Goal: Task Accomplishment & Management: Complete application form

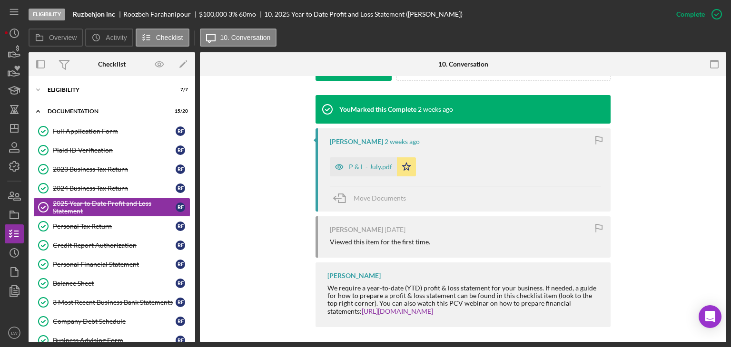
scroll to position [302, 0]
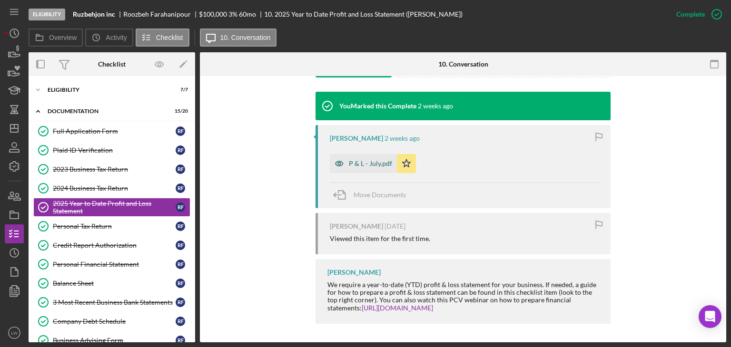
click at [358, 163] on div "P & L - July.pdf" at bounding box center [370, 164] width 43 height 8
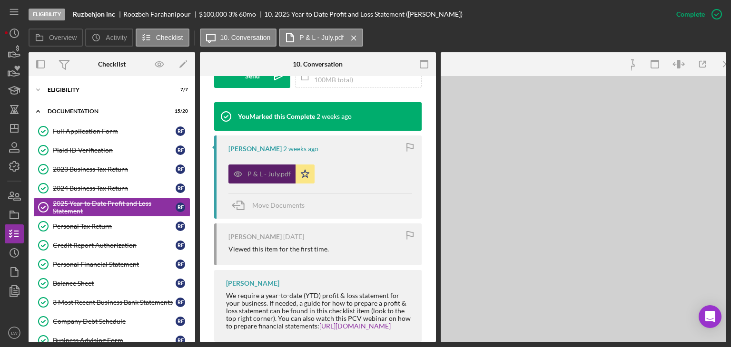
scroll to position [312, 0]
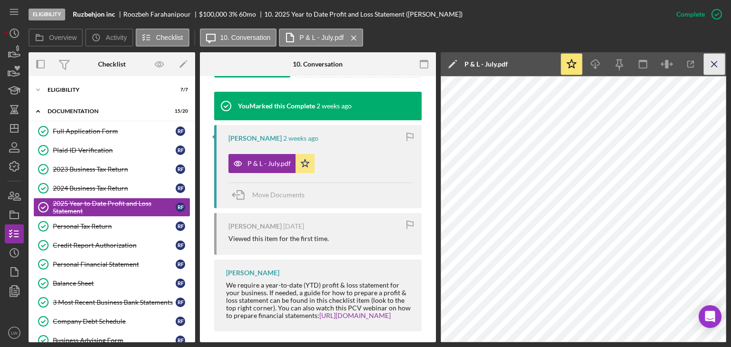
click at [715, 63] on line "button" at bounding box center [713, 63] width 5 height 5
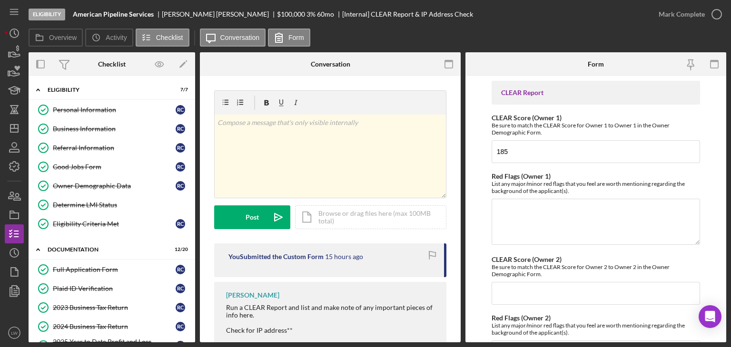
scroll to position [194, 0]
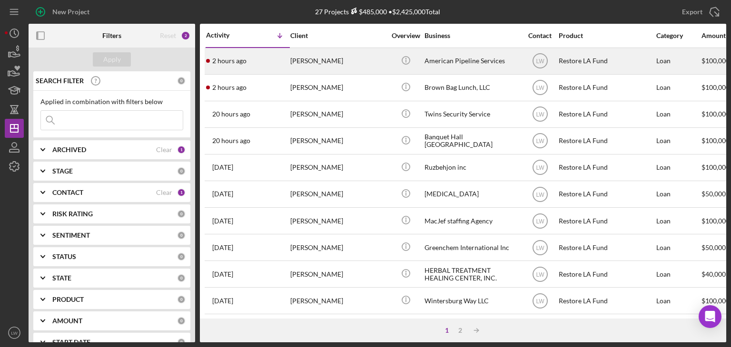
click at [298, 59] on div "[PERSON_NAME]" at bounding box center [337, 61] width 95 height 25
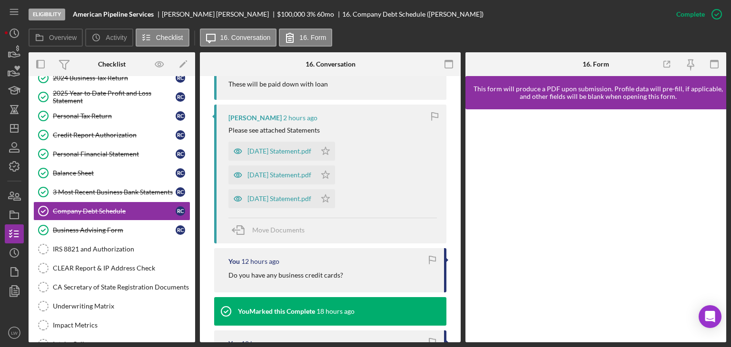
scroll to position [344, 0]
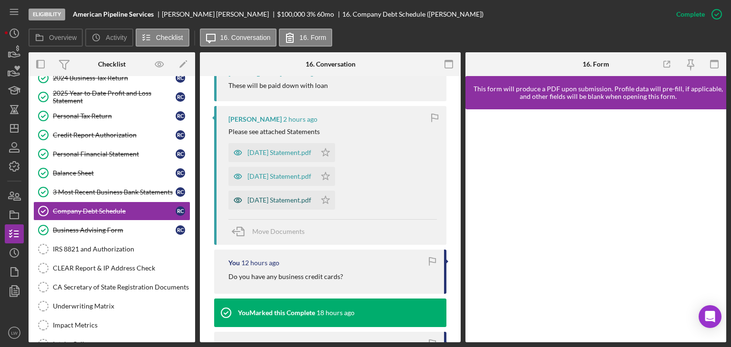
click at [284, 196] on div "Sept 25 Statement.pdf" at bounding box center [279, 200] width 64 height 8
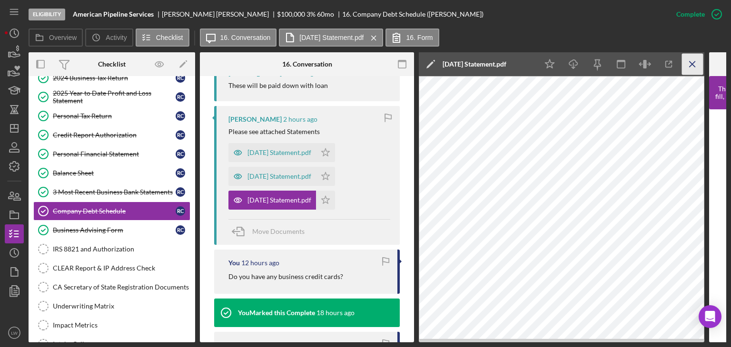
click at [696, 65] on icon "Icon/Menu Close" at bounding box center [692, 64] width 21 height 21
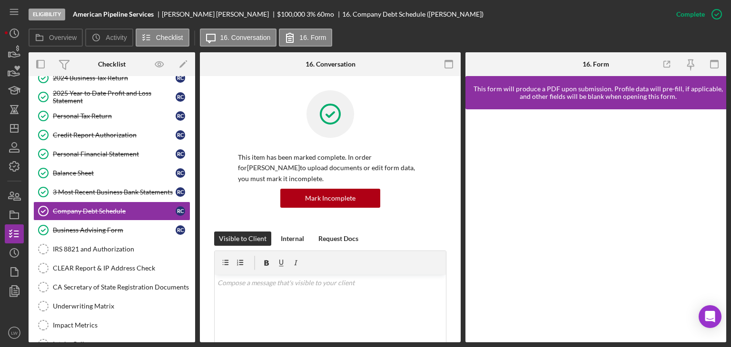
scroll to position [143, 0]
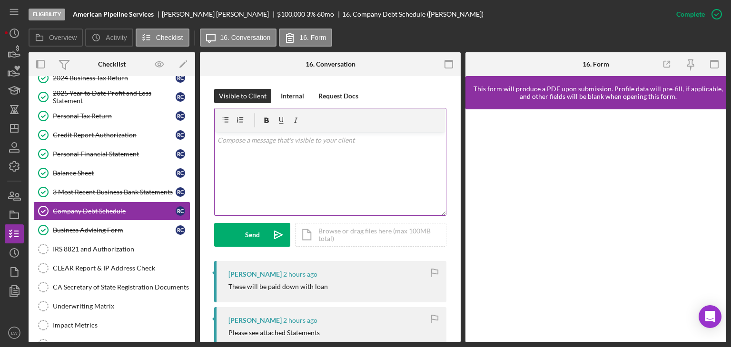
click at [318, 168] on div "v Color teal Color pink Remove color Add row above Add row below Add column bef…" at bounding box center [330, 173] width 231 height 83
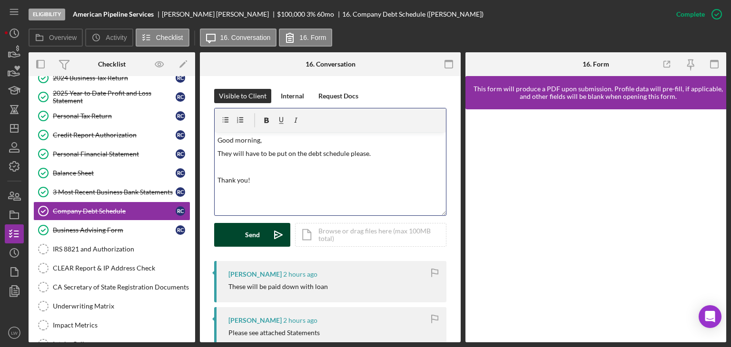
click at [242, 240] on button "Send Icon/icon-invite-send" at bounding box center [252, 235] width 76 height 24
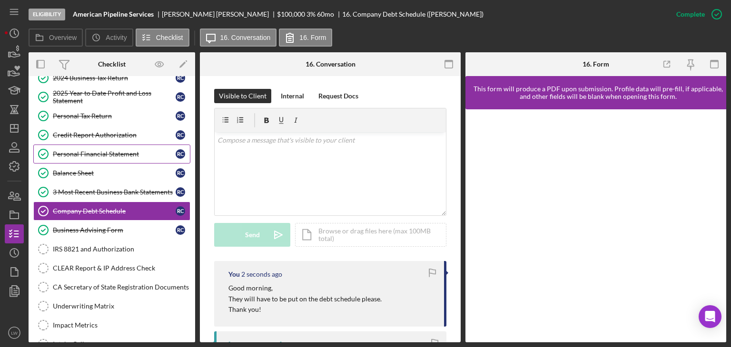
scroll to position [0, 0]
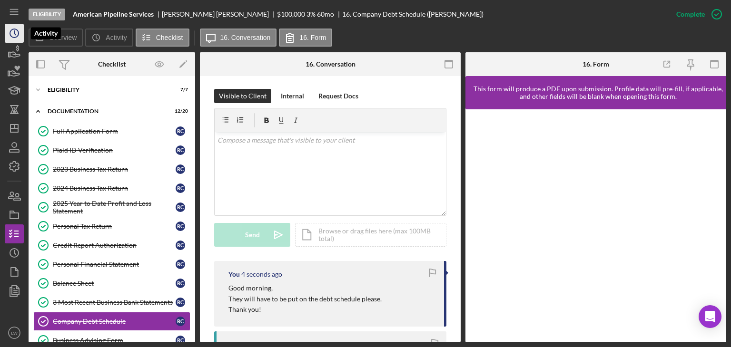
click at [11, 28] on icon "Icon/History" at bounding box center [14, 33] width 24 height 24
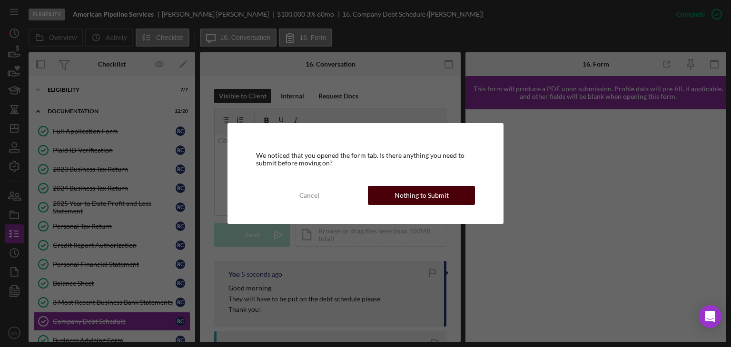
click at [438, 197] on div "Nothing to Submit" at bounding box center [421, 195] width 54 height 19
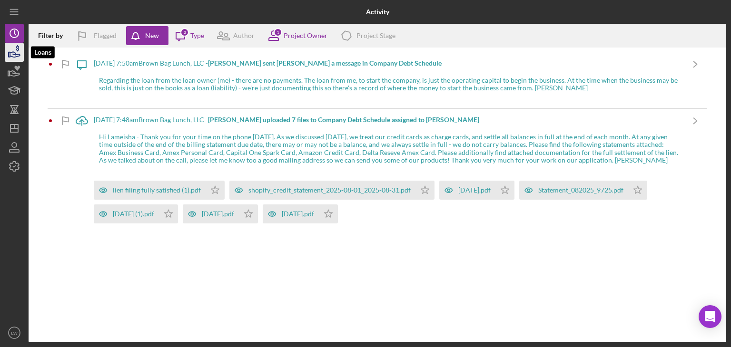
click at [16, 53] on icon "button" at bounding box center [15, 54] width 10 height 5
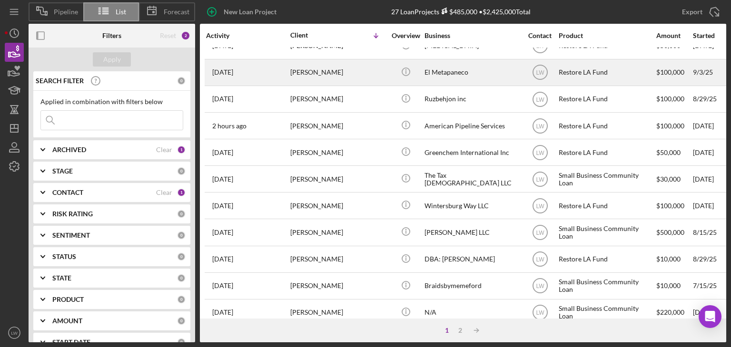
scroll to position [238, 0]
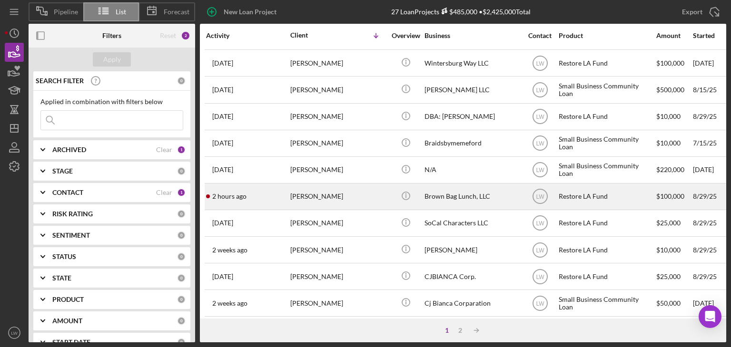
click at [326, 196] on div "[PERSON_NAME]" at bounding box center [337, 196] width 95 height 25
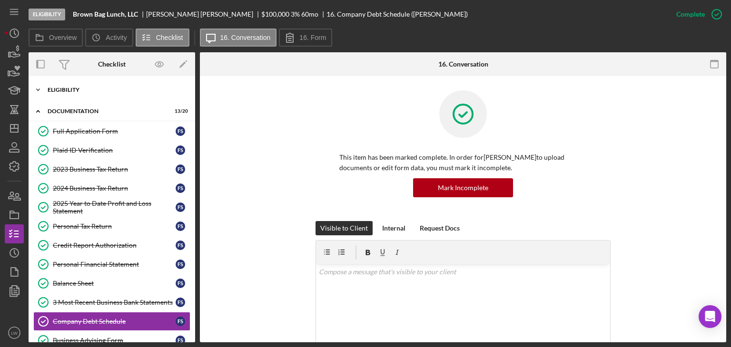
click at [85, 84] on div "Icon/Expander Eligibility 7 / 7" at bounding box center [112, 89] width 167 height 19
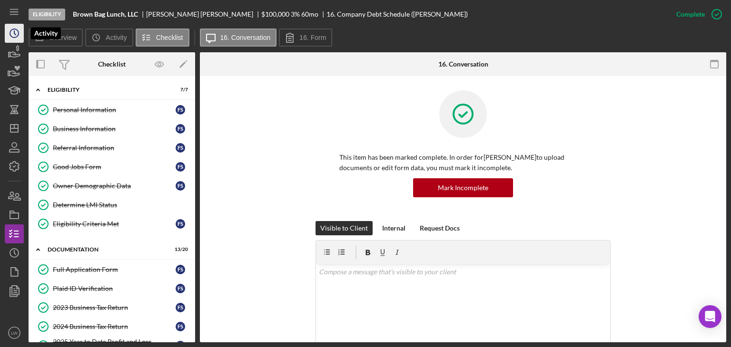
click at [10, 32] on icon "Icon/History" at bounding box center [14, 33] width 24 height 24
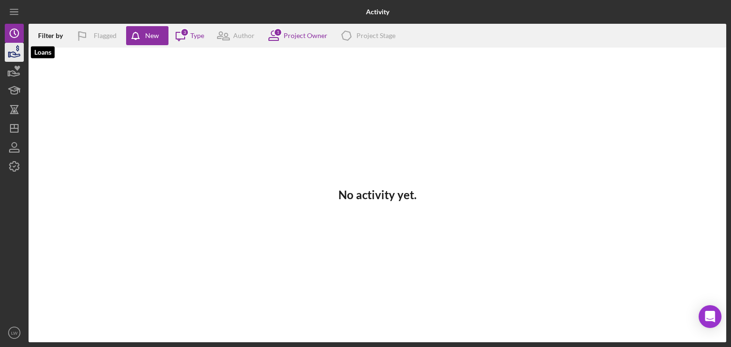
click at [12, 53] on icon "button" at bounding box center [14, 52] width 24 height 24
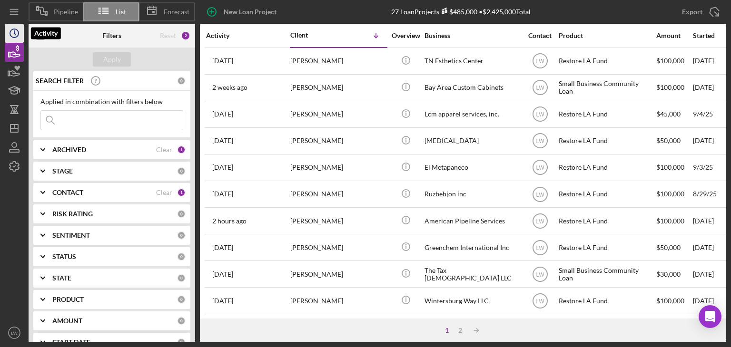
click at [13, 34] on icon "Icon/History" at bounding box center [14, 33] width 24 height 24
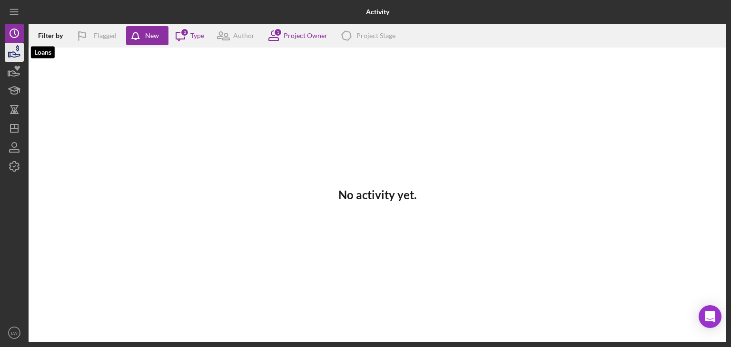
click at [8, 55] on icon "button" at bounding box center [14, 52] width 24 height 24
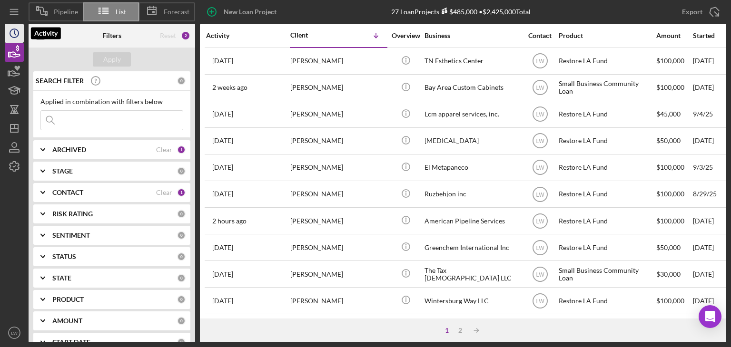
click at [11, 33] on icon "Icon/History" at bounding box center [14, 33] width 24 height 24
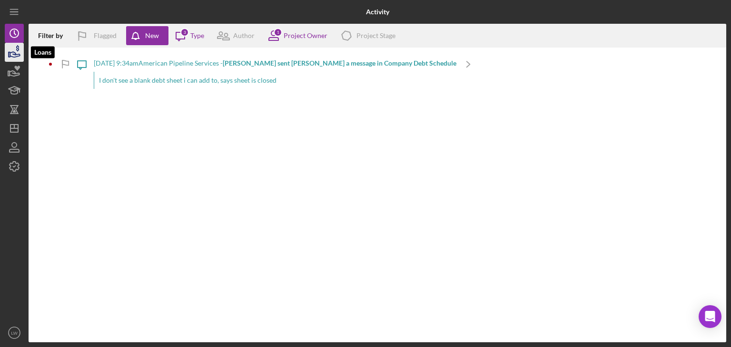
click at [15, 56] on icon "button" at bounding box center [14, 52] width 24 height 24
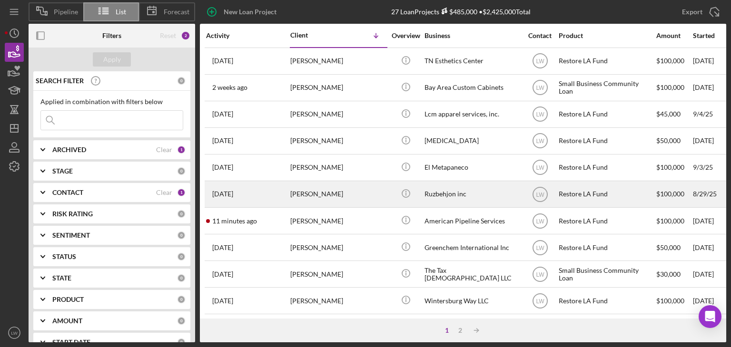
click at [366, 196] on div "Roozbeh Farahanipour" at bounding box center [337, 194] width 95 height 25
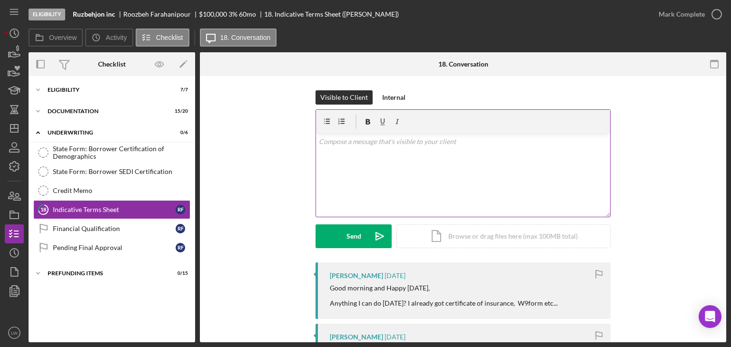
click at [379, 157] on div "v Color teal Color pink Remove color Add row above Add row below Add column bef…" at bounding box center [463, 175] width 294 height 83
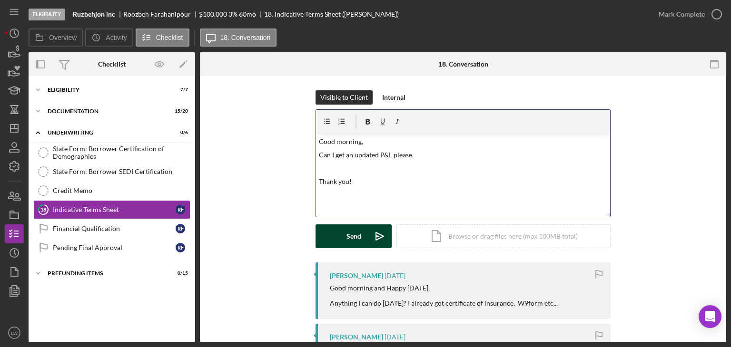
click at [331, 225] on div "Send Icon/icon-invite-send Icon/Document Browse or drag files here (max 100MB t…" at bounding box center [462, 237] width 295 height 24
click at [347, 239] on div "Send" at bounding box center [353, 237] width 15 height 24
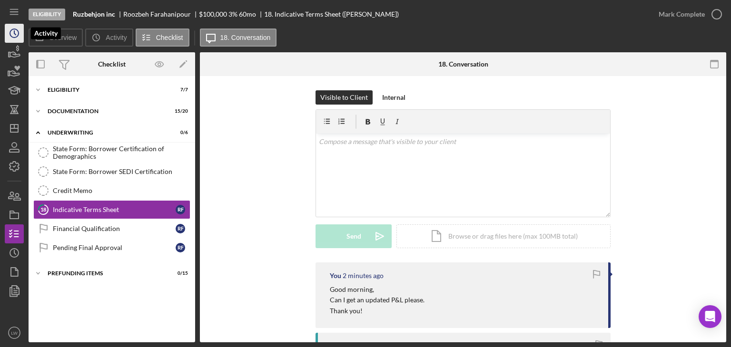
click at [19, 33] on icon "Icon/History" at bounding box center [14, 33] width 24 height 24
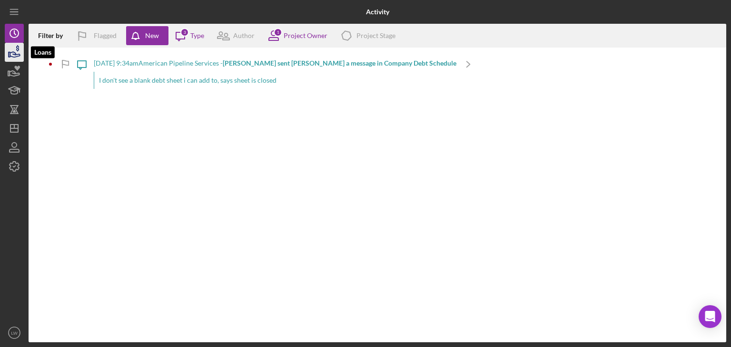
click at [20, 51] on icon "button" at bounding box center [14, 52] width 24 height 24
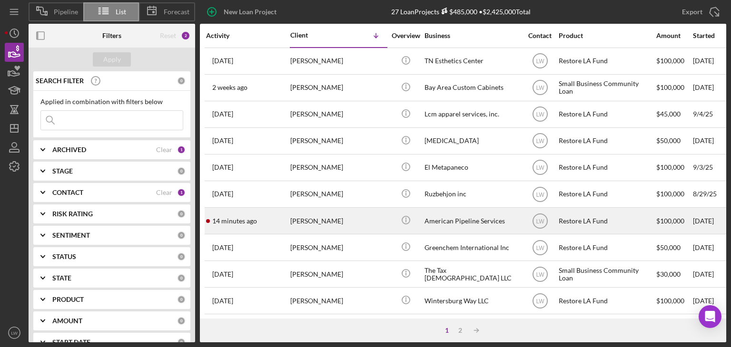
click at [350, 223] on div "Richard Craig" at bounding box center [337, 220] width 95 height 25
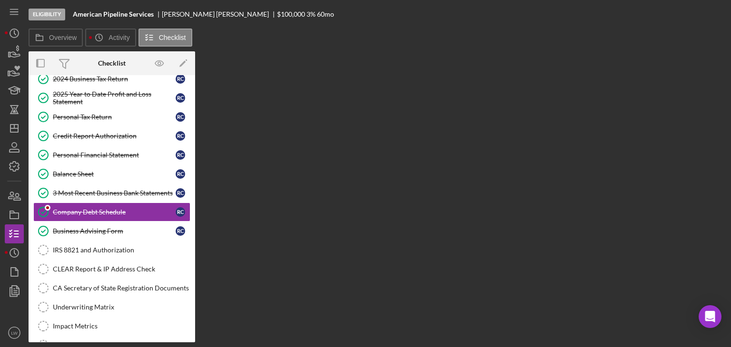
scroll to position [110, 0]
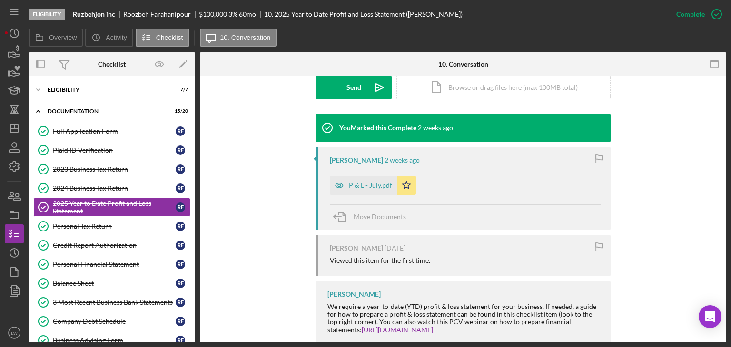
scroll to position [302, 0]
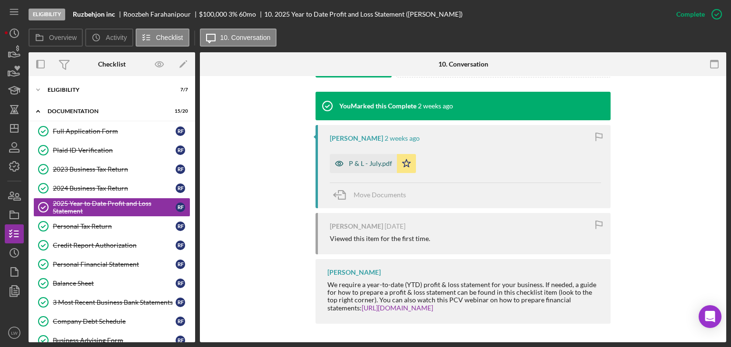
click at [363, 160] on div "P & L - July.pdf" at bounding box center [370, 164] width 43 height 8
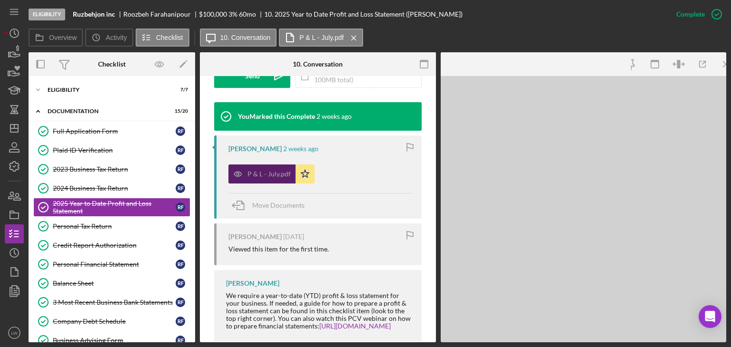
scroll to position [312, 0]
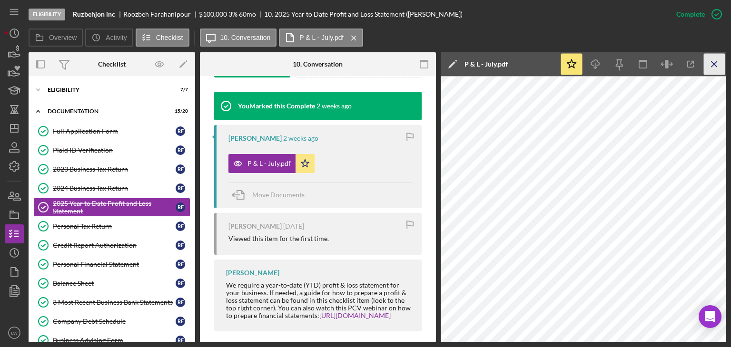
click at [715, 68] on icon "Icon/Menu Close" at bounding box center [714, 64] width 21 height 21
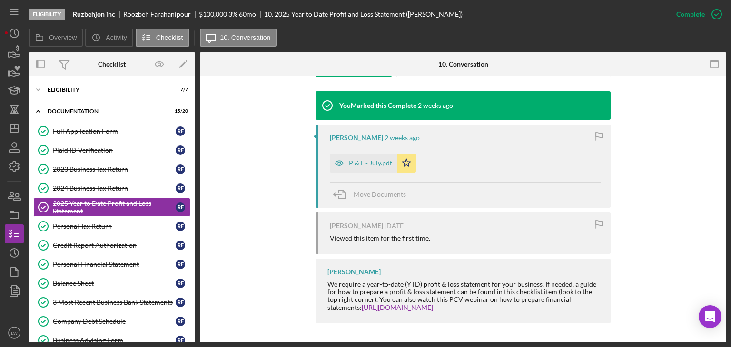
scroll to position [302, 0]
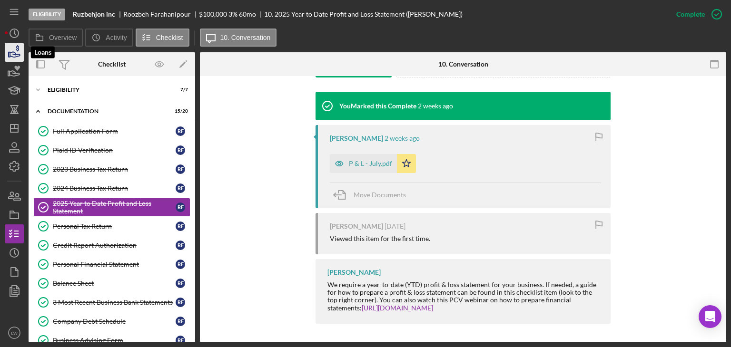
click at [20, 54] on icon "button" at bounding box center [14, 52] width 24 height 24
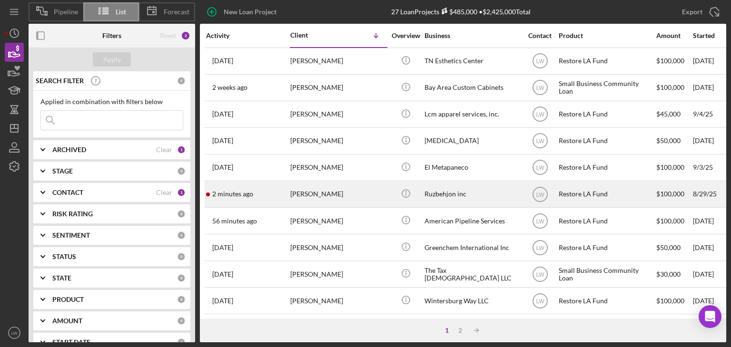
click at [350, 195] on div "Roozbeh Farahanipour" at bounding box center [337, 194] width 95 height 25
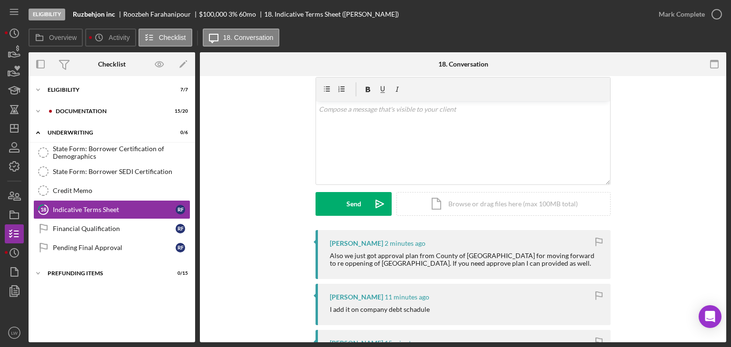
scroll to position [48, 0]
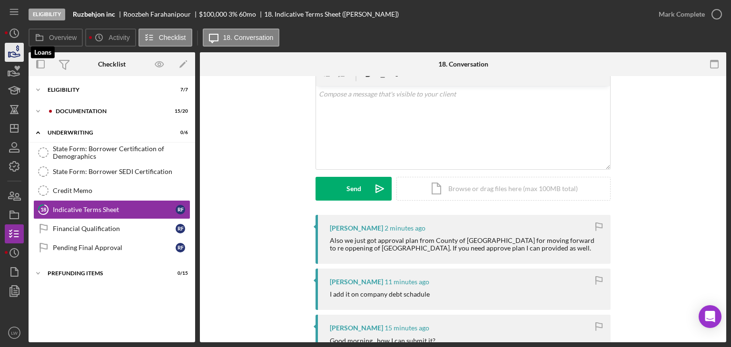
click at [13, 56] on icon "button" at bounding box center [14, 52] width 24 height 24
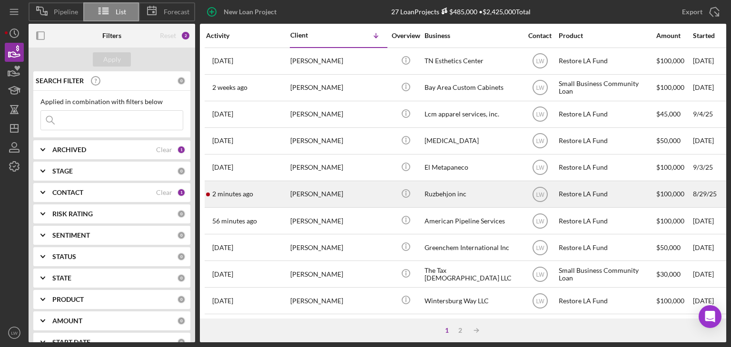
click at [329, 195] on div "Roozbeh Farahanipour" at bounding box center [337, 194] width 95 height 25
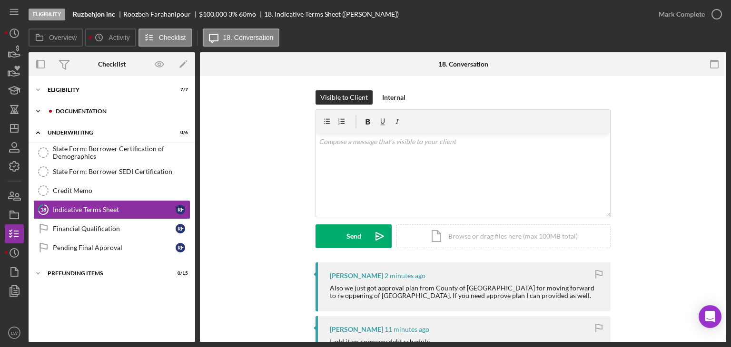
click at [63, 109] on div "Documentation" at bounding box center [119, 111] width 127 height 6
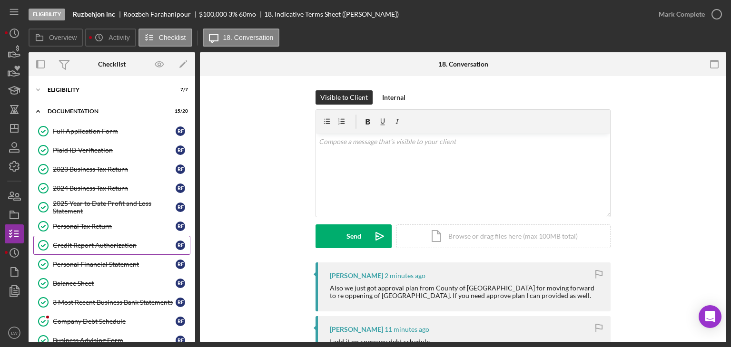
scroll to position [190, 0]
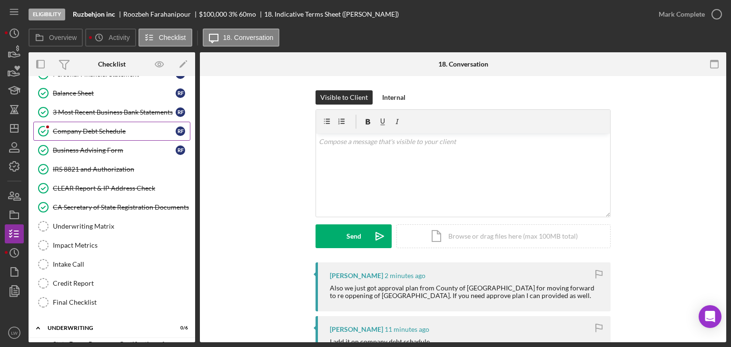
click at [51, 130] on icon "Company Debt Schedule" at bounding box center [43, 131] width 24 height 24
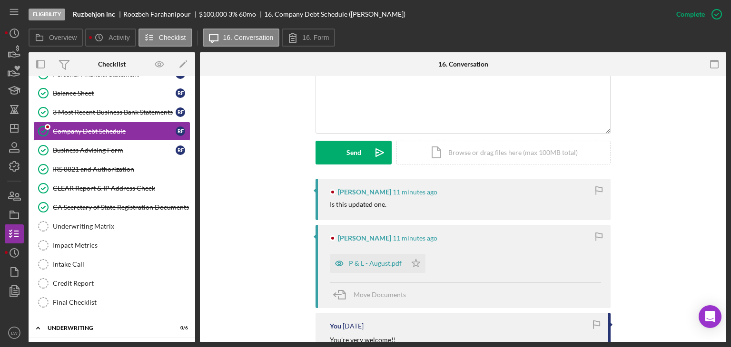
scroll to position [238, 0]
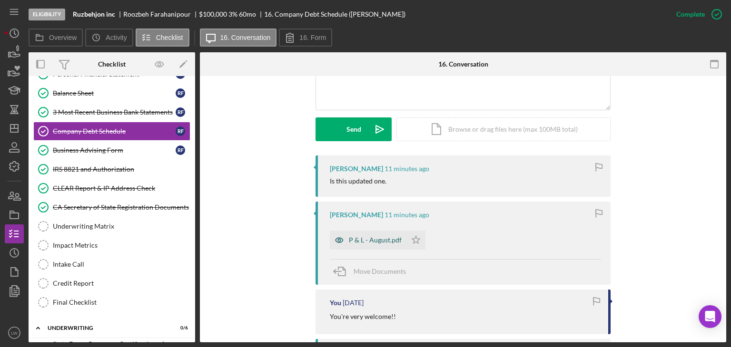
click at [382, 241] on div "P & L - August.pdf" at bounding box center [375, 240] width 53 height 8
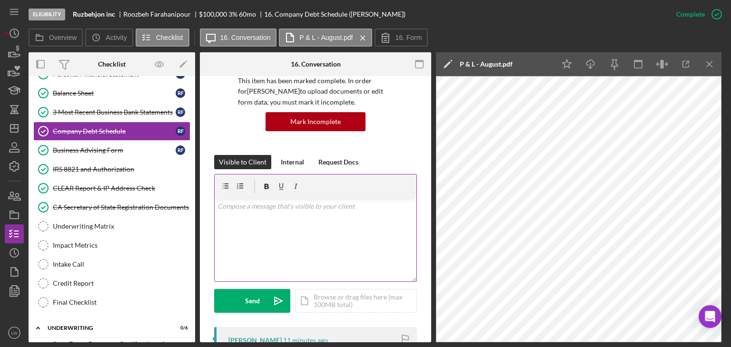
scroll to position [58, 0]
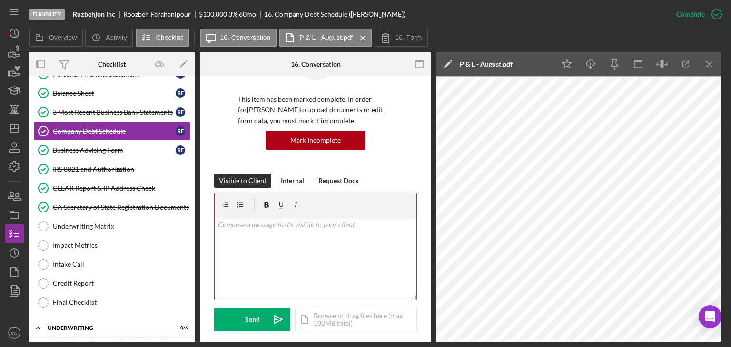
click at [268, 248] on div "v Color teal Color pink Remove color Add row above Add row below Add column bef…" at bounding box center [316, 258] width 202 height 83
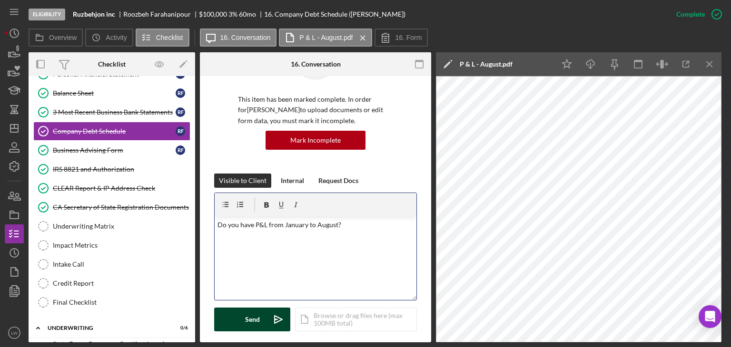
click at [252, 319] on div "Send" at bounding box center [252, 320] width 15 height 24
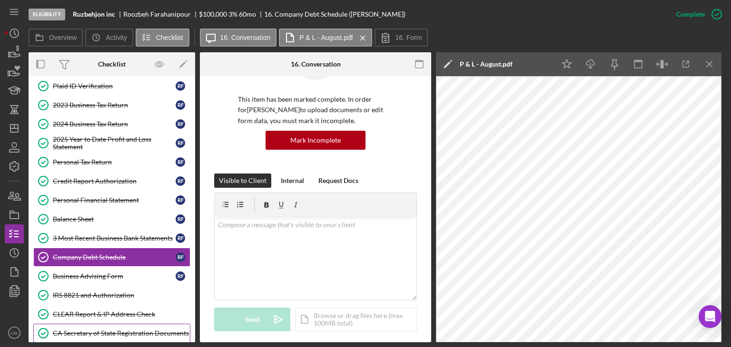
scroll to position [48, 0]
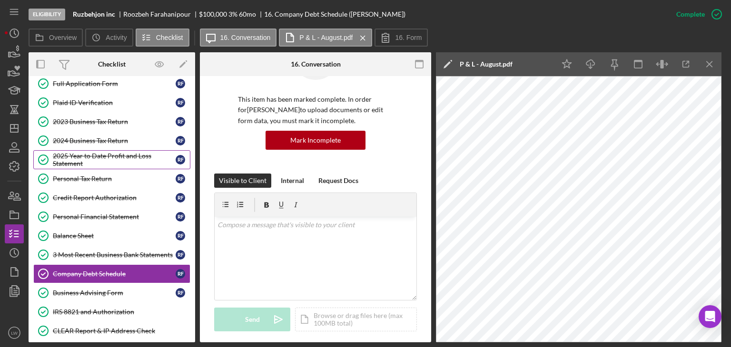
click at [108, 152] on div "2025 Year to Date Profit and Loss Statement" at bounding box center [114, 159] width 123 height 15
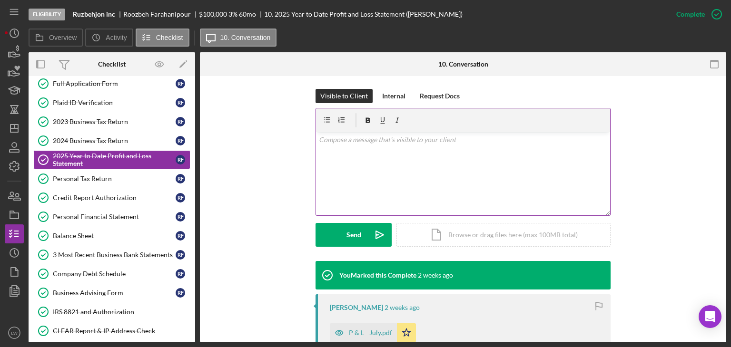
scroll to position [238, 0]
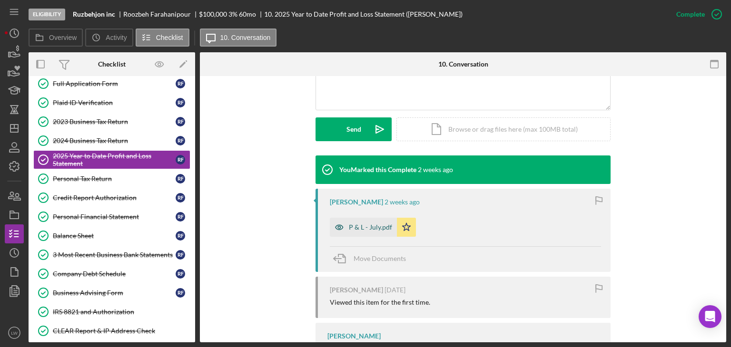
click at [370, 224] on div "P & L - July.pdf" at bounding box center [370, 228] width 43 height 8
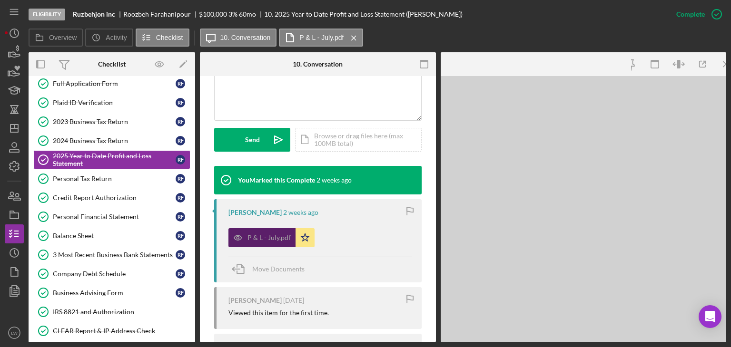
scroll to position [248, 0]
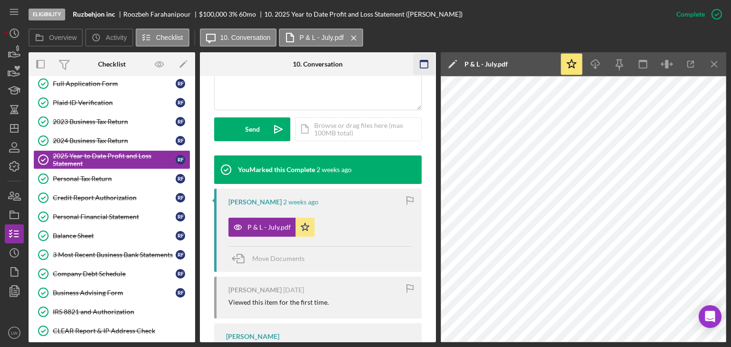
click at [710, 65] on icon "Icon/Menu Close" at bounding box center [714, 64] width 21 height 21
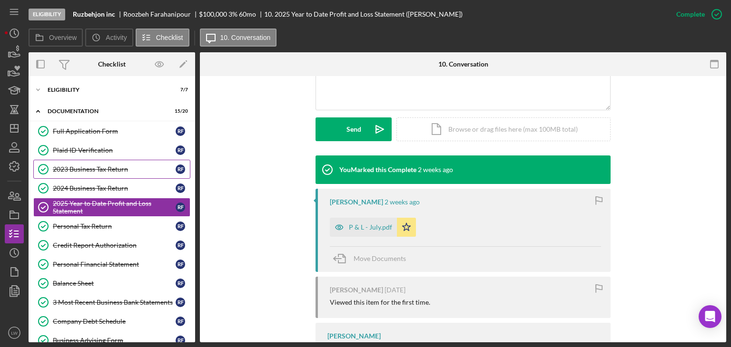
scroll to position [0, 0]
click at [99, 96] on div "Icon/Expander Eligibility 7 / 7" at bounding box center [112, 89] width 167 height 19
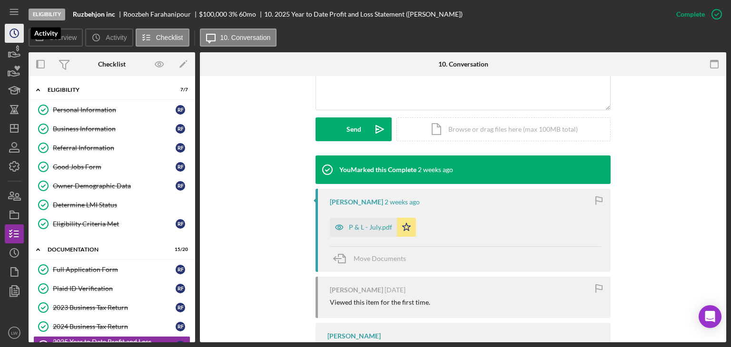
click at [14, 33] on polyline "button" at bounding box center [14, 33] width 1 height 4
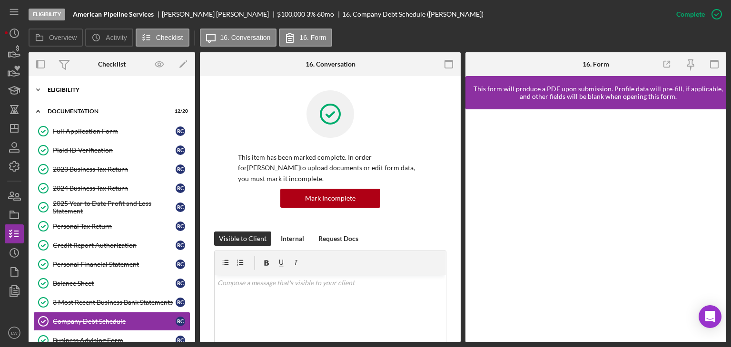
click at [103, 90] on div "Eligibility" at bounding box center [116, 90] width 136 height 6
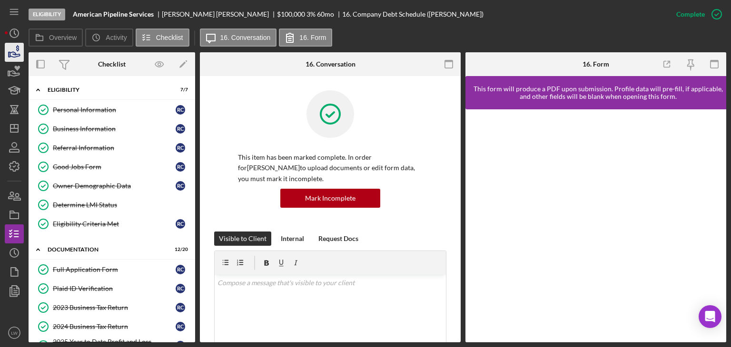
click at [19, 54] on icon "button" at bounding box center [15, 54] width 10 height 5
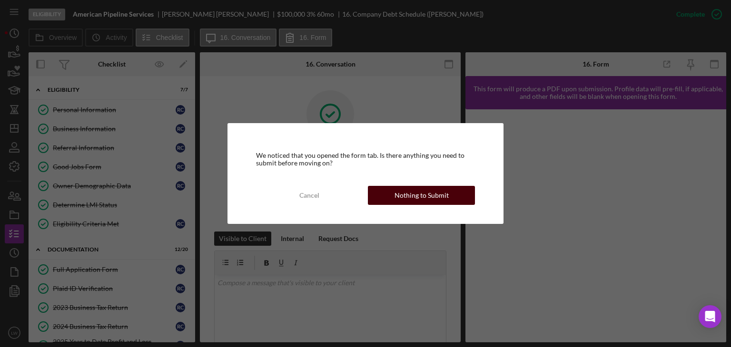
click at [445, 195] on div "Nothing to Submit" at bounding box center [421, 195] width 54 height 19
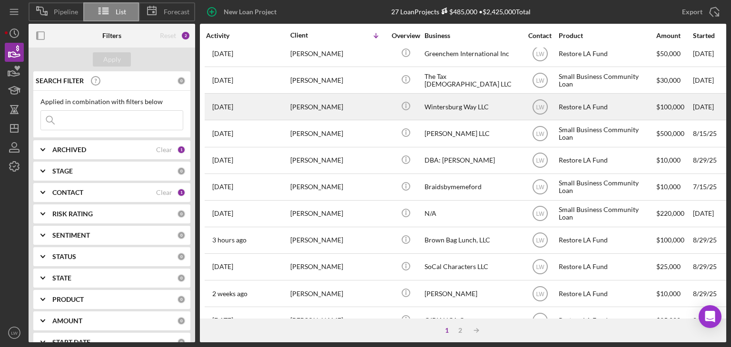
scroll to position [143, 0]
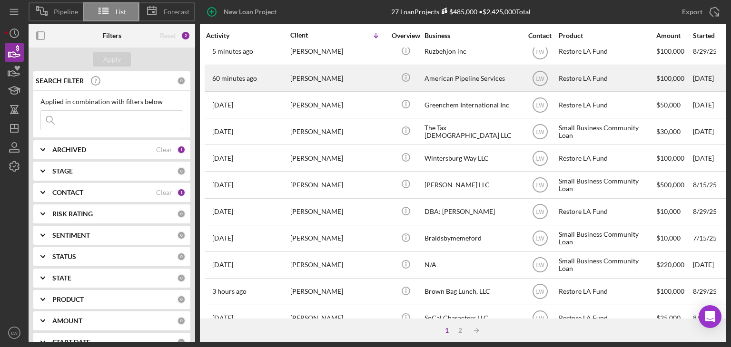
click at [305, 74] on div "Richard Craig" at bounding box center [337, 78] width 95 height 25
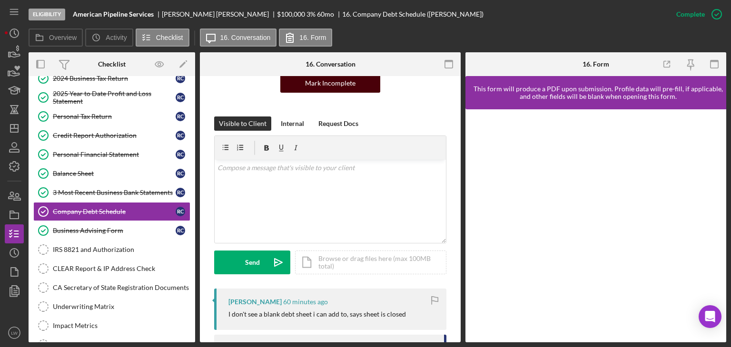
scroll to position [143, 0]
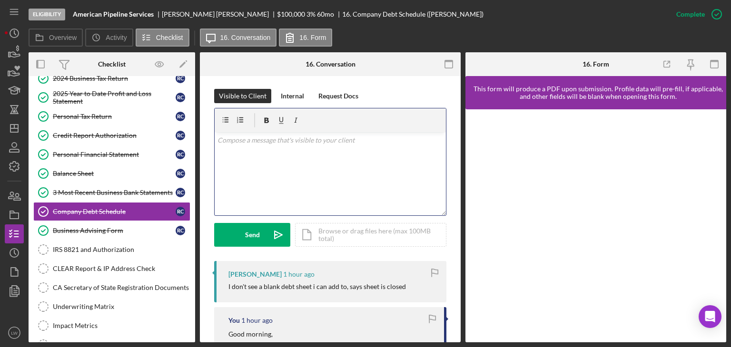
click at [306, 152] on div "v Color teal Color pink Remove color Add row above Add row below Add column bef…" at bounding box center [330, 173] width 231 height 83
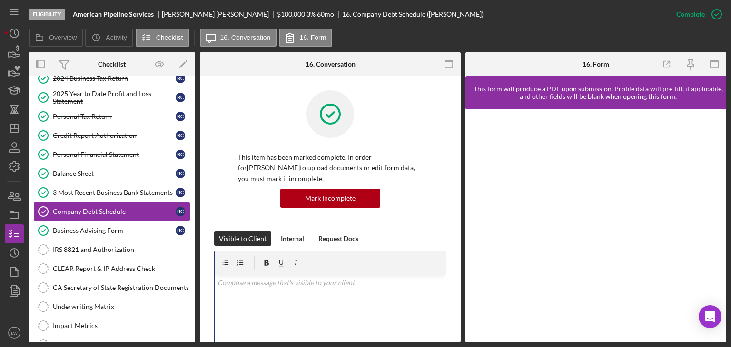
scroll to position [48, 0]
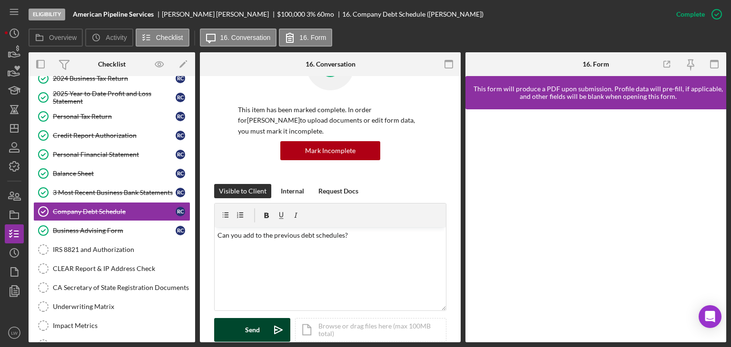
click at [247, 332] on div "Send" at bounding box center [252, 330] width 15 height 24
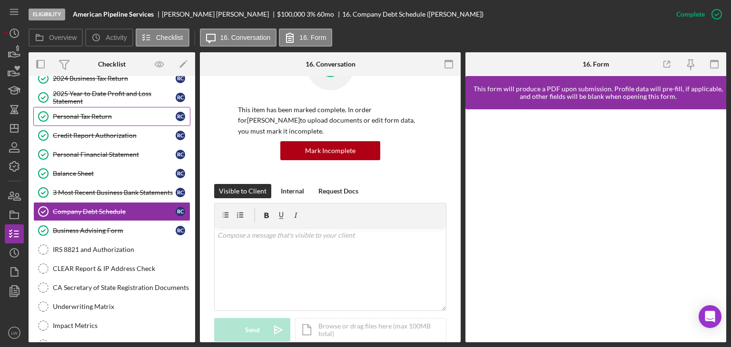
scroll to position [0, 0]
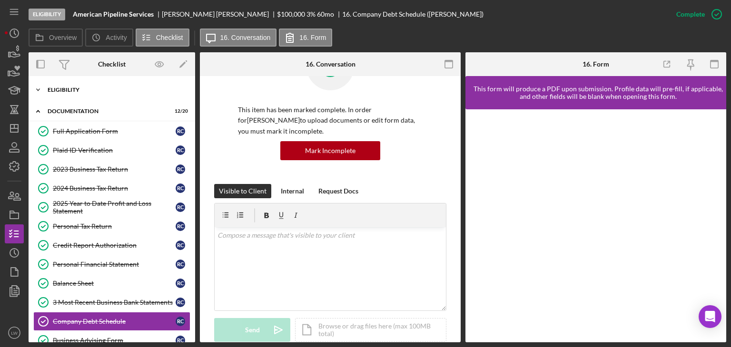
click at [85, 83] on div "Icon/Expander Eligibility 7 / 7" at bounding box center [112, 89] width 167 height 19
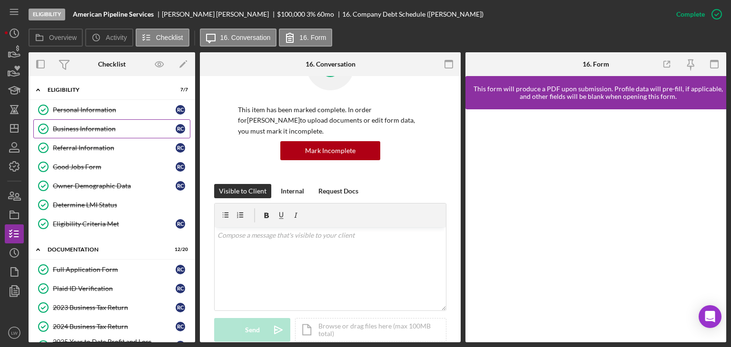
click at [104, 137] on link "Business Information Business Information R C" at bounding box center [111, 128] width 157 height 19
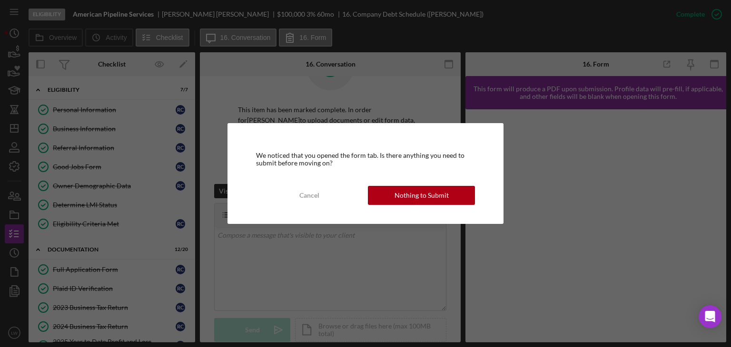
click at [106, 130] on div "We noticed that you opened the form tab. Is there anything you need to submit b…" at bounding box center [365, 173] width 731 height 347
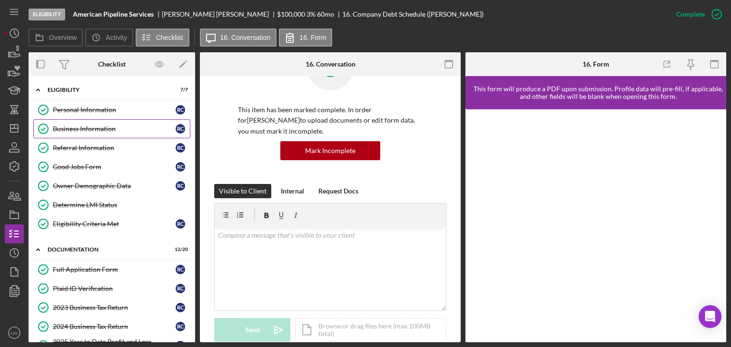
click at [118, 131] on link "Business Information Business Information R C" at bounding box center [111, 128] width 157 height 19
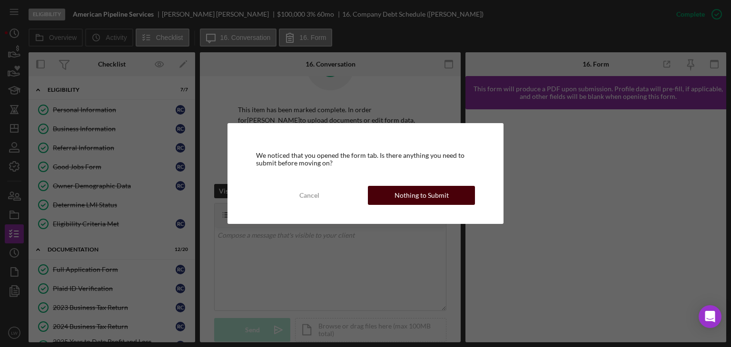
click at [421, 203] on div "Nothing to Submit" at bounding box center [421, 195] width 54 height 19
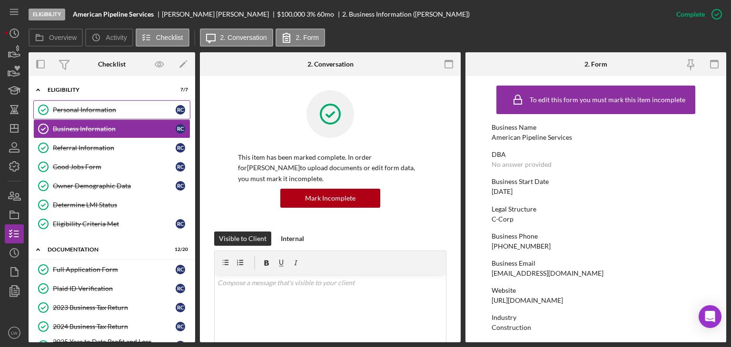
click at [92, 111] on div "Personal Information" at bounding box center [114, 110] width 123 height 8
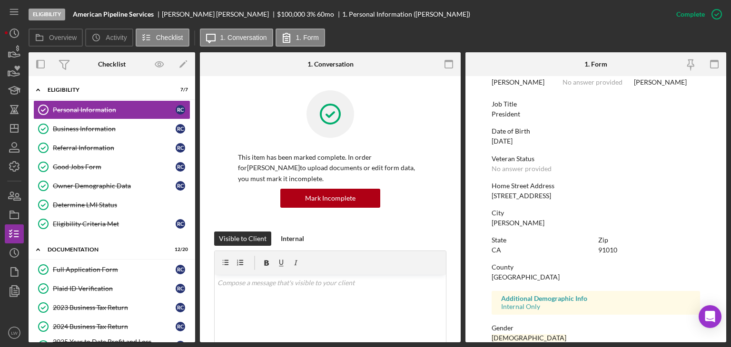
scroll to position [177, 0]
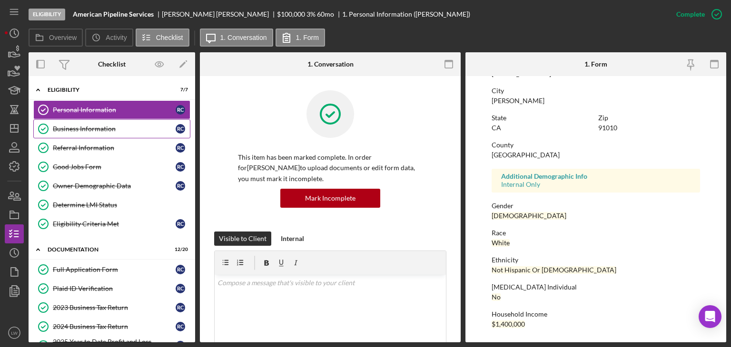
click at [79, 127] on div "Business Information" at bounding box center [114, 129] width 123 height 8
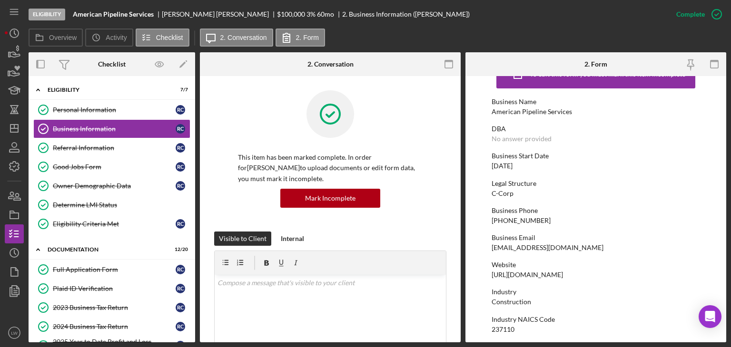
scroll to position [48, 0]
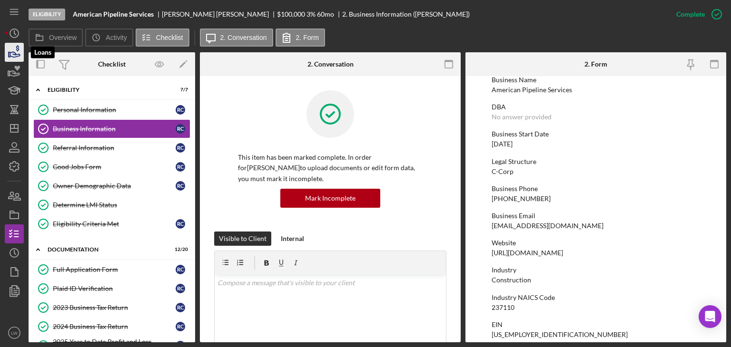
click at [9, 55] on icon "button" at bounding box center [14, 52] width 24 height 24
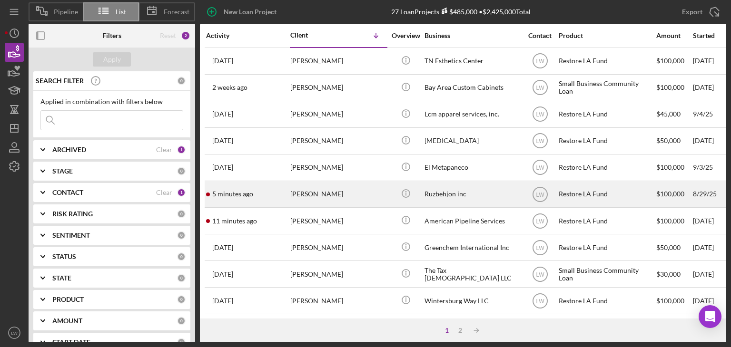
click at [306, 187] on div "Roozbeh Farahanipour" at bounding box center [337, 194] width 95 height 25
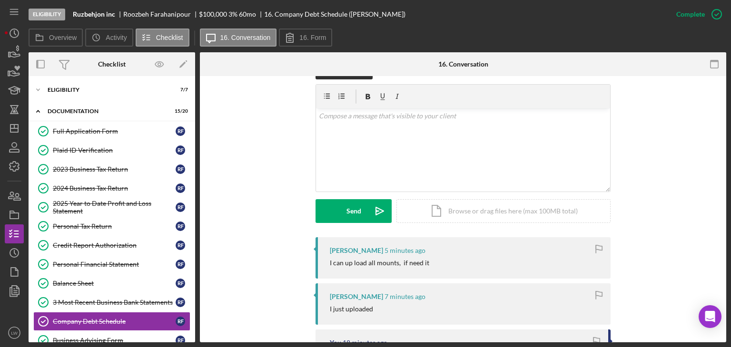
scroll to position [143, 0]
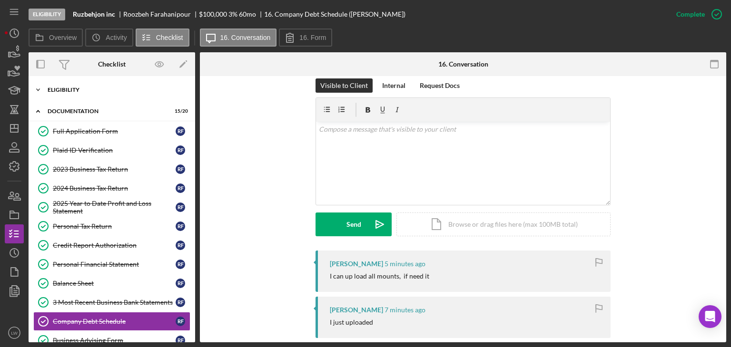
click at [59, 85] on div "Icon/Expander Eligibility 7 / 7" at bounding box center [112, 89] width 167 height 19
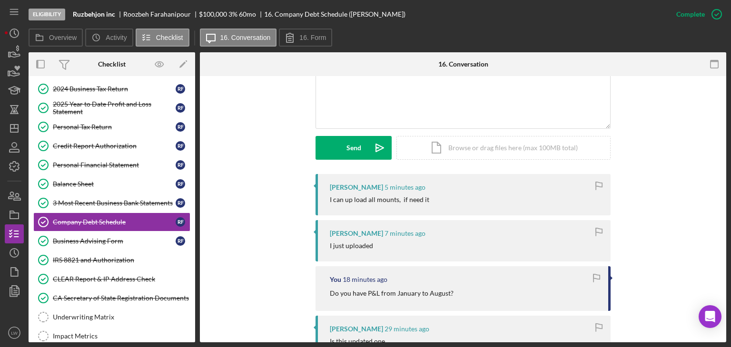
scroll to position [190, 0]
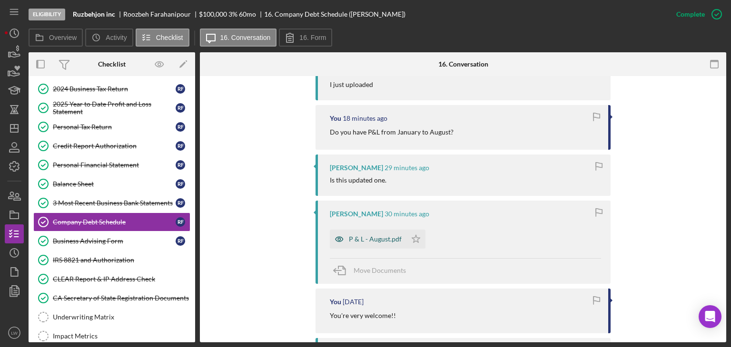
click at [358, 236] on div "P & L - August.pdf" at bounding box center [375, 239] width 53 height 8
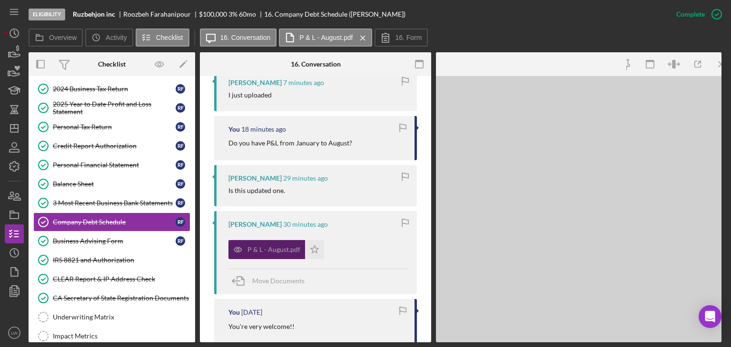
scroll to position [391, 0]
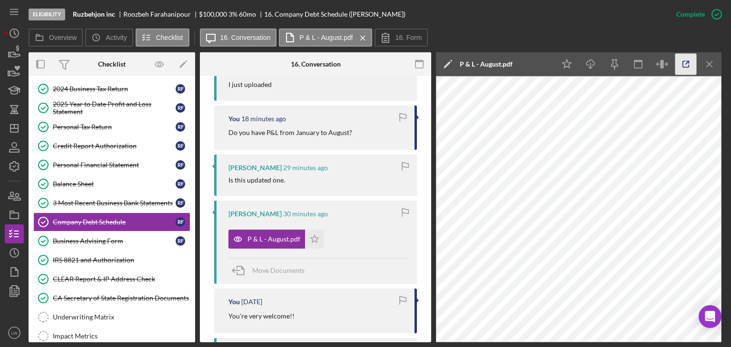
click at [686, 68] on icon "button" at bounding box center [685, 64] width 21 height 21
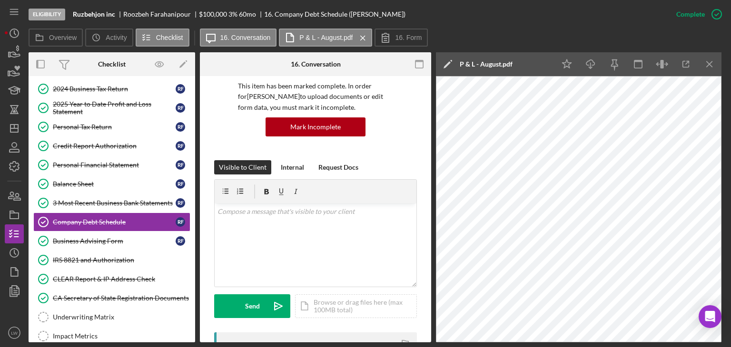
scroll to position [58, 0]
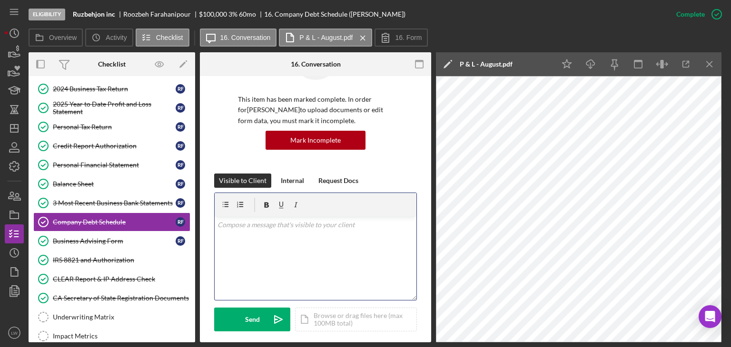
click at [327, 254] on div "v Color teal Color pink Remove color Add row above Add row below Add column bef…" at bounding box center [316, 258] width 202 height 83
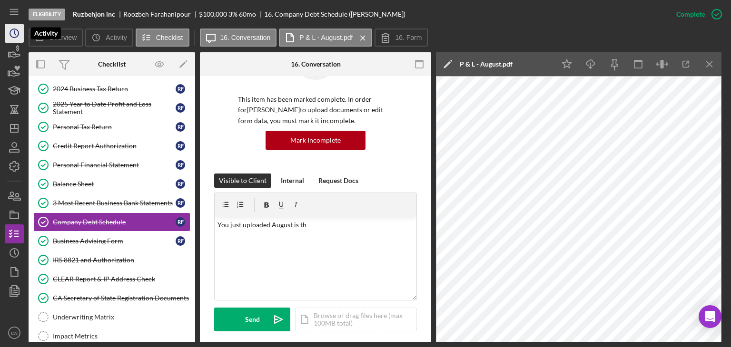
click at [11, 37] on circle "button" at bounding box center [14, 33] width 9 height 9
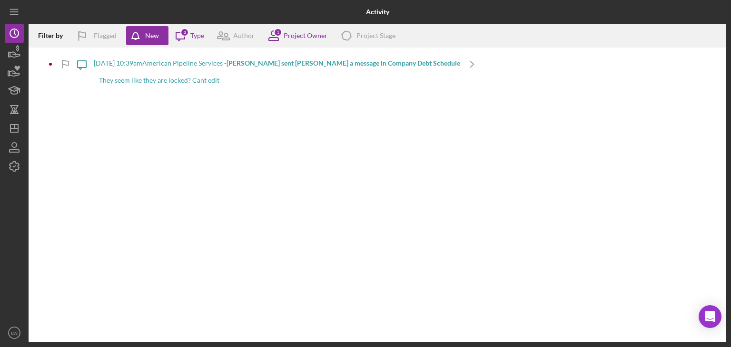
click at [280, 63] on b "Richard C. sent Lameisha W. a message in Company Debt Schedule" at bounding box center [343, 63] width 234 height 8
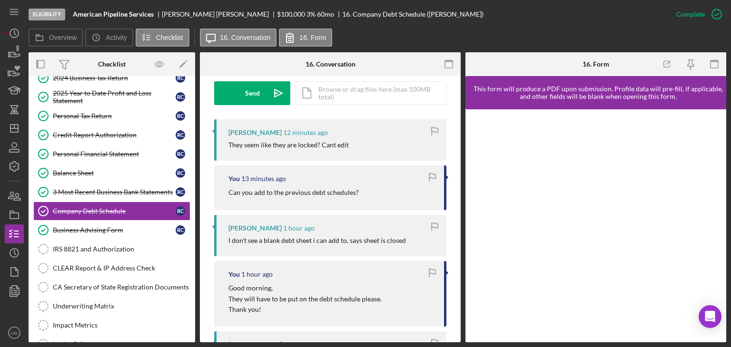
scroll to position [285, 0]
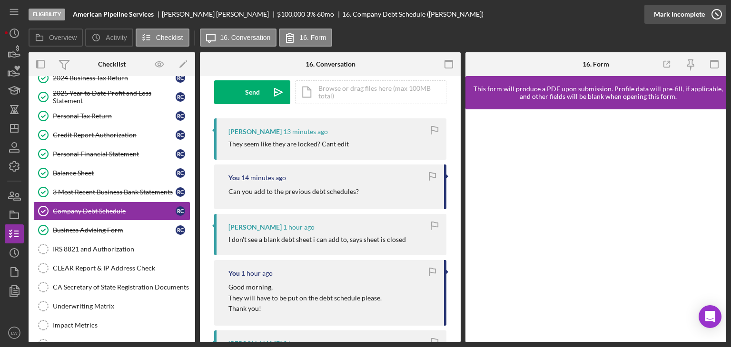
click at [716, 13] on icon "button" at bounding box center [717, 14] width 24 height 24
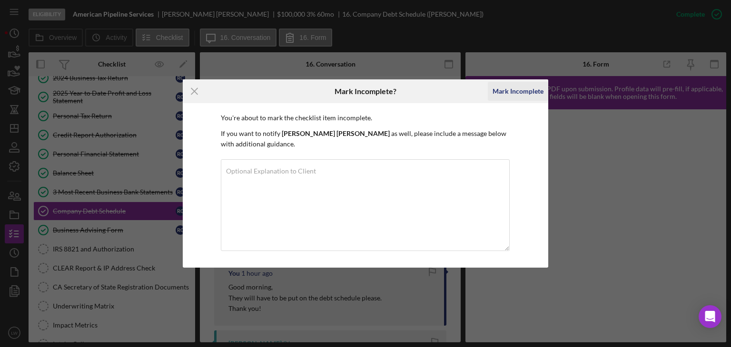
click at [524, 98] on div "Mark Incomplete" at bounding box center [517, 91] width 51 height 19
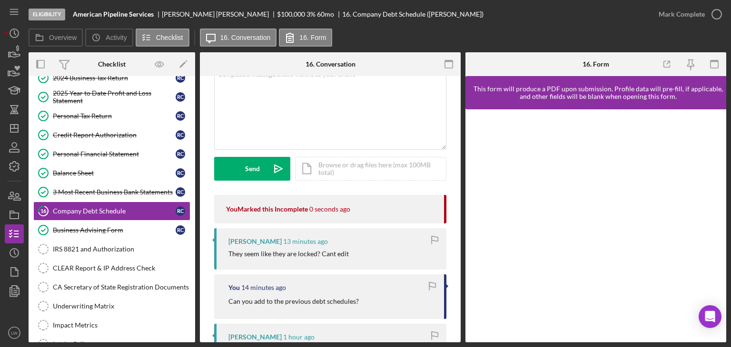
scroll to position [0, 0]
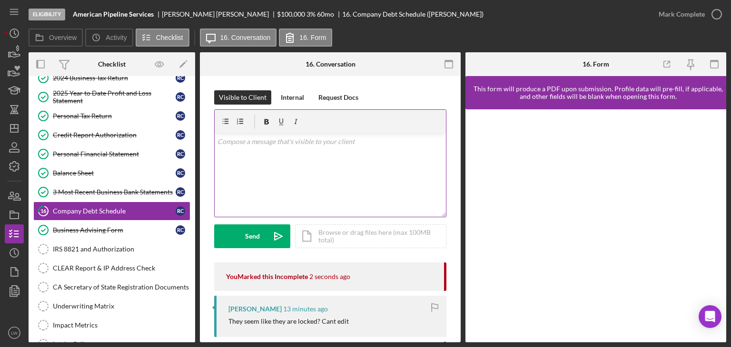
click at [339, 167] on div "v Color teal Color pink Remove color Add row above Add row below Add column bef…" at bounding box center [330, 175] width 231 height 83
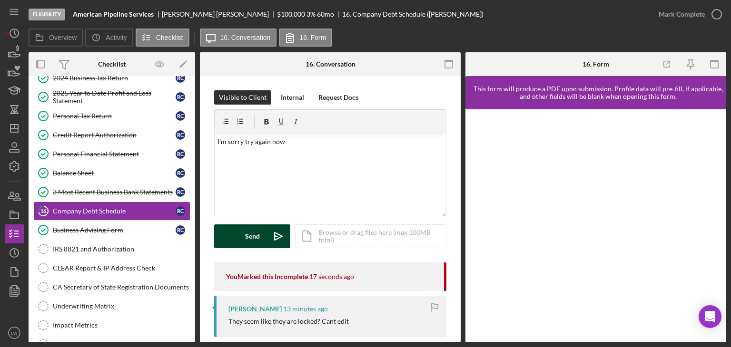
click at [260, 236] on button "Send Icon/icon-invite-send" at bounding box center [252, 237] width 76 height 24
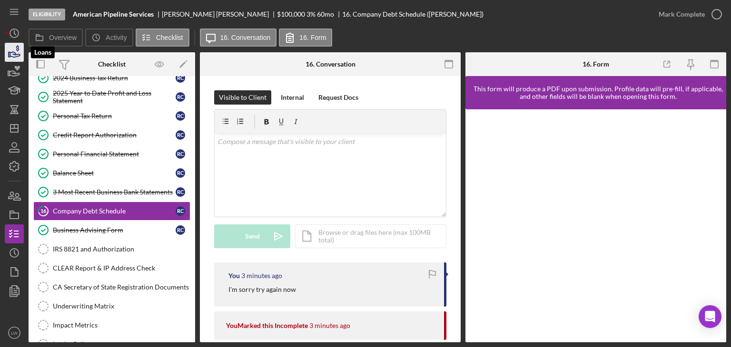
click at [5, 45] on icon "button" at bounding box center [14, 52] width 24 height 24
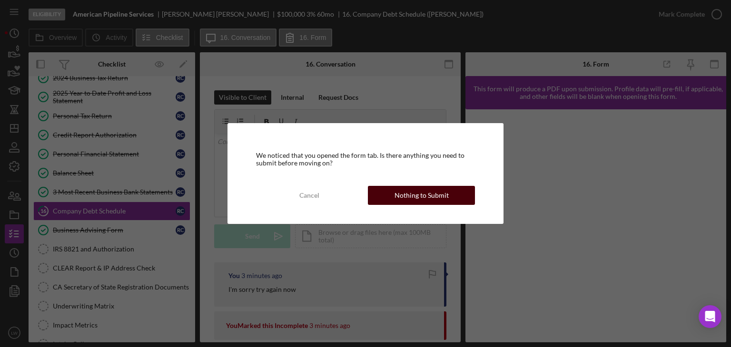
click at [402, 193] on div "Nothing to Submit" at bounding box center [421, 195] width 54 height 19
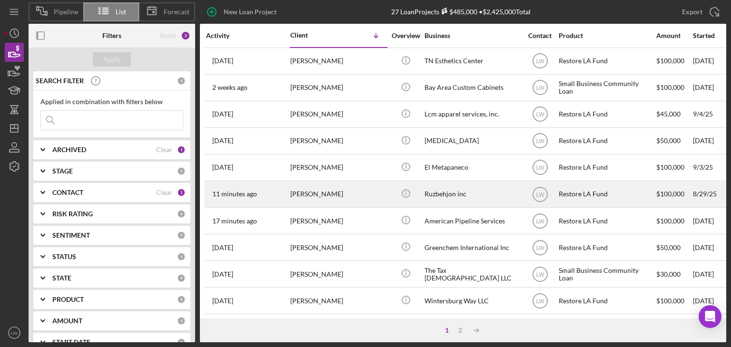
click at [318, 191] on div "[PERSON_NAME]" at bounding box center [337, 194] width 95 height 25
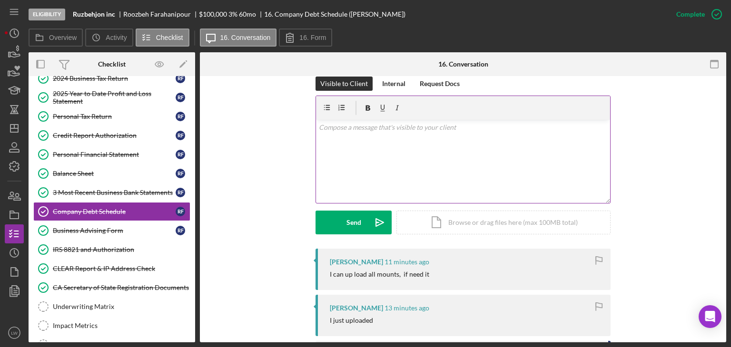
scroll to position [143, 0]
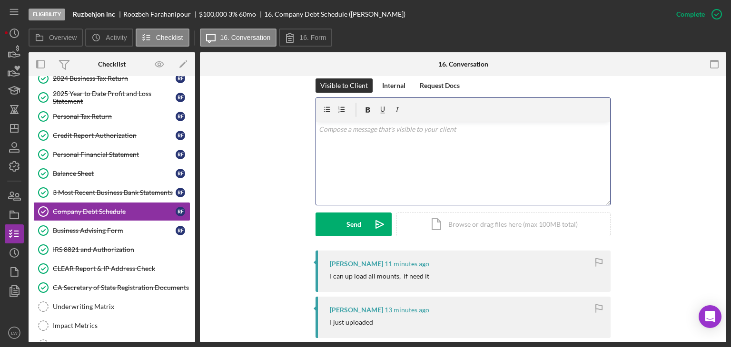
click at [508, 158] on div "v Color teal Color pink Remove color Add row above Add row below Add column bef…" at bounding box center [463, 163] width 294 height 83
click at [341, 130] on p "Please upload what you have." at bounding box center [463, 129] width 289 height 10
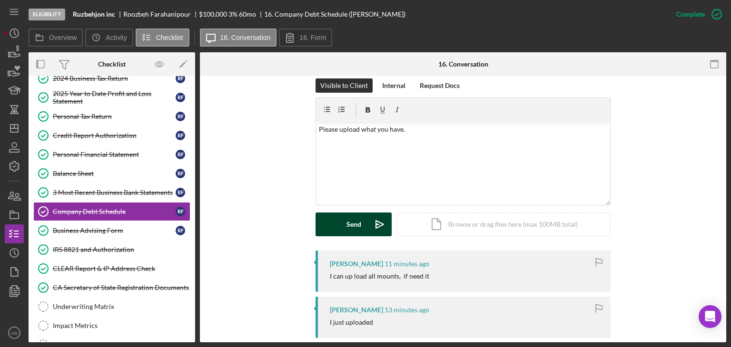
click at [349, 225] on div "Send" at bounding box center [353, 225] width 15 height 24
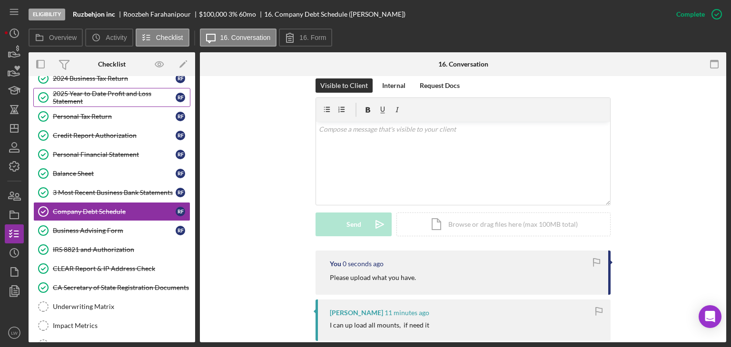
scroll to position [0, 0]
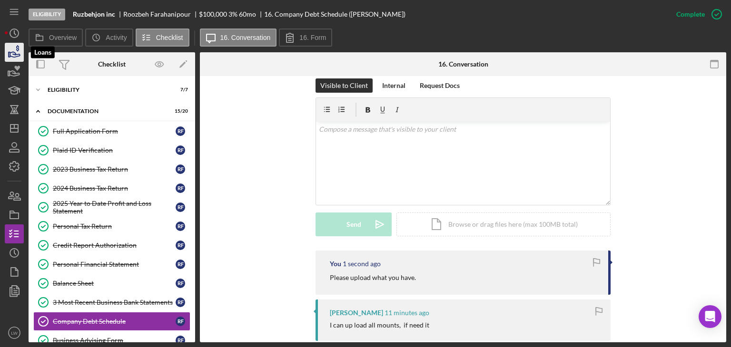
click at [12, 57] on icon "button" at bounding box center [15, 54] width 10 height 5
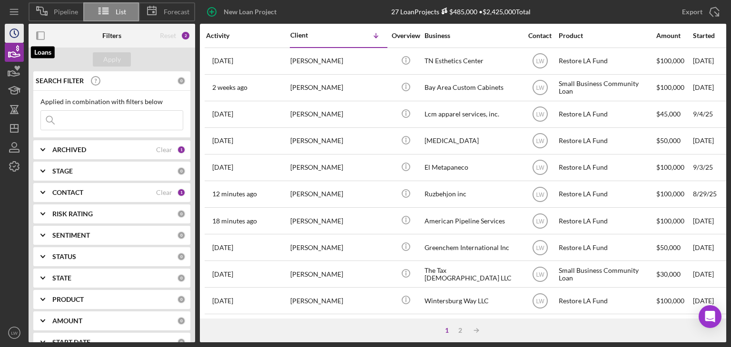
click at [18, 37] on icon "Icon/History" at bounding box center [14, 33] width 24 height 24
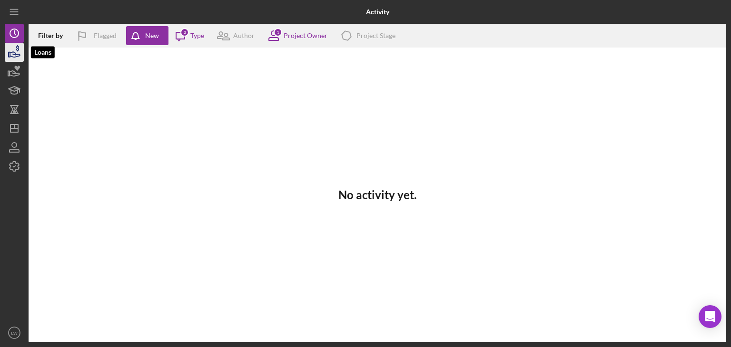
click at [12, 53] on icon "button" at bounding box center [14, 52] width 24 height 24
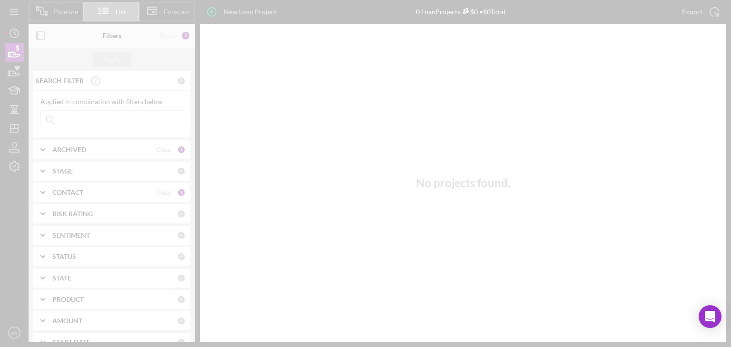
click at [12, 24] on div at bounding box center [365, 173] width 731 height 347
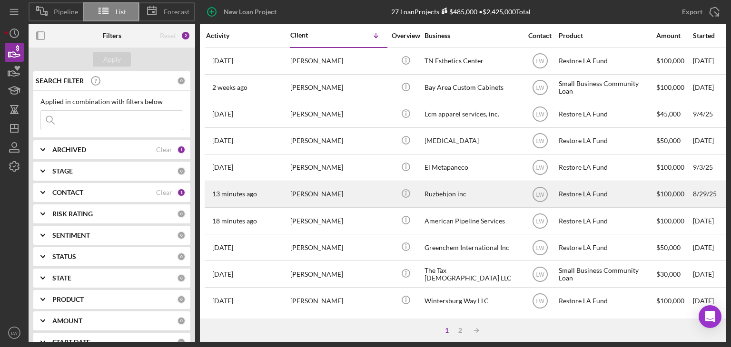
click at [358, 194] on div "[PERSON_NAME]" at bounding box center [337, 194] width 95 height 25
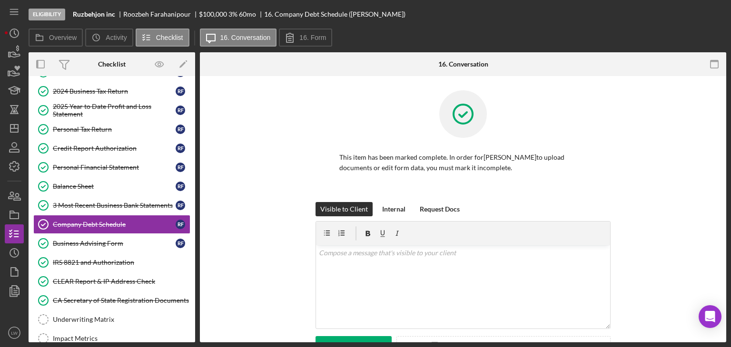
scroll to position [110, 0]
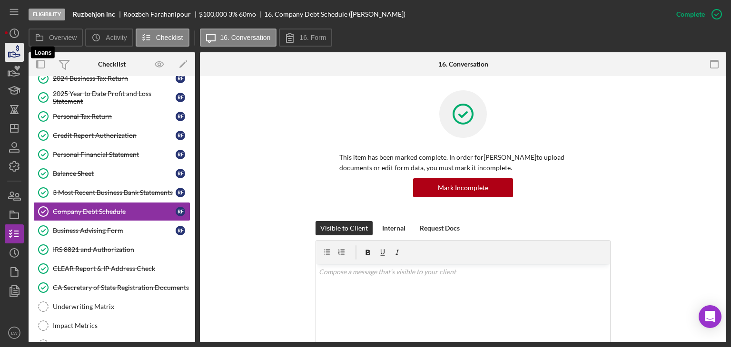
click at [17, 51] on icon "button" at bounding box center [14, 52] width 24 height 24
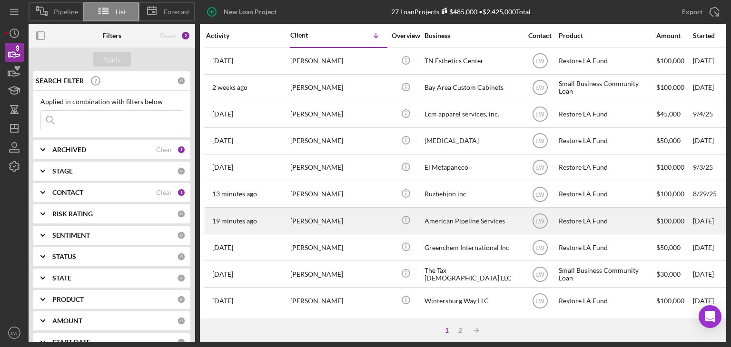
click at [330, 220] on div "Richard Craig" at bounding box center [337, 220] width 95 height 25
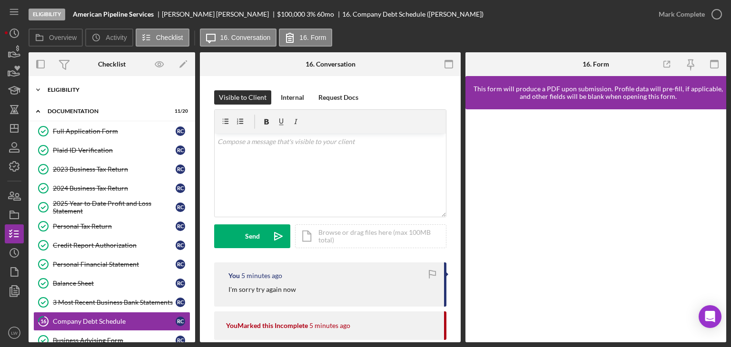
click at [69, 86] on div "Icon/Expander Eligibility 7 / 7" at bounding box center [112, 89] width 167 height 19
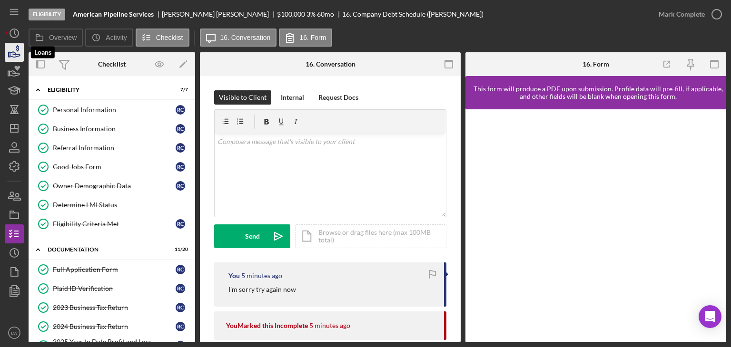
click at [13, 56] on icon "button" at bounding box center [14, 52] width 24 height 24
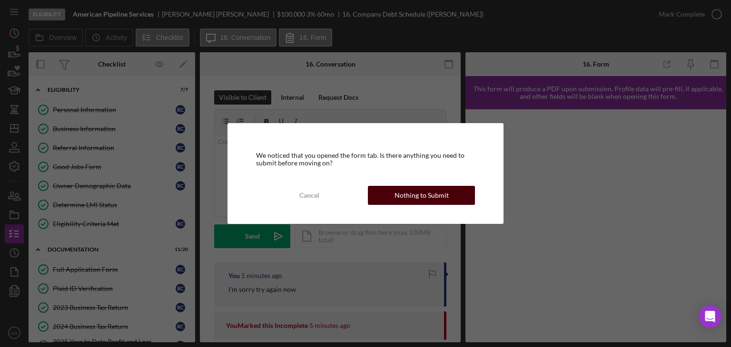
click at [417, 197] on div "Nothing to Submit" at bounding box center [421, 195] width 54 height 19
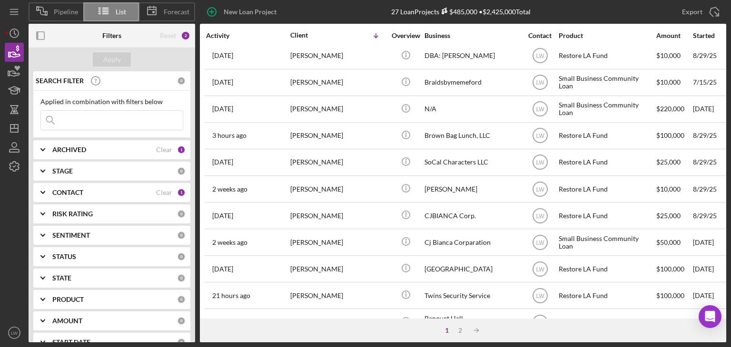
scroll to position [333, 0]
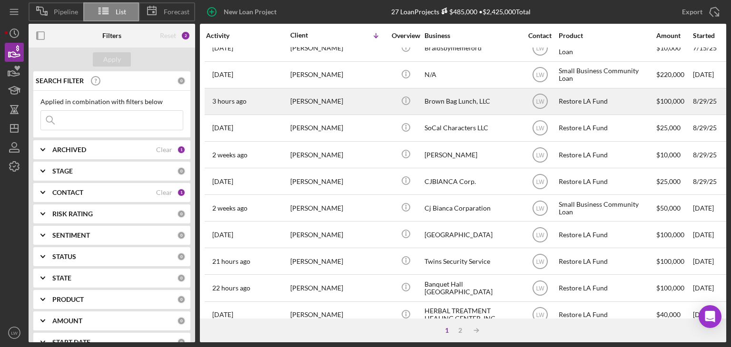
click at [314, 99] on div "Francis Scanlon" at bounding box center [337, 101] width 95 height 25
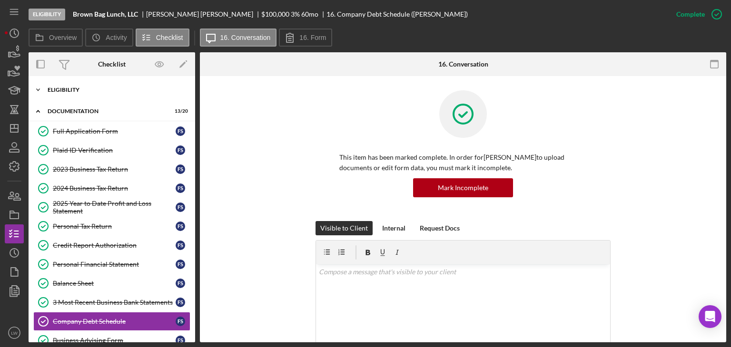
click at [60, 88] on div "Eligibility" at bounding box center [116, 90] width 136 height 6
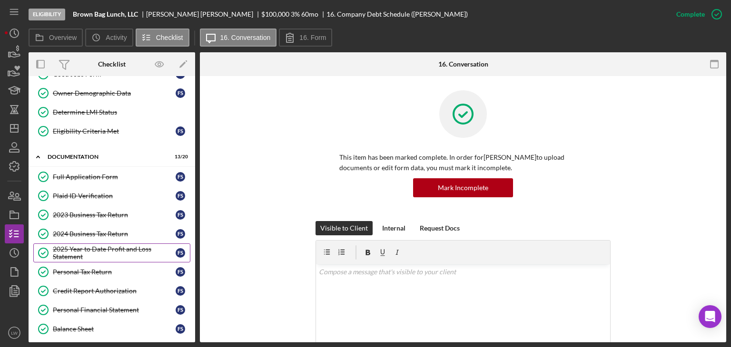
scroll to position [95, 0]
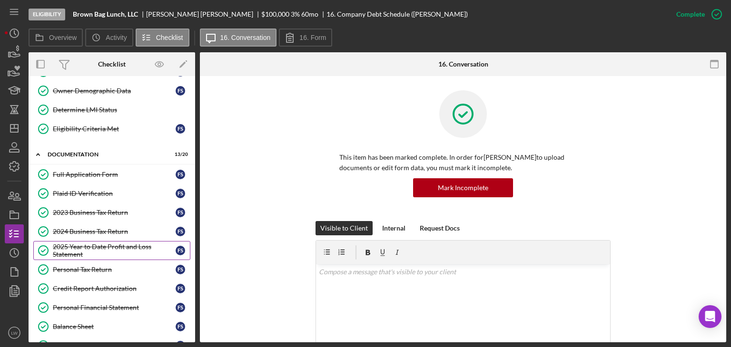
click at [108, 246] on div "2025 Year to Date Profit and Loss Statement" at bounding box center [114, 250] width 123 height 15
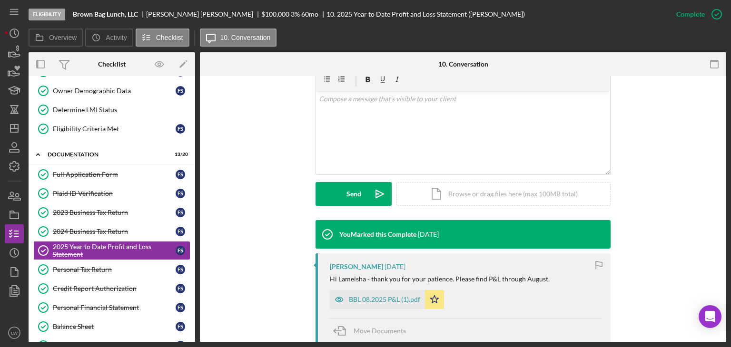
scroll to position [190, 0]
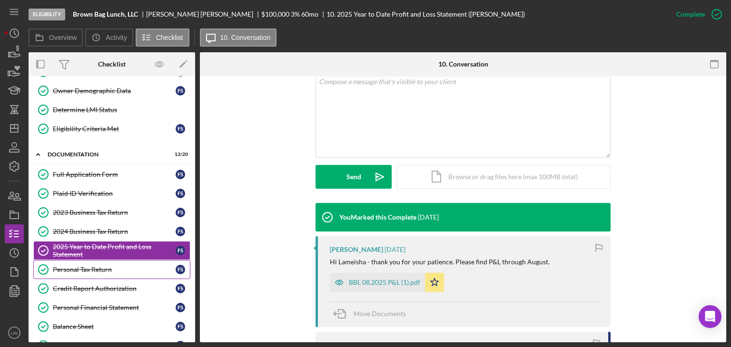
click at [115, 268] on div "Personal Tax Return" at bounding box center [114, 270] width 123 height 8
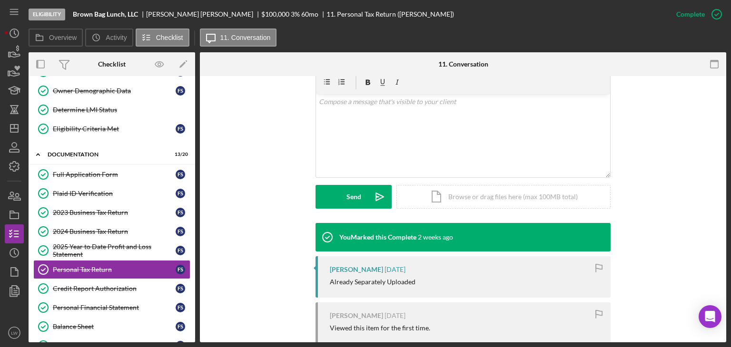
scroll to position [190, 0]
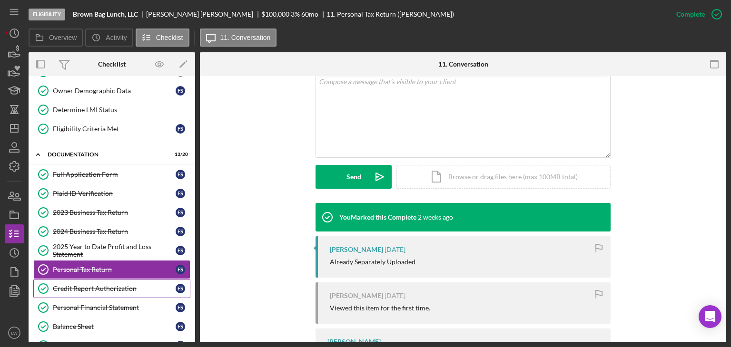
click at [118, 285] on div "Credit Report Authorization" at bounding box center [114, 289] width 123 height 8
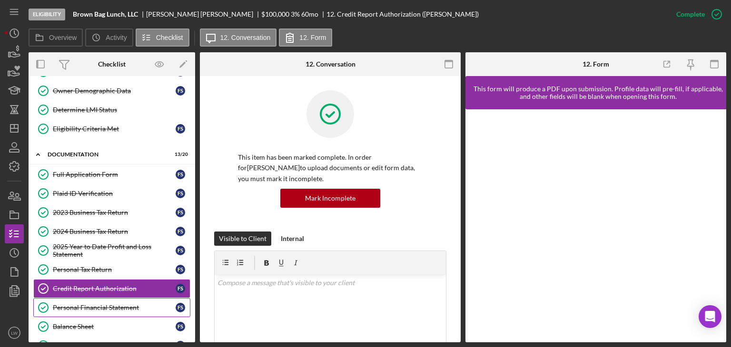
click at [115, 306] on div "Personal Financial Statement" at bounding box center [114, 308] width 123 height 8
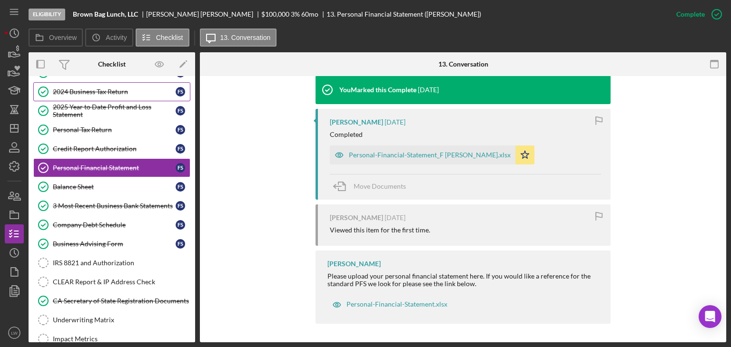
scroll to position [238, 0]
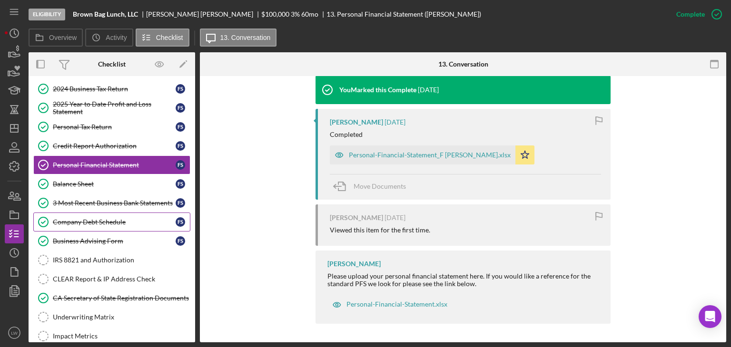
click at [110, 218] on div "Company Debt Schedule" at bounding box center [114, 222] width 123 height 8
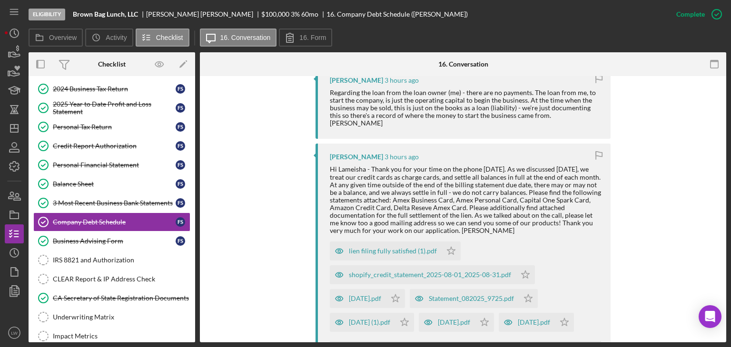
scroll to position [381, 0]
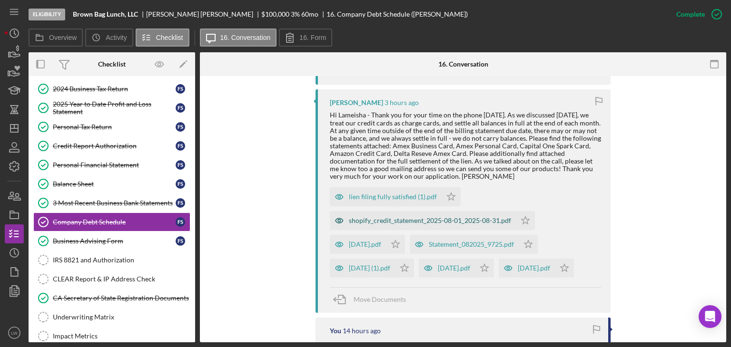
click at [362, 217] on div "shopify_credit_statement_2025-08-01_2025-08-31.pdf" at bounding box center [430, 221] width 162 height 8
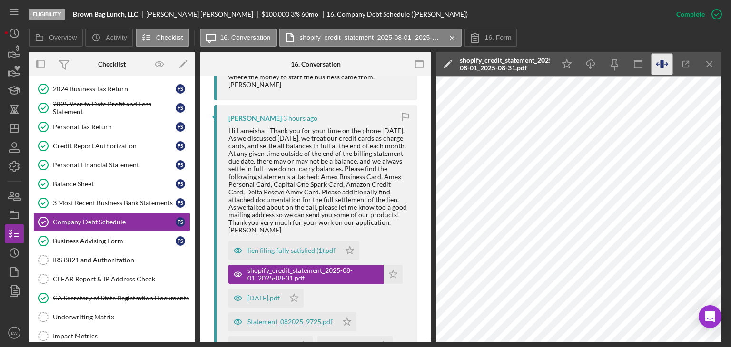
click at [670, 65] on div "Icon/Star Icon/Download Icon/Menu Close" at bounding box center [638, 64] width 167 height 24
click at [680, 65] on icon "button" at bounding box center [685, 64] width 21 height 21
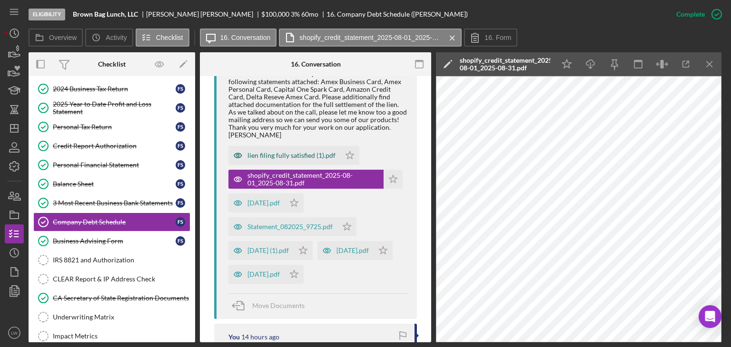
click at [288, 153] on div "lien filing fully satisfied (1).pdf" at bounding box center [291, 156] width 88 height 8
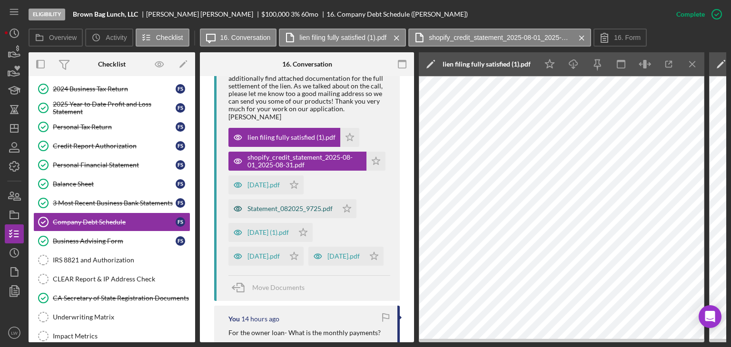
scroll to position [541, 0]
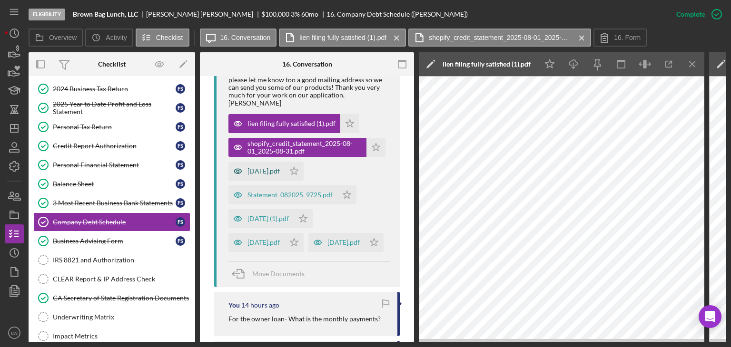
click at [262, 167] on div "2025-08-08.pdf" at bounding box center [263, 171] width 32 height 8
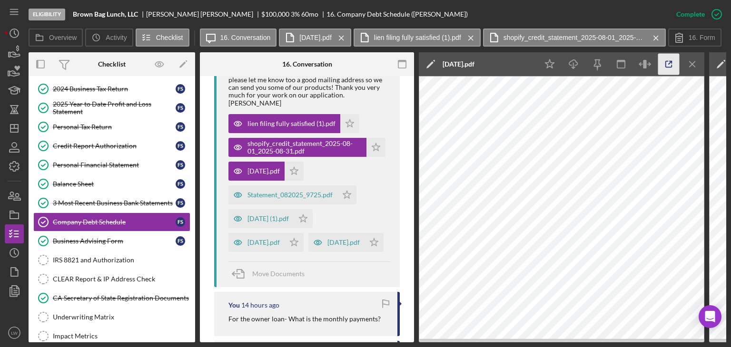
click at [666, 63] on icon "button" at bounding box center [668, 64] width 21 height 21
click at [278, 191] on div "Statement_082025_9725.pdf" at bounding box center [289, 195] width 85 height 8
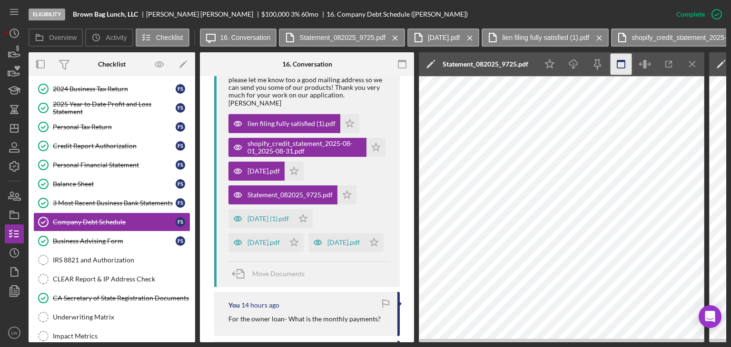
click at [398, 66] on icon "button" at bounding box center [402, 64] width 21 height 21
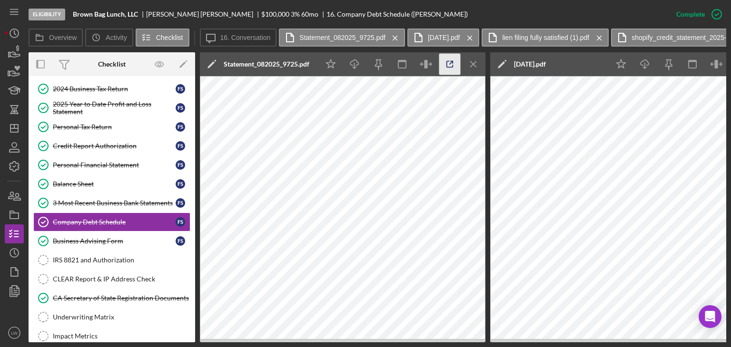
click at [450, 61] on icon "button" at bounding box center [449, 64] width 21 height 21
click at [469, 65] on icon "Icon/Menu Close" at bounding box center [473, 64] width 21 height 21
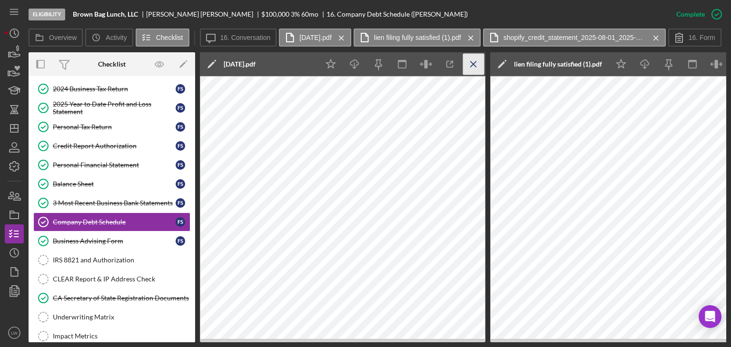
click at [474, 65] on line "button" at bounding box center [472, 63] width 5 height 5
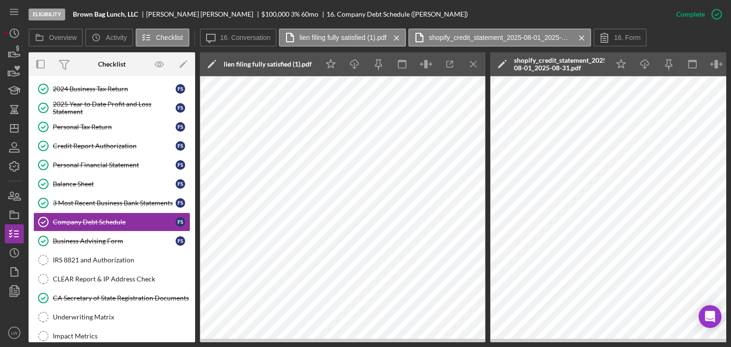
click at [474, 65] on line "button" at bounding box center [472, 63] width 5 height 5
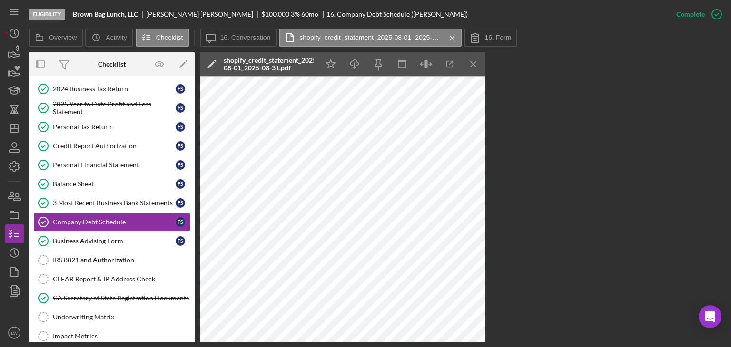
click at [474, 65] on line "button" at bounding box center [472, 63] width 5 height 5
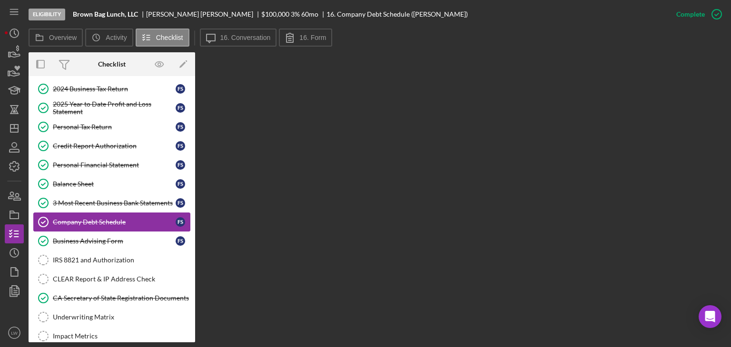
click at [138, 219] on div "Company Debt Schedule" at bounding box center [114, 222] width 123 height 8
click at [301, 37] on label "16. Form" at bounding box center [312, 38] width 27 height 8
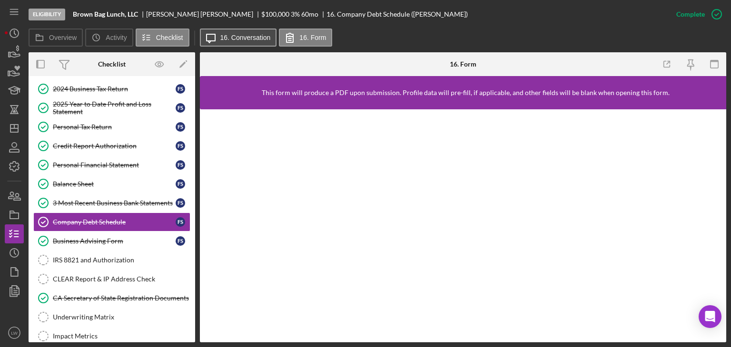
click at [238, 36] on label "16. Conversation" at bounding box center [245, 38] width 50 height 8
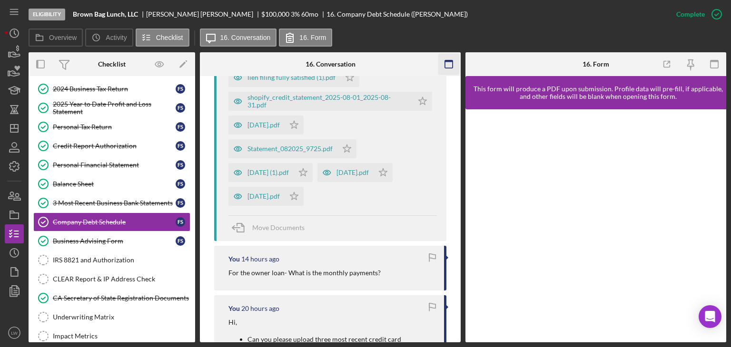
click at [711, 60] on g "button" at bounding box center [714, 64] width 8 height 8
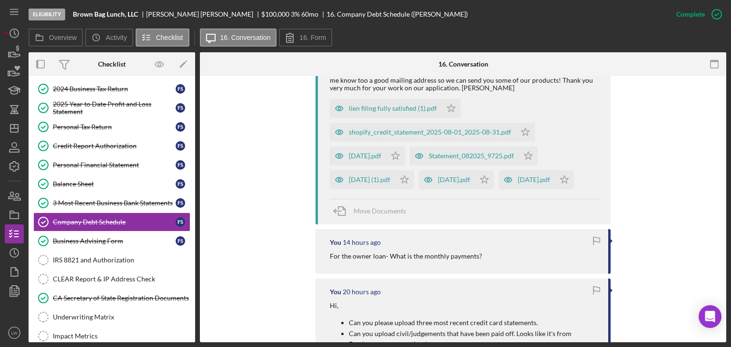
scroll to position [453, 0]
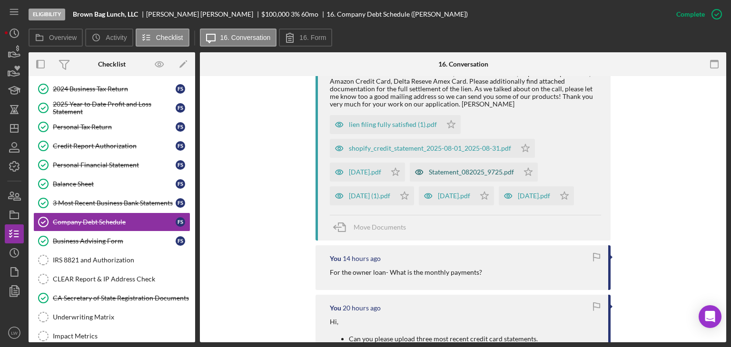
click at [474, 172] on div "Statement_082025_9725.pdf" at bounding box center [471, 172] width 85 height 8
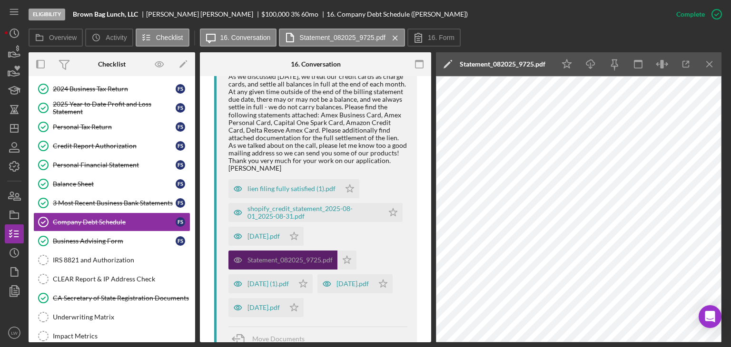
scroll to position [479, 0]
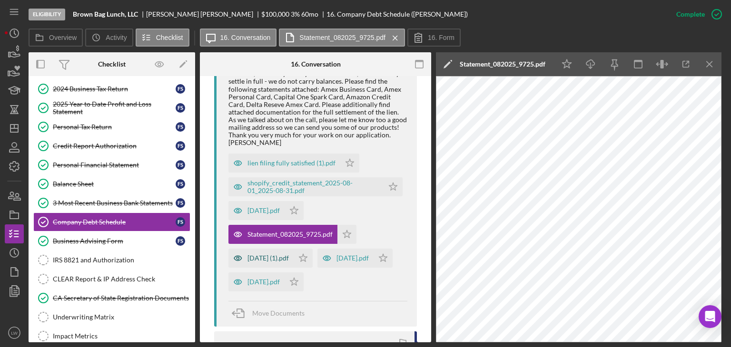
click at [252, 257] on div "2025-09-03 (1).pdf" at bounding box center [267, 259] width 41 height 8
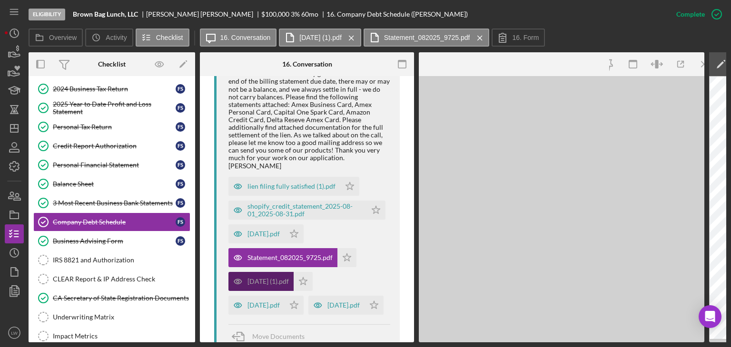
scroll to position [486, 0]
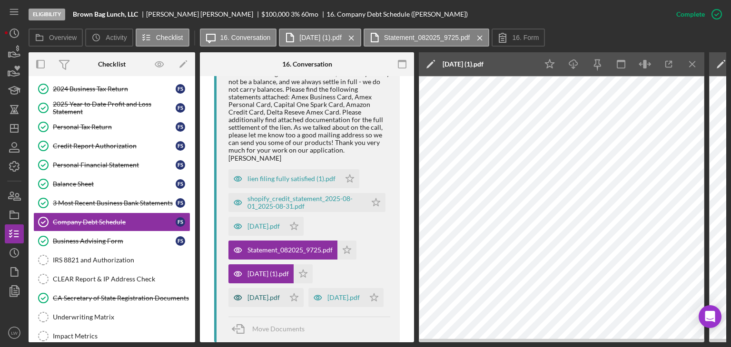
click at [270, 294] on div "2025-09-03.pdf" at bounding box center [263, 298] width 32 height 8
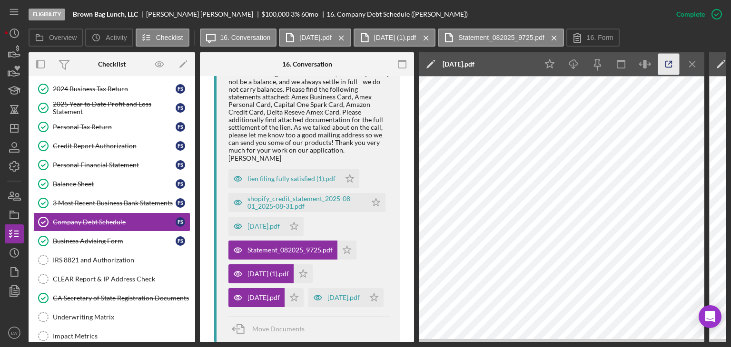
click at [669, 59] on icon "button" at bounding box center [668, 64] width 21 height 21
click at [308, 307] on div "2025-08-27.pdf" at bounding box center [336, 297] width 56 height 19
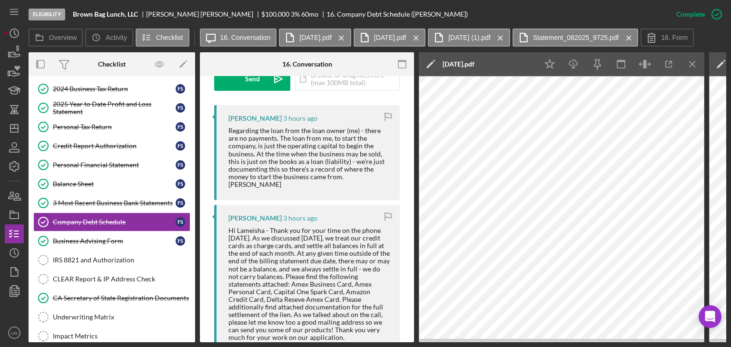
scroll to position [201, 0]
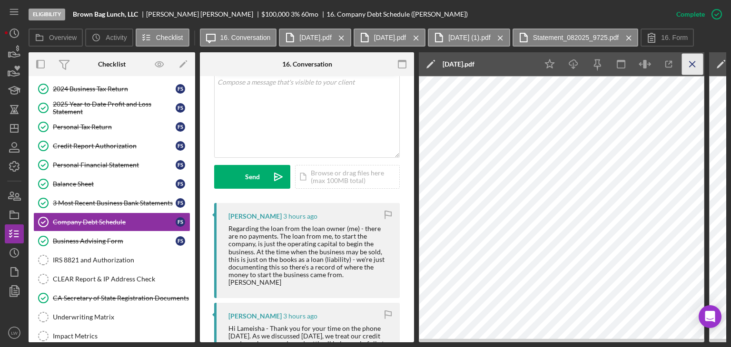
click at [686, 58] on icon "Icon/Menu Close" at bounding box center [692, 64] width 21 height 21
click at [697, 63] on icon "Icon/Menu Close" at bounding box center [692, 64] width 21 height 21
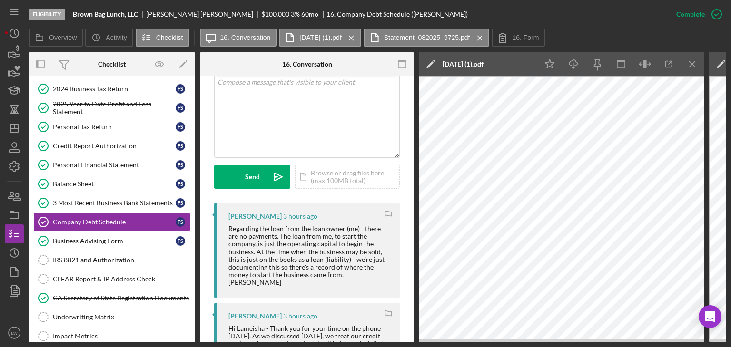
click at [697, 63] on icon "Icon/Menu Close" at bounding box center [692, 64] width 21 height 21
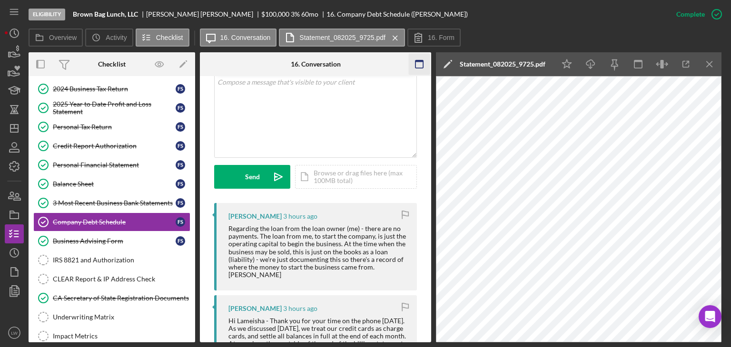
click at [710, 64] on icon "Icon/Menu Close" at bounding box center [709, 64] width 21 height 21
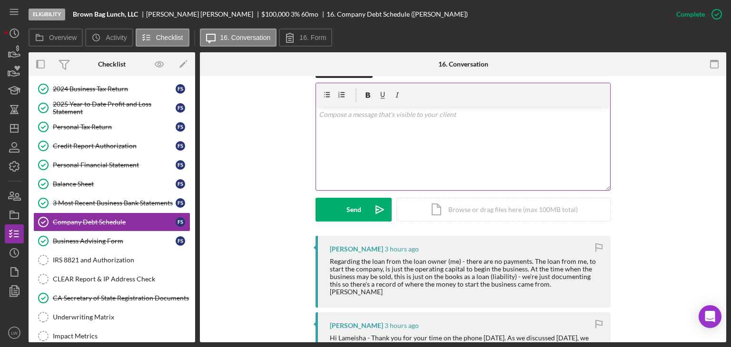
scroll to position [143, 0]
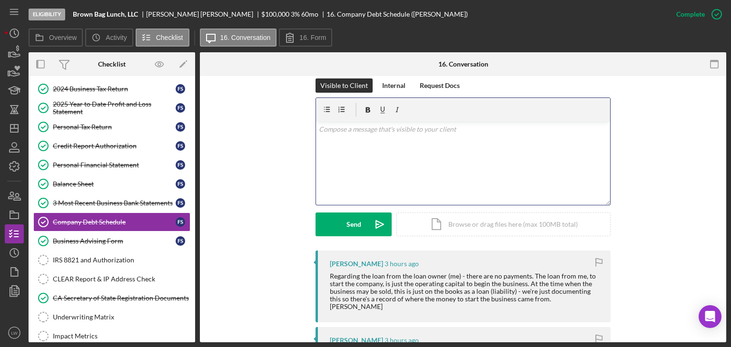
click at [392, 153] on div "v Color teal Color pink Remove color Add row above Add row below Add column bef…" at bounding box center [463, 163] width 294 height 83
click at [340, 223] on button "Send Icon/icon-invite-send" at bounding box center [353, 225] width 76 height 24
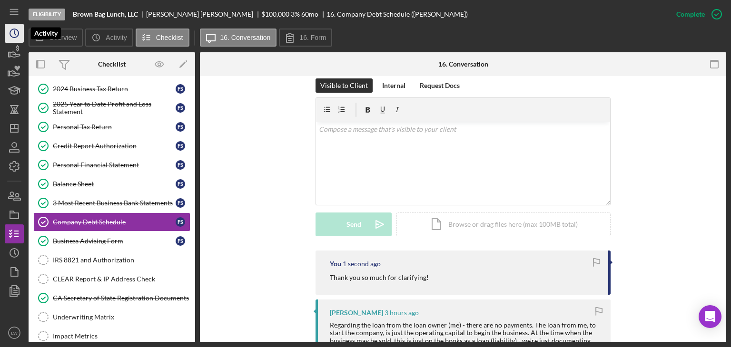
click at [12, 33] on icon "Icon/History" at bounding box center [14, 33] width 24 height 24
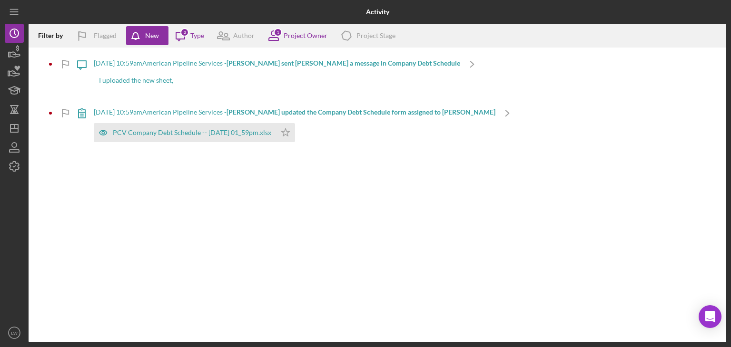
click at [297, 61] on b "Richard C. sent Lameisha W. a message in Company Debt Schedule" at bounding box center [343, 63] width 234 height 8
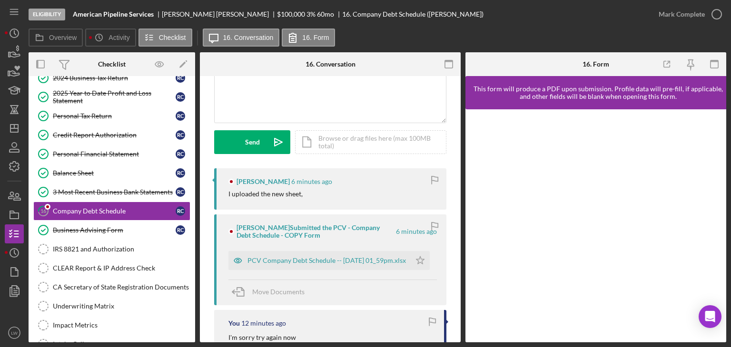
scroll to position [95, 0]
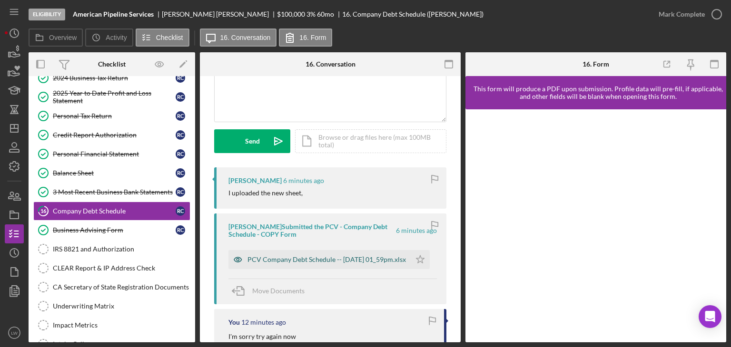
click at [348, 259] on div "PCV Company Debt Schedule -- 2025-09-23 01_59pm.xlsx" at bounding box center [326, 260] width 158 height 8
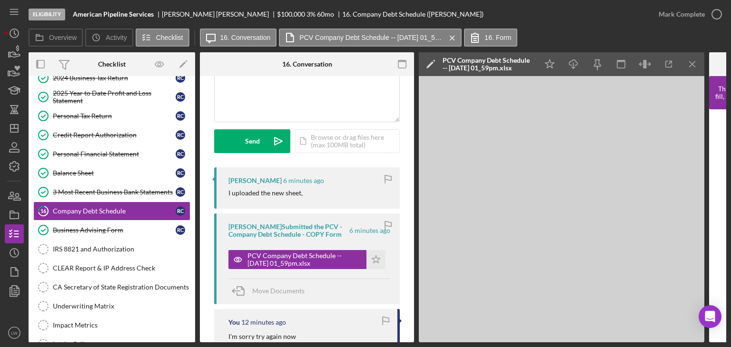
scroll to position [0, 0]
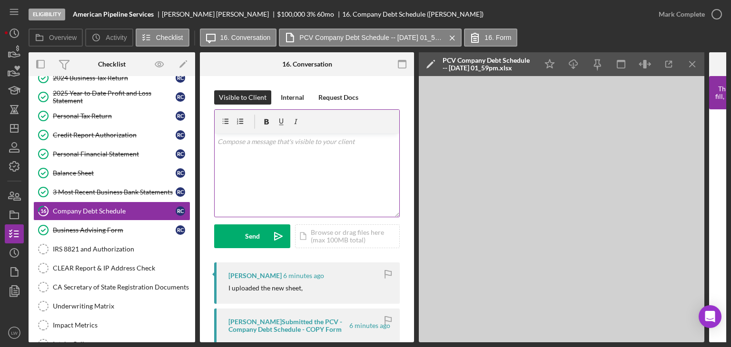
click at [356, 175] on div "v Color teal Color pink Remove color Add row above Add row below Add column bef…" at bounding box center [307, 175] width 185 height 83
click at [250, 232] on div "Send" at bounding box center [252, 237] width 15 height 24
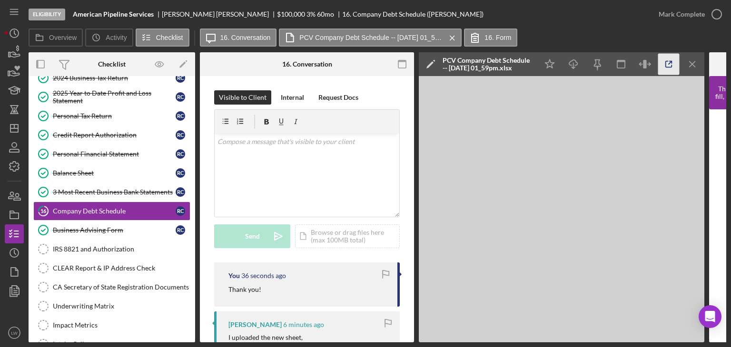
click at [667, 63] on icon "button" at bounding box center [668, 64] width 21 height 21
click at [14, 52] on icon "button" at bounding box center [15, 54] width 10 height 5
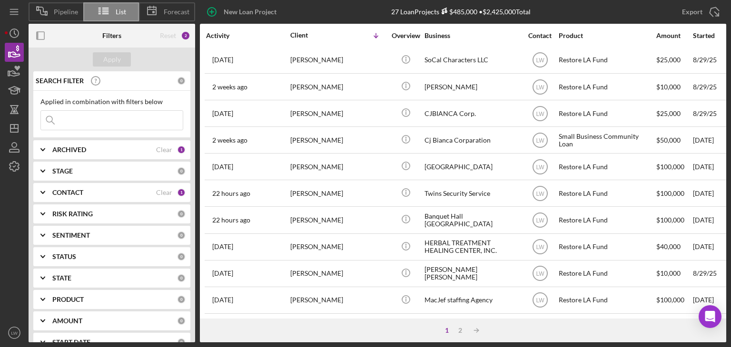
scroll to position [313, 0]
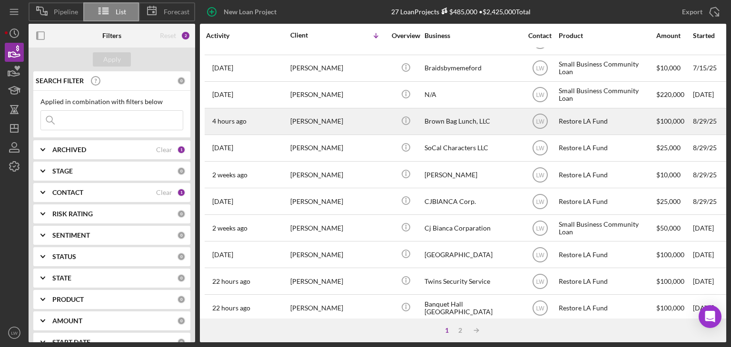
click at [326, 124] on div "Francis Scanlon" at bounding box center [337, 121] width 95 height 25
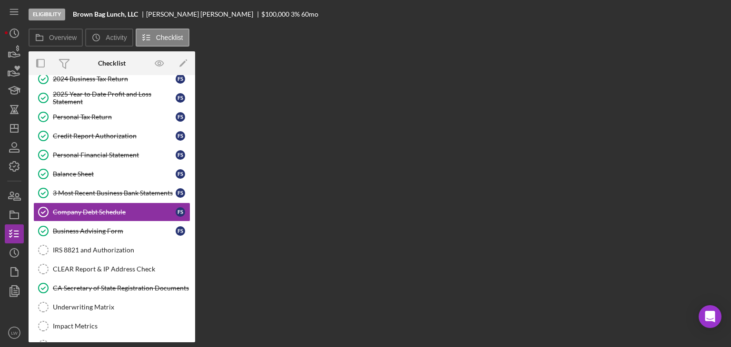
scroll to position [110, 0]
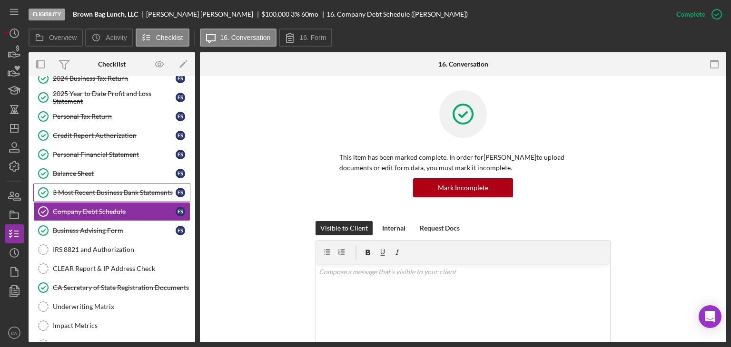
click at [113, 189] on div "3 Most Recent Business Bank Statements" at bounding box center [114, 193] width 123 height 8
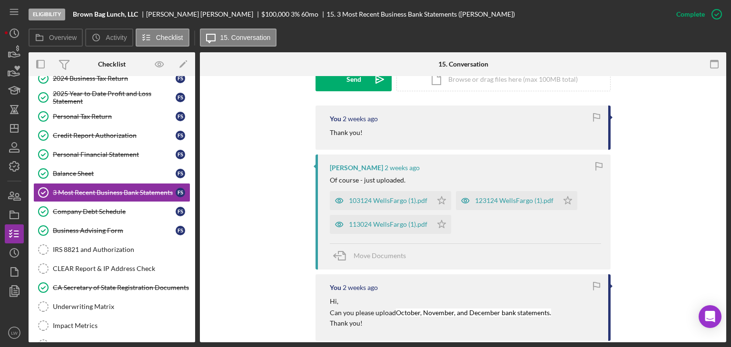
scroll to position [287, 0]
click at [389, 203] on div "103124 WellsFargo (1).pdf" at bounding box center [388, 201] width 78 height 8
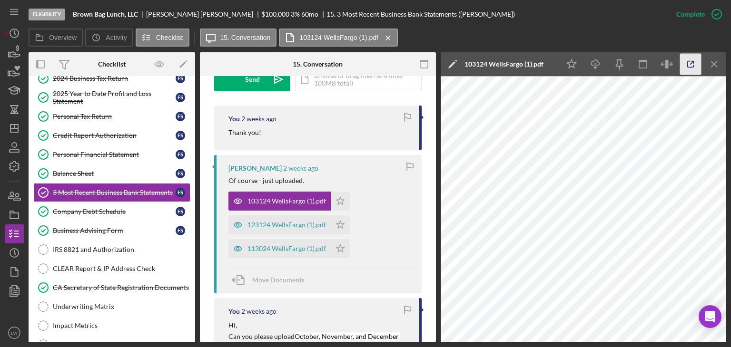
click at [691, 61] on icon "button" at bounding box center [690, 64] width 21 height 21
click at [281, 247] on div "113024 WellsFargo (1).pdf" at bounding box center [286, 249] width 78 height 8
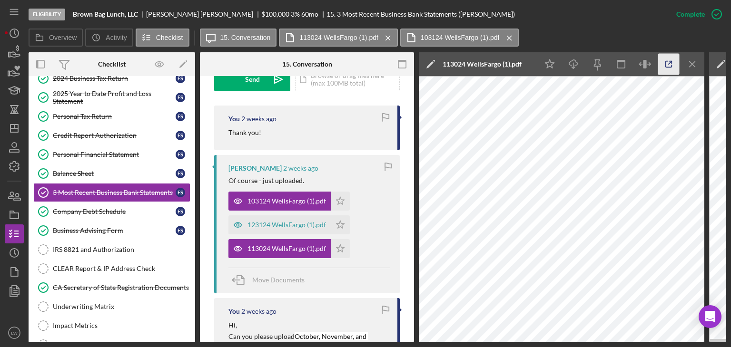
click at [677, 63] on icon "button" at bounding box center [668, 64] width 21 height 21
click at [284, 222] on div "123124 WellsFargo (1).pdf" at bounding box center [286, 225] width 78 height 8
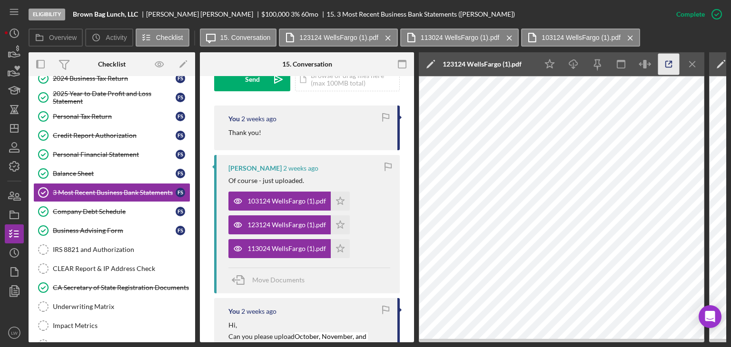
click at [664, 65] on icon "button" at bounding box center [668, 64] width 21 height 21
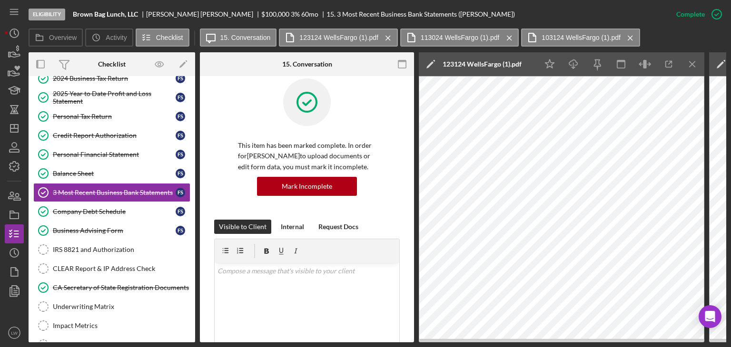
scroll to position [0, 0]
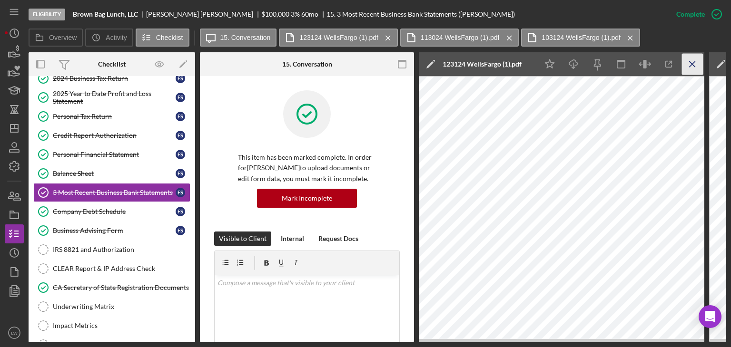
click at [692, 66] on icon "Icon/Menu Close" at bounding box center [692, 64] width 21 height 21
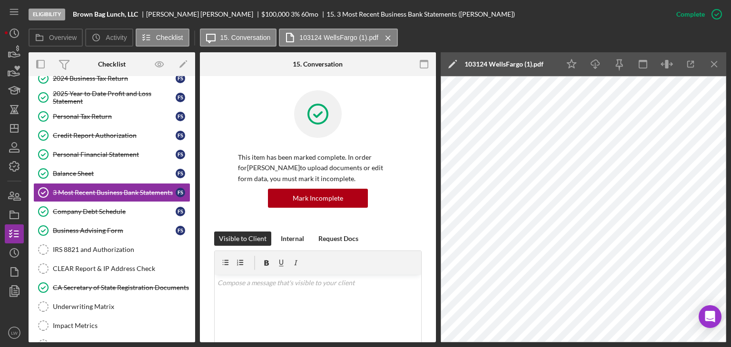
click at [692, 66] on icon "button" at bounding box center [690, 64] width 21 height 21
click at [715, 65] on icon "Icon/Menu Close" at bounding box center [714, 64] width 21 height 21
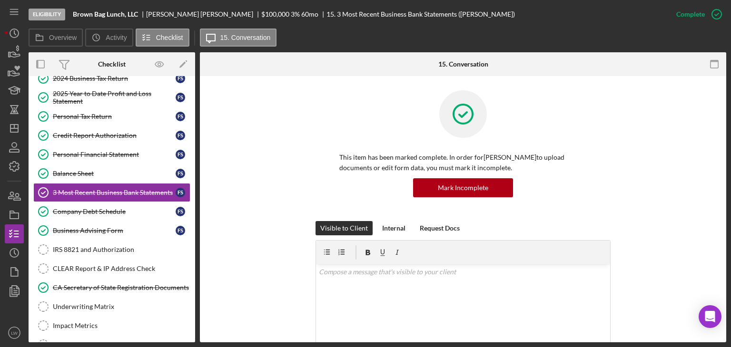
click at [715, 65] on icon "button" at bounding box center [714, 64] width 21 height 21
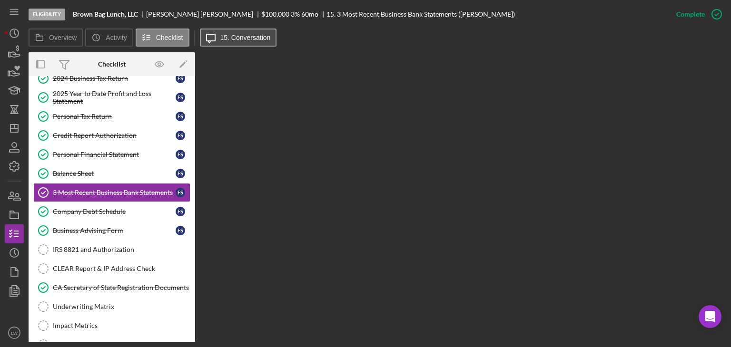
click at [224, 40] on label "15. Conversation" at bounding box center [245, 38] width 50 height 8
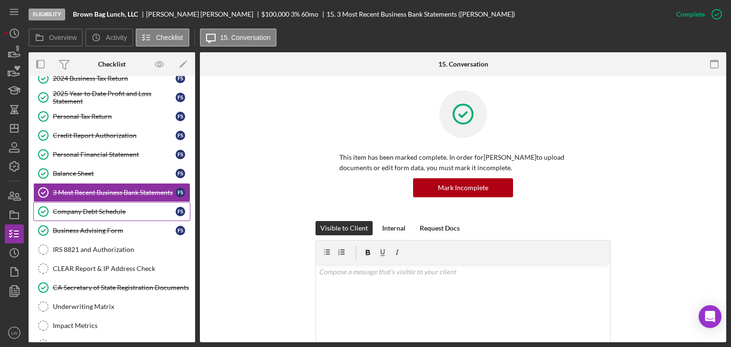
click at [111, 215] on link "Company Debt Schedule Company Debt Schedule F S" at bounding box center [111, 211] width 157 height 19
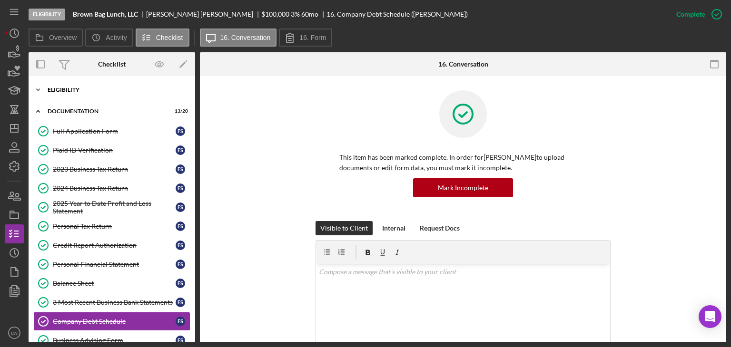
click at [59, 92] on div "Eligibility" at bounding box center [116, 90] width 136 height 6
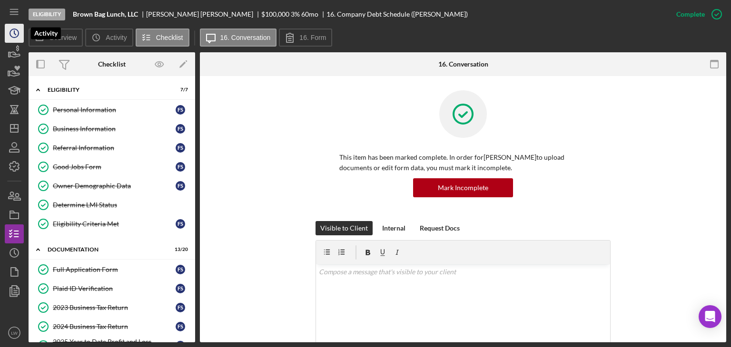
click at [13, 33] on icon "Icon/History" at bounding box center [14, 33] width 24 height 24
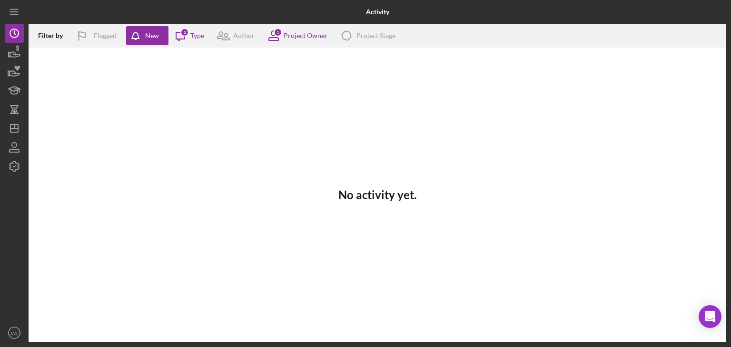
click at [3, 52] on div "Activity Filter by Flagged New Icon/Message 3 Type Author 1 Project Owner Icon/…" at bounding box center [365, 173] width 731 height 347
click at [14, 54] on icon "button" at bounding box center [14, 52] width 24 height 24
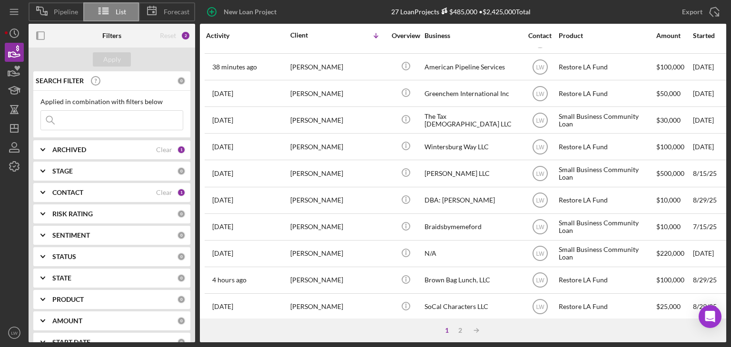
scroll to position [238, 0]
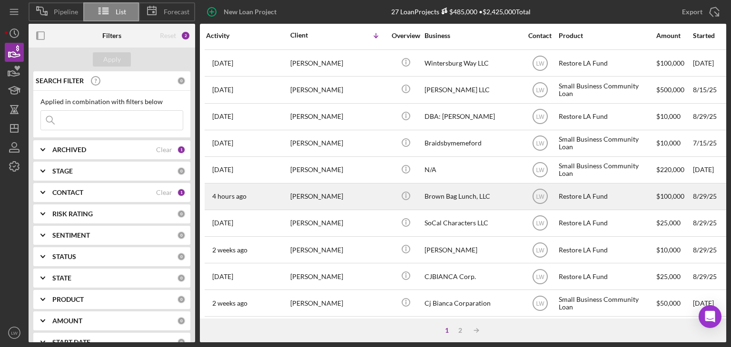
click at [351, 195] on div "Francis Scanlon" at bounding box center [337, 196] width 95 height 25
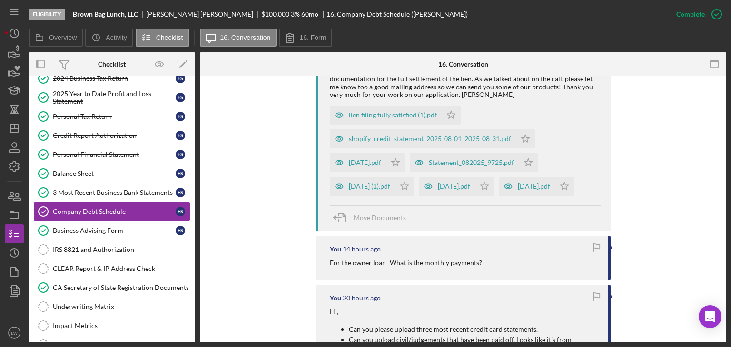
scroll to position [523, 0]
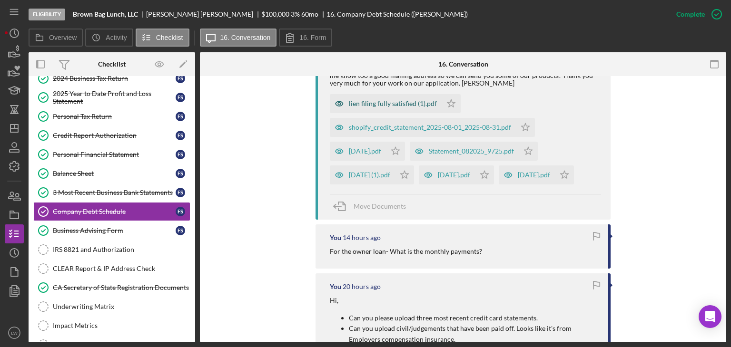
click at [409, 103] on div "lien filing fully satisfied (1).pdf" at bounding box center [393, 104] width 88 height 8
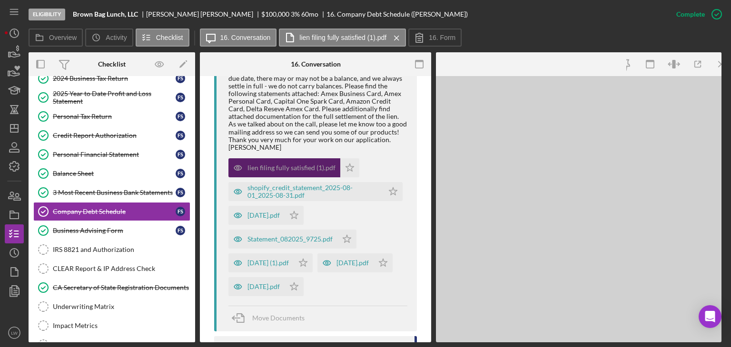
scroll to position [549, 0]
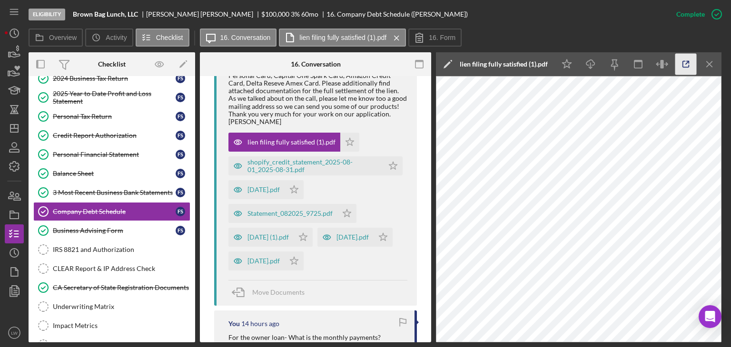
click at [684, 65] on icon "button" at bounding box center [685, 64] width 21 height 21
click at [277, 240] on div "2025-09-03 (1).pdf" at bounding box center [267, 238] width 41 height 8
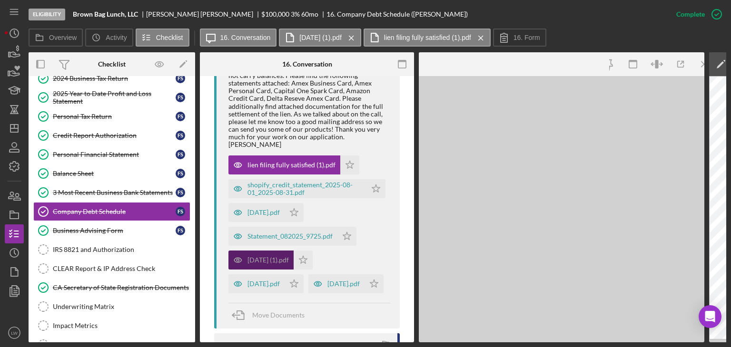
scroll to position [557, 0]
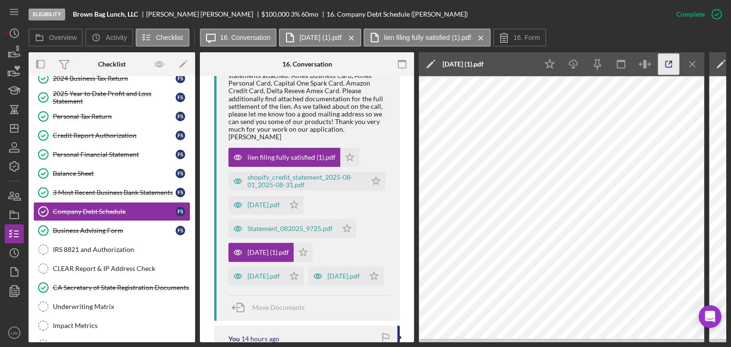
click at [669, 63] on line "button" at bounding box center [669, 62] width 3 height 3
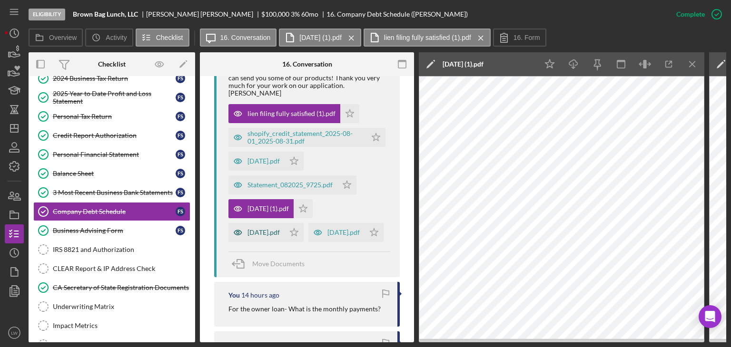
scroll to position [652, 0]
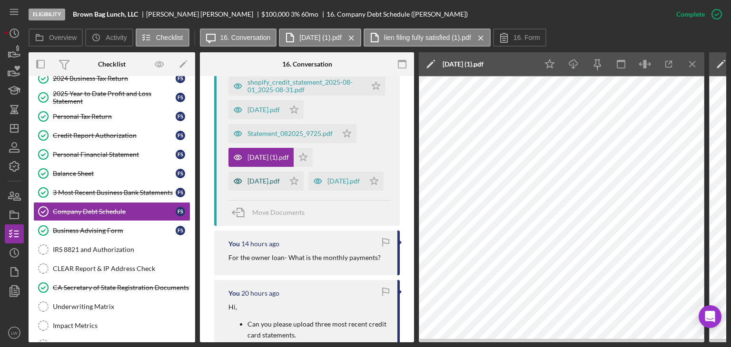
click at [276, 177] on div "2025-09-03.pdf" at bounding box center [263, 181] width 32 height 8
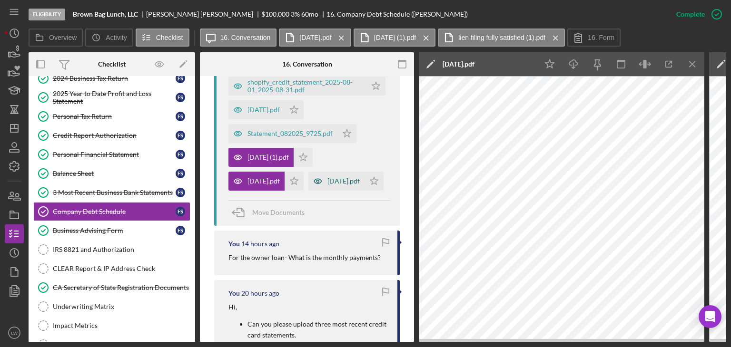
click at [308, 191] on div "2025-08-27.pdf" at bounding box center [336, 181] width 56 height 19
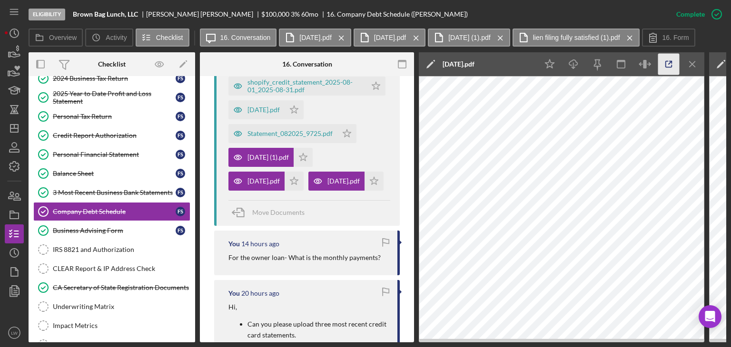
click at [674, 64] on icon "button" at bounding box center [668, 64] width 21 height 21
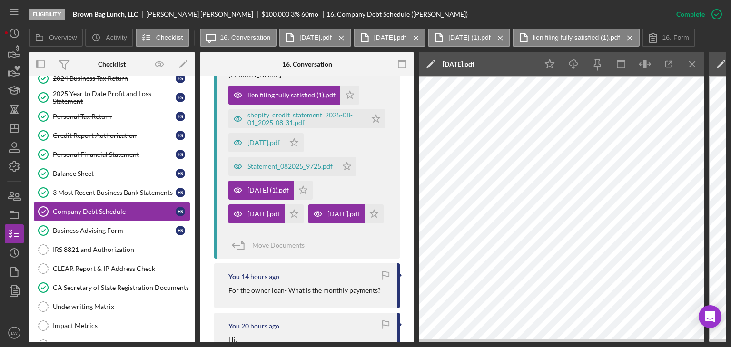
scroll to position [604, 0]
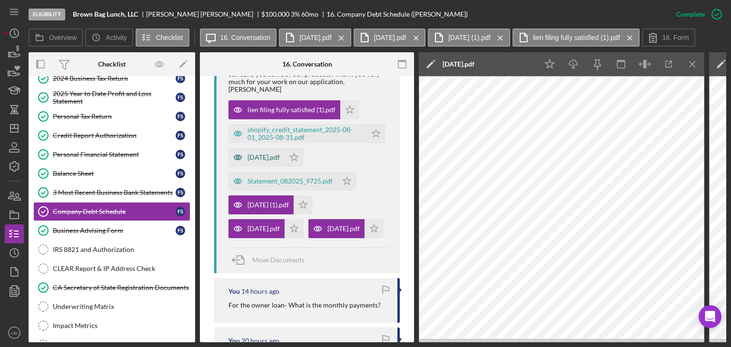
click at [272, 154] on div "2025-08-08.pdf" at bounding box center [263, 158] width 32 height 8
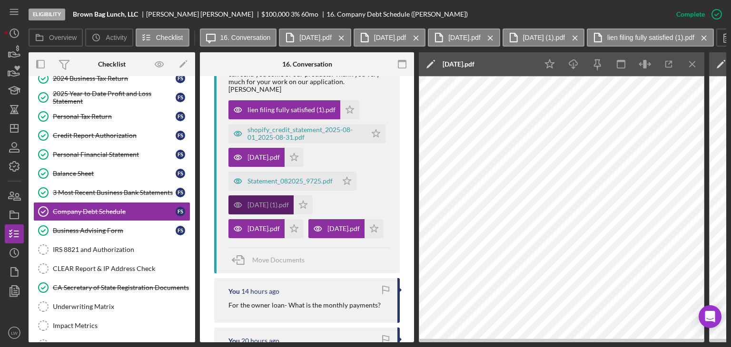
click at [268, 201] on div "2025-09-03 (1).pdf" at bounding box center [267, 205] width 41 height 8
click at [691, 65] on icon "Icon/Menu Close" at bounding box center [692, 64] width 21 height 21
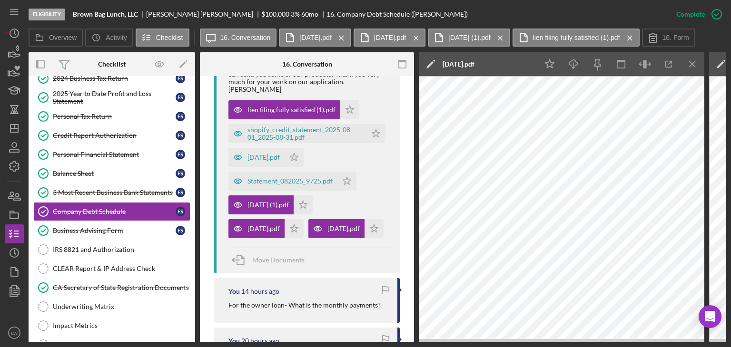
click at [691, 65] on icon "Icon/Menu Close" at bounding box center [692, 64] width 21 height 21
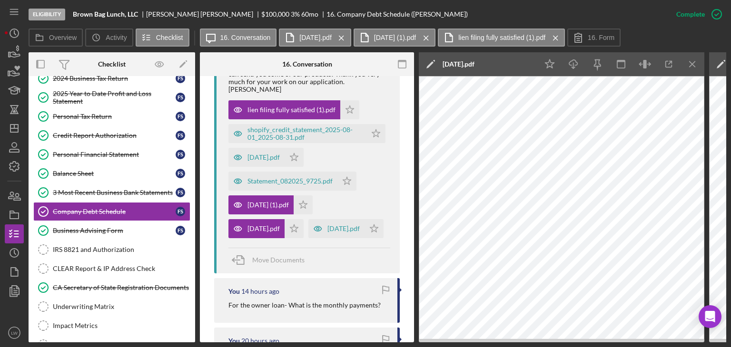
click at [691, 65] on icon "Icon/Menu Close" at bounding box center [692, 64] width 21 height 21
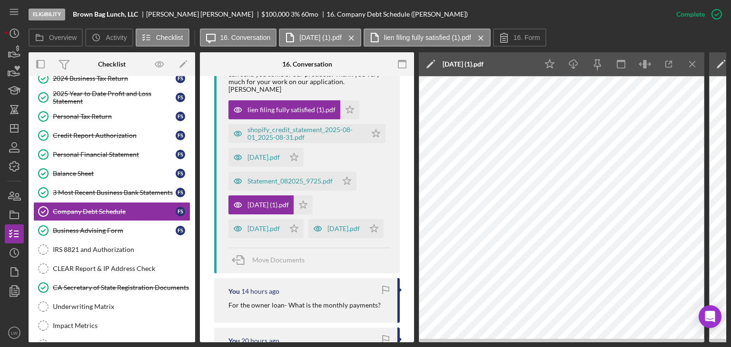
click at [691, 65] on icon "Icon/Menu Close" at bounding box center [692, 64] width 21 height 21
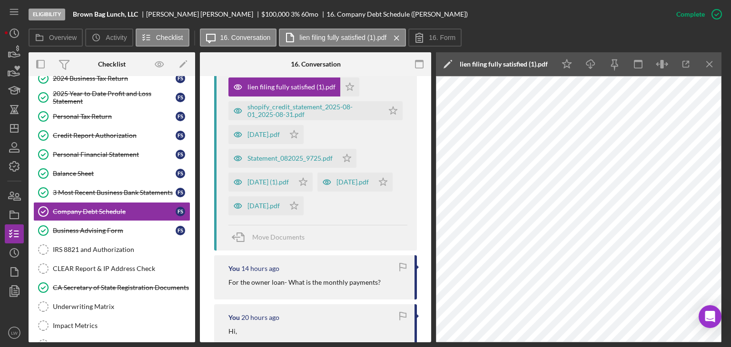
scroll to position [597, 0]
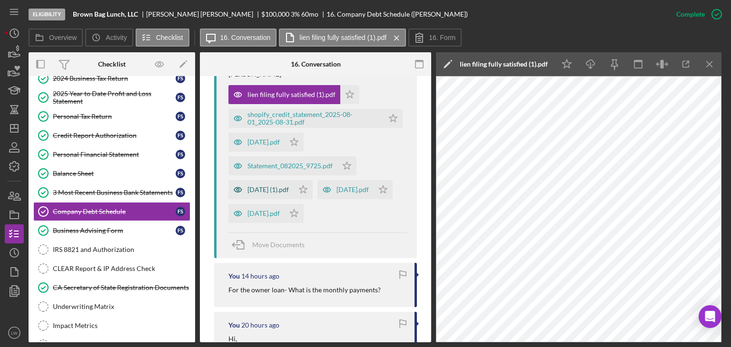
click at [289, 190] on div "2025-09-03 (1).pdf" at bounding box center [267, 190] width 41 height 8
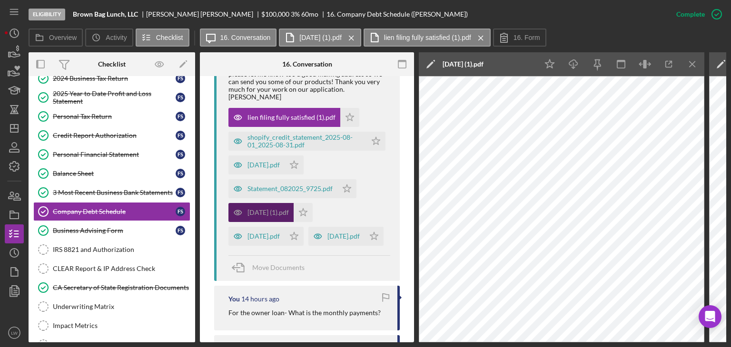
scroll to position [604, 0]
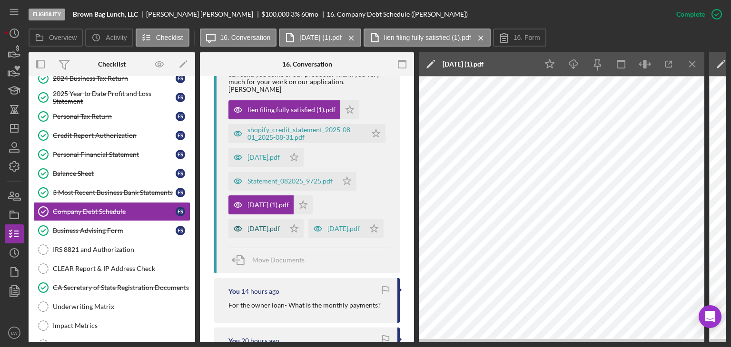
click at [265, 225] on div "2025-09-03.pdf" at bounding box center [263, 229] width 32 height 8
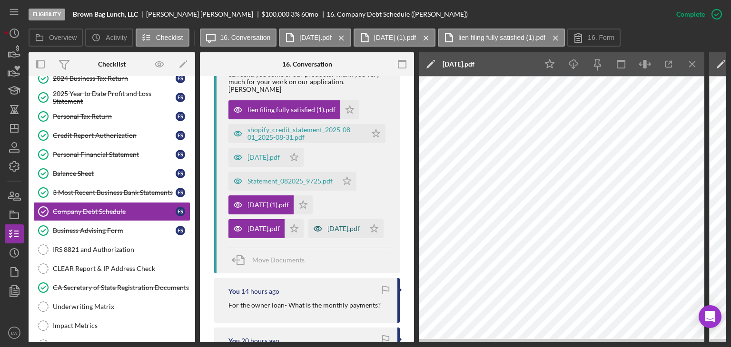
click at [308, 238] on div "2025-08-27.pdf" at bounding box center [336, 228] width 56 height 19
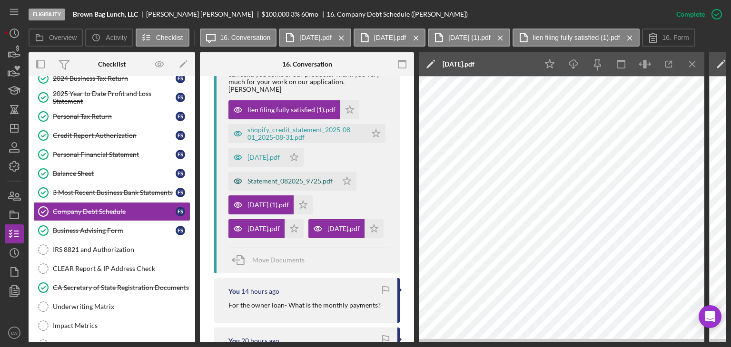
click at [255, 177] on div "Statement_082025_9725.pdf" at bounding box center [289, 181] width 85 height 8
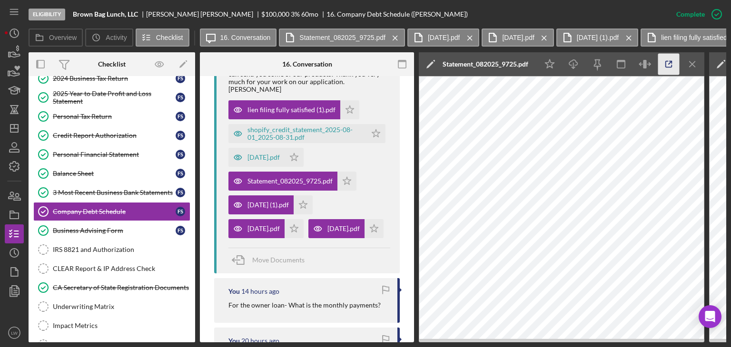
click at [669, 63] on line "button" at bounding box center [669, 62] width 3 height 3
click at [108, 265] on div "CLEAR Report & IP Address Check" at bounding box center [121, 269] width 137 height 8
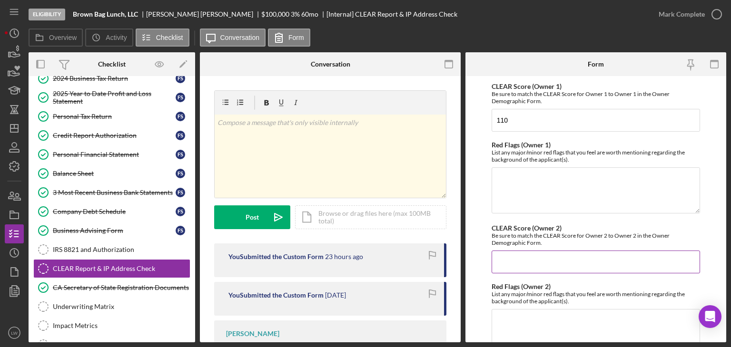
scroll to position [48, 0]
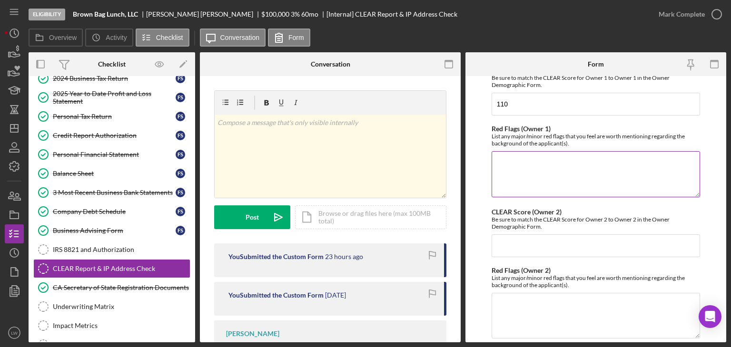
drag, startPoint x: 516, startPoint y: 161, endPoint x: 647, endPoint y: 190, distance: 133.5
click at [647, 190] on textarea "Red Flags (Owner 1)" at bounding box center [595, 174] width 208 height 46
click at [9, 51] on icon "button" at bounding box center [14, 52] width 24 height 24
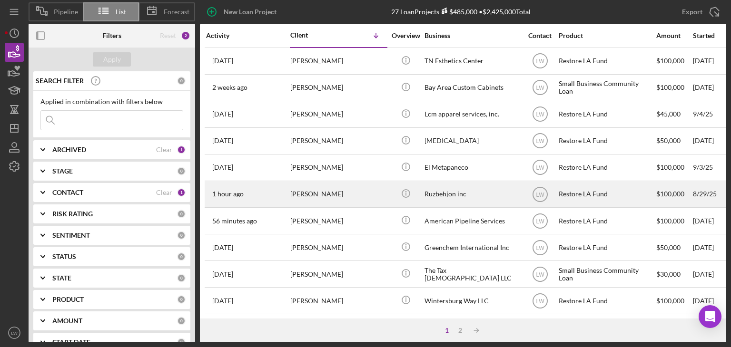
click at [291, 194] on div "[PERSON_NAME]" at bounding box center [337, 194] width 95 height 25
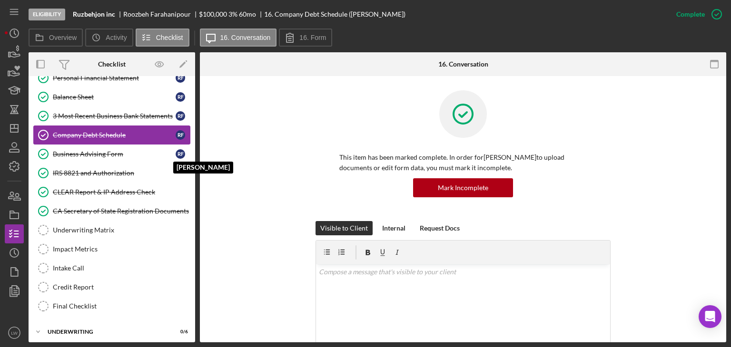
scroll to position [208, 0]
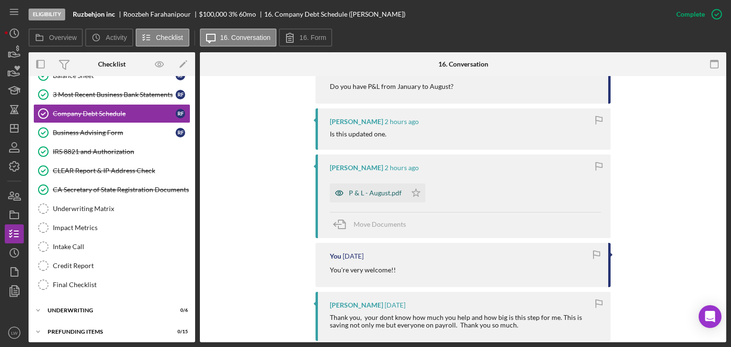
click at [384, 196] on div "P & L - August.pdf" at bounding box center [375, 193] width 53 height 8
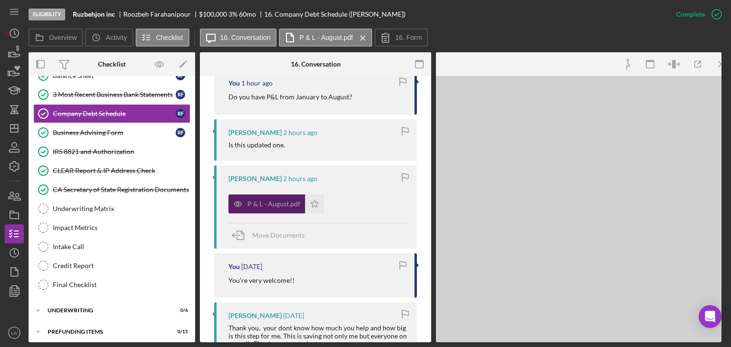
scroll to position [486, 0]
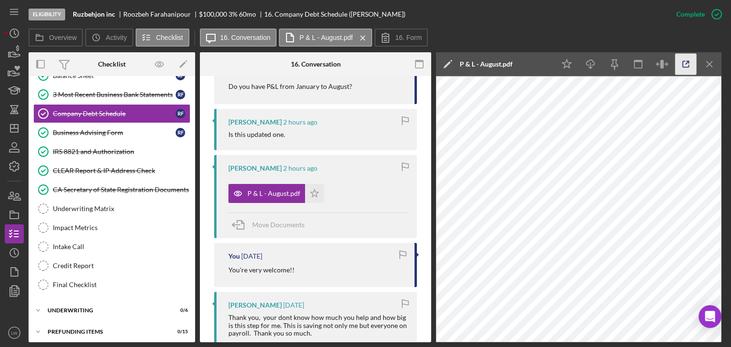
click at [689, 66] on icon "button" at bounding box center [686, 64] width 6 height 6
click at [702, 19] on div "Mark Incomplete" at bounding box center [679, 14] width 51 height 19
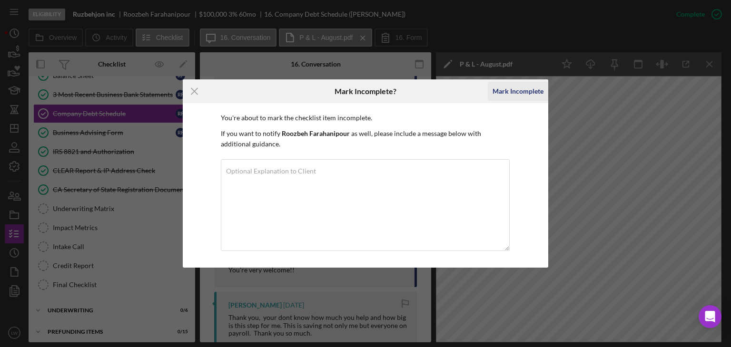
click at [504, 91] on div "Mark Incomplete" at bounding box center [517, 91] width 51 height 19
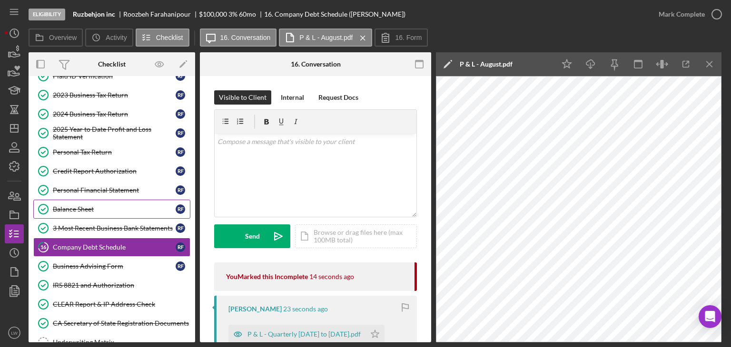
scroll to position [18, 0]
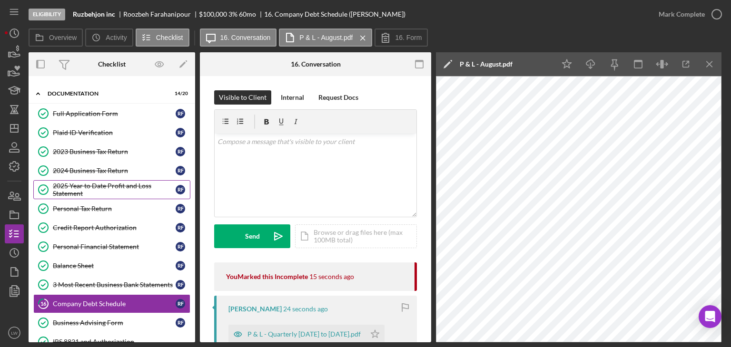
click at [114, 183] on div "2025 Year to Date Profit and Loss Statement" at bounding box center [114, 189] width 123 height 15
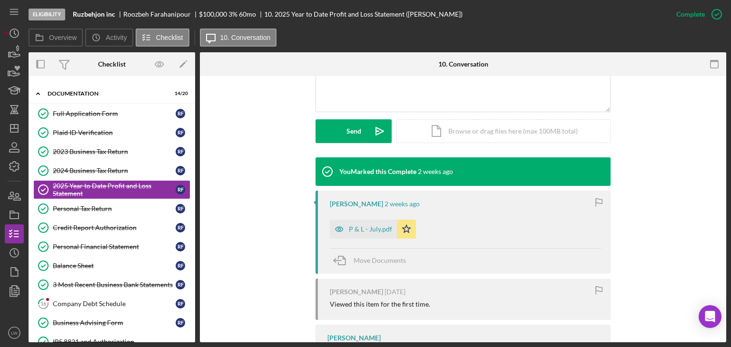
scroll to position [238, 0]
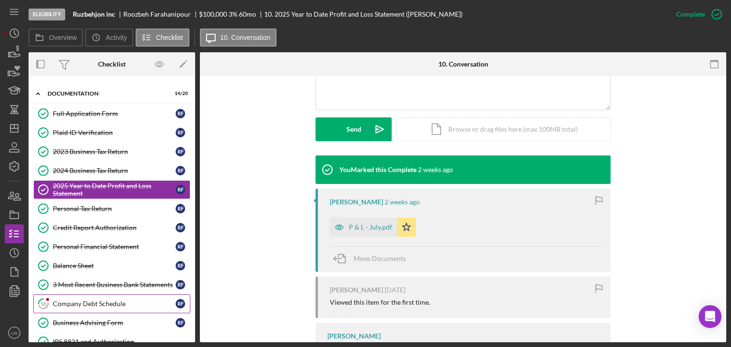
click at [107, 303] on div "Company Debt Schedule" at bounding box center [114, 304] width 123 height 8
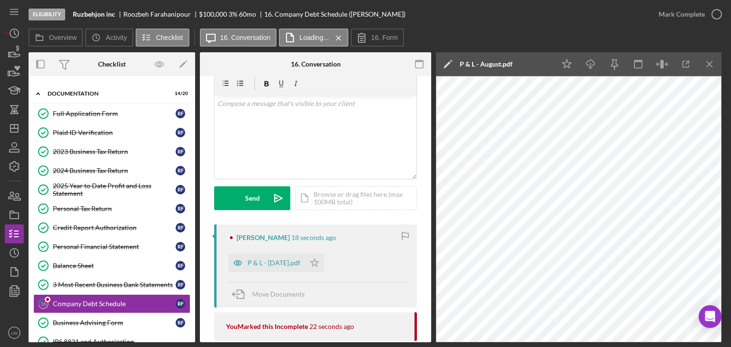
scroll to position [95, 0]
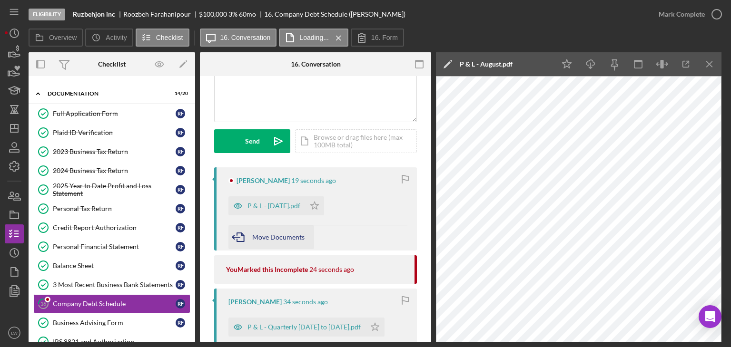
click at [265, 238] on div "Roozbeh Farahanipour 19 seconds ago P & L - July25.pdf Icon/Star Move Documents" at bounding box center [315, 208] width 203 height 83
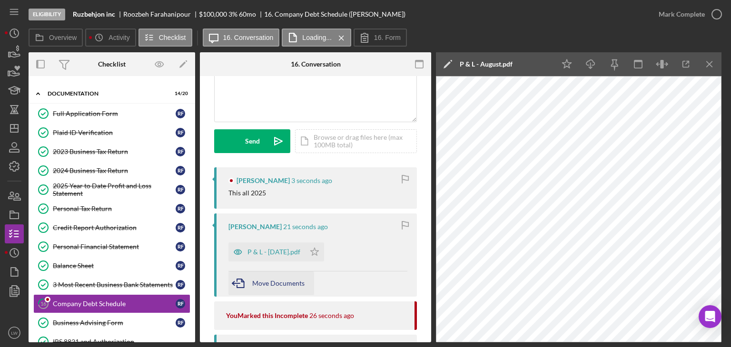
click at [255, 282] on span "Move Documents" at bounding box center [278, 283] width 52 height 8
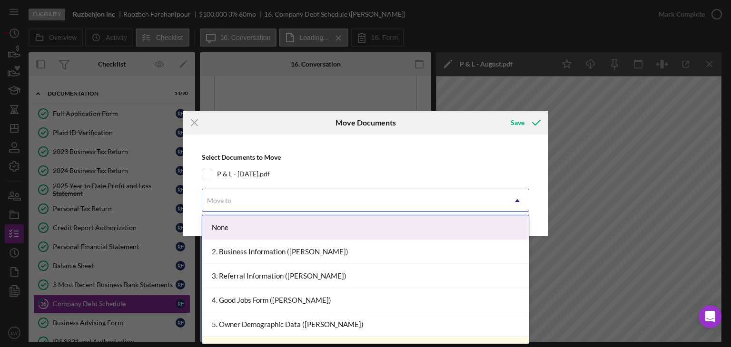
click at [228, 197] on div "Move to" at bounding box center [219, 201] width 24 height 8
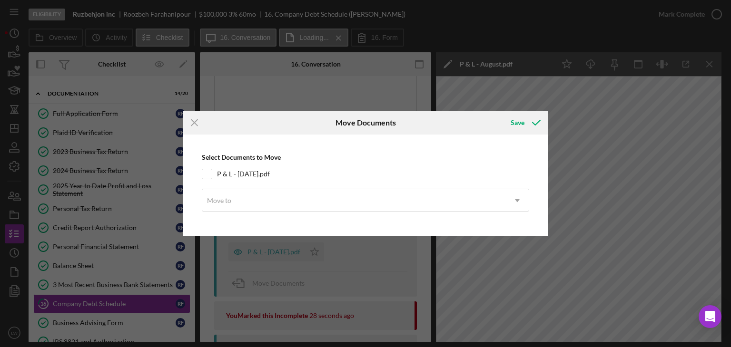
drag, startPoint x: 206, startPoint y: 172, endPoint x: 211, endPoint y: 181, distance: 10.7
click at [207, 173] on input "P & L - [DATE].pdf" at bounding box center [207, 174] width 10 height 10
checkbox input "true"
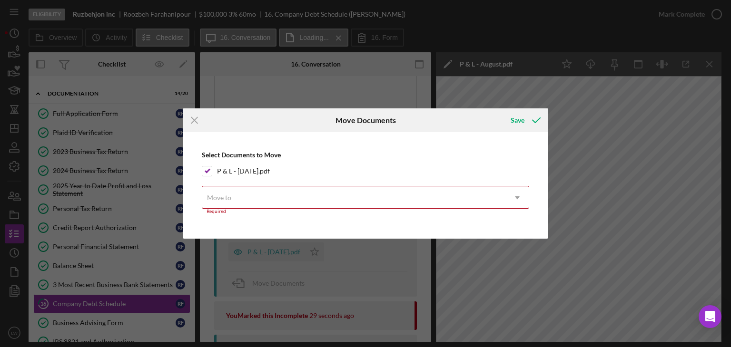
click at [264, 209] on div "Required" at bounding box center [365, 212] width 327 height 6
click at [265, 200] on div "Move to" at bounding box center [354, 198] width 304 height 22
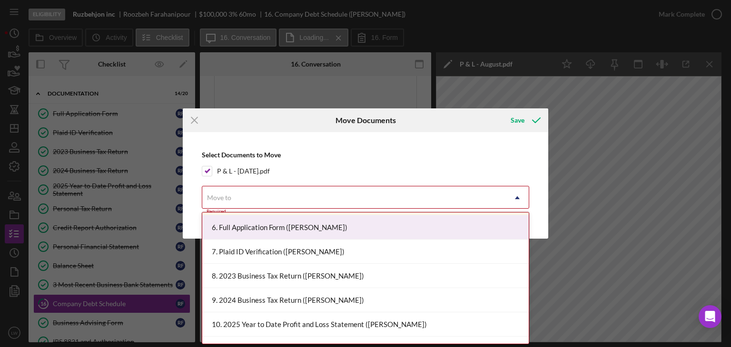
scroll to position [190, 0]
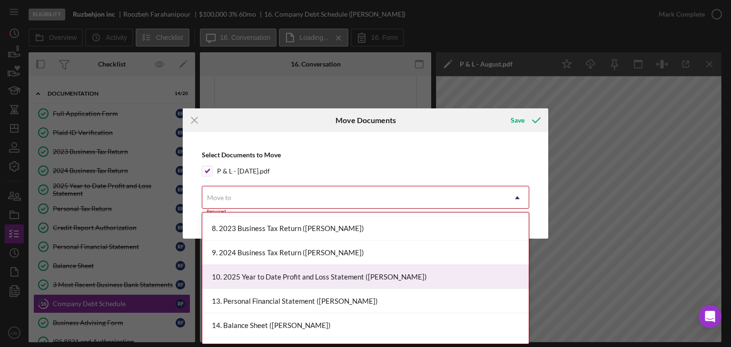
click at [293, 276] on div "10. 2025 Year to Date Profit and Loss Statement (Roozbeh F.)" at bounding box center [365, 277] width 326 height 24
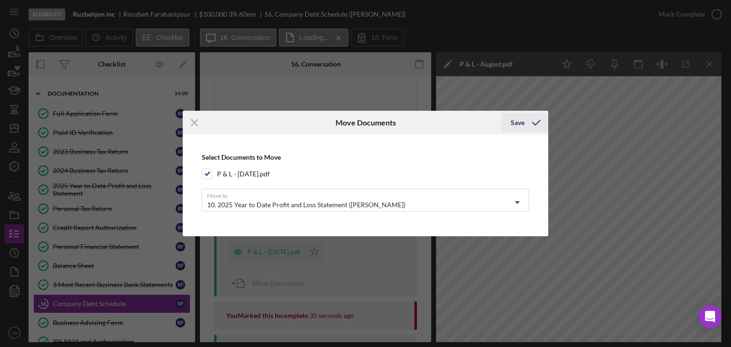
click at [522, 120] on div "Save" at bounding box center [517, 122] width 14 height 19
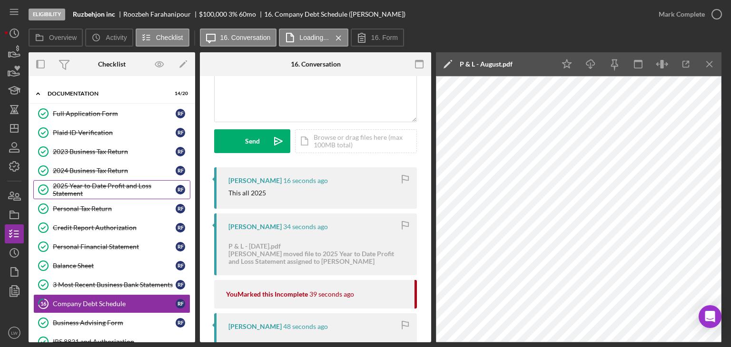
click at [113, 185] on div "2025 Year to Date Profit and Loss Statement" at bounding box center [114, 189] width 123 height 15
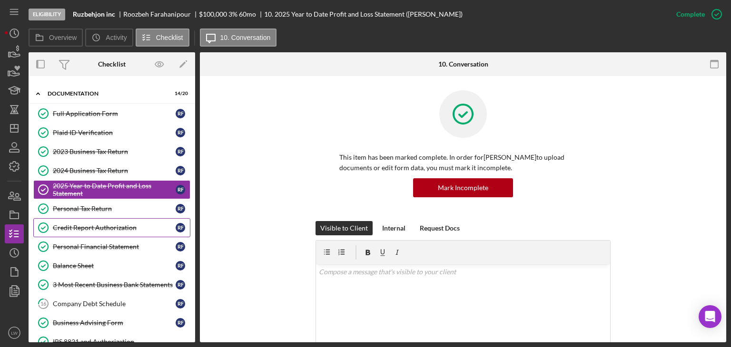
scroll to position [65, 0]
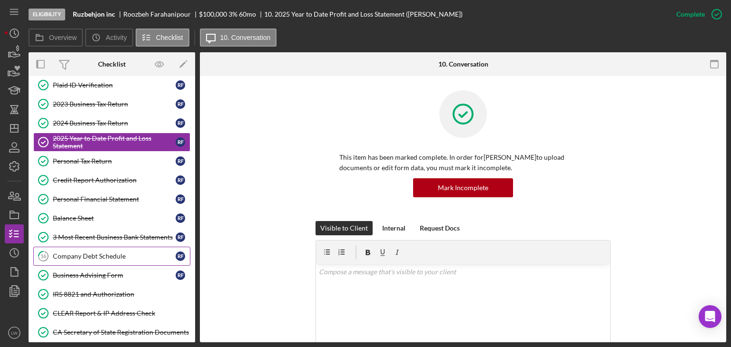
click at [106, 254] on div "Company Debt Schedule" at bounding box center [114, 257] width 123 height 8
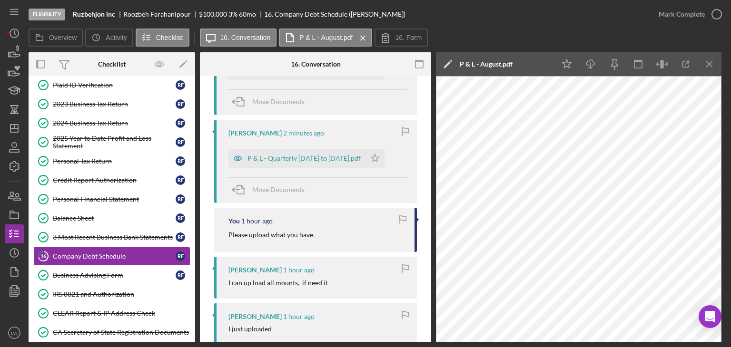
scroll to position [381, 0]
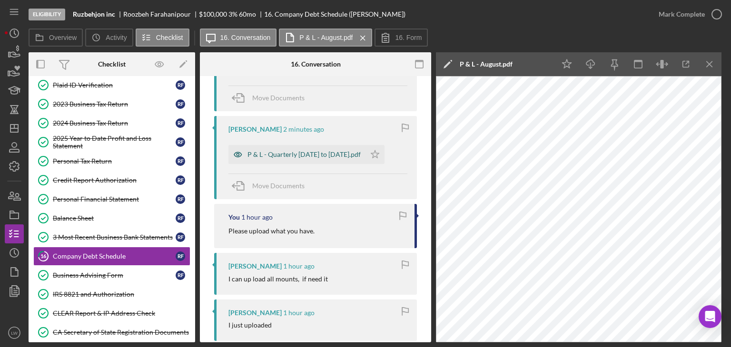
click at [301, 153] on div "P & L - Quarterly 01-01-25 to 06-30-25.pdf" at bounding box center [303, 155] width 113 height 8
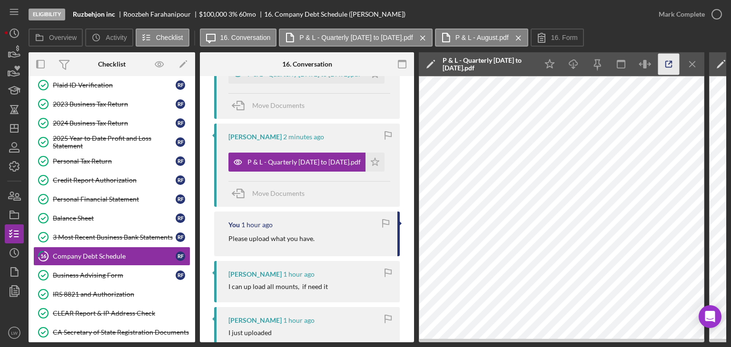
click at [671, 69] on icon "button" at bounding box center [668, 64] width 21 height 21
click at [17, 54] on icon "button" at bounding box center [14, 52] width 24 height 24
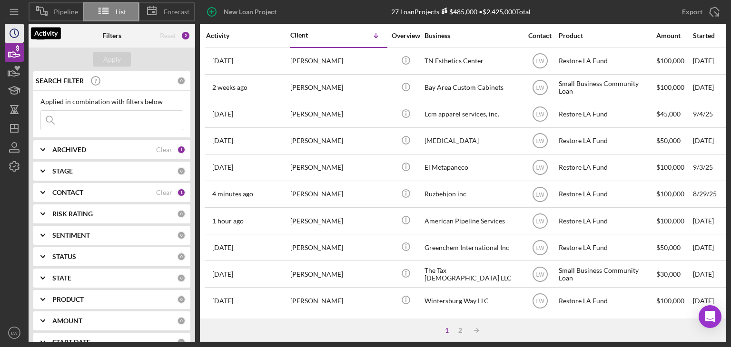
click at [16, 33] on icon "Icon/History" at bounding box center [14, 33] width 24 height 24
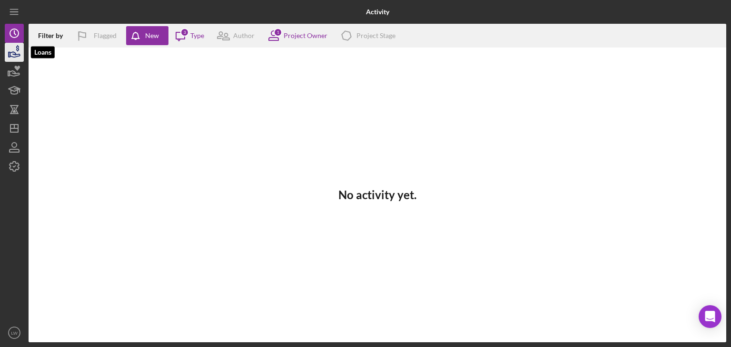
click at [15, 56] on icon "button" at bounding box center [15, 54] width 10 height 5
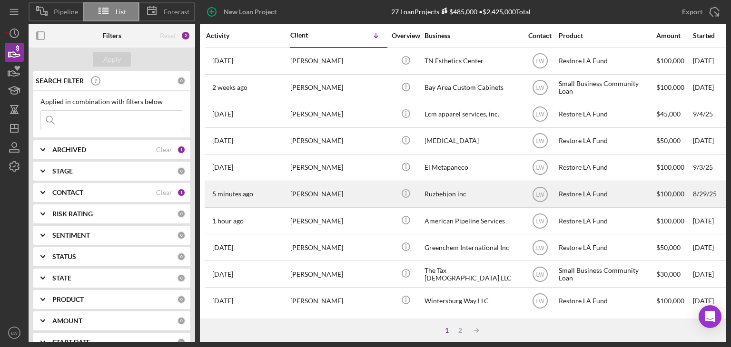
click at [323, 196] on div "[PERSON_NAME]" at bounding box center [337, 194] width 95 height 25
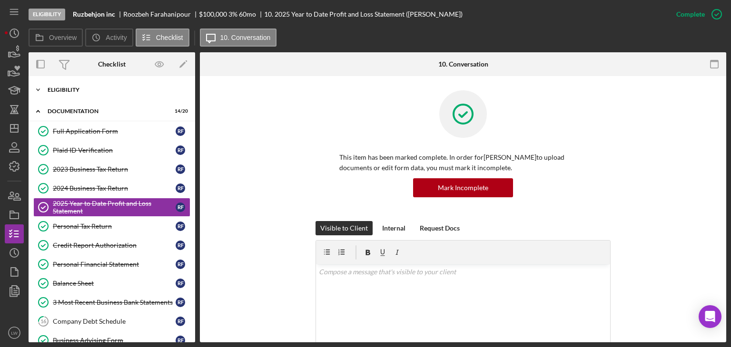
click at [101, 88] on div "Eligibility" at bounding box center [116, 90] width 136 height 6
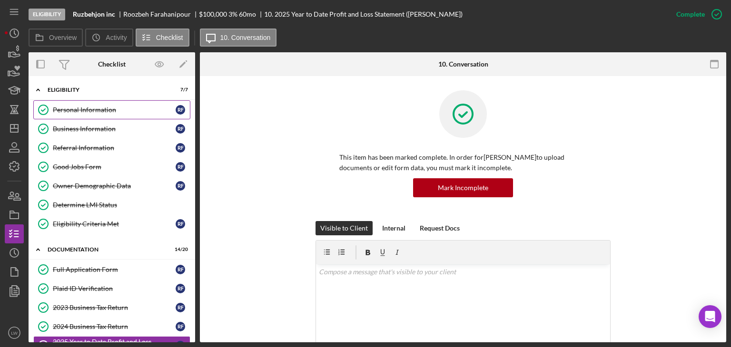
click at [99, 114] on link "Personal Information Personal Information R F" at bounding box center [111, 109] width 157 height 19
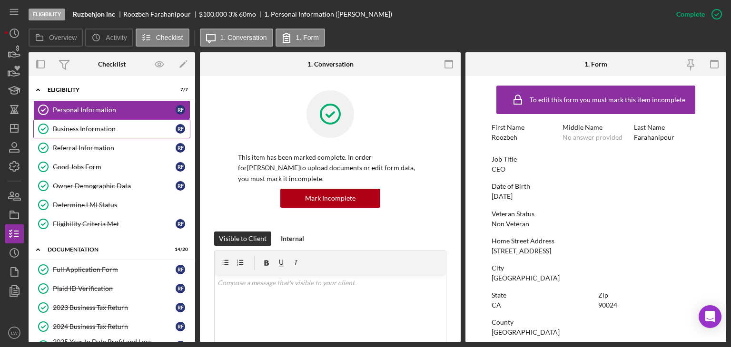
click at [125, 127] on div "Business Information" at bounding box center [114, 129] width 123 height 8
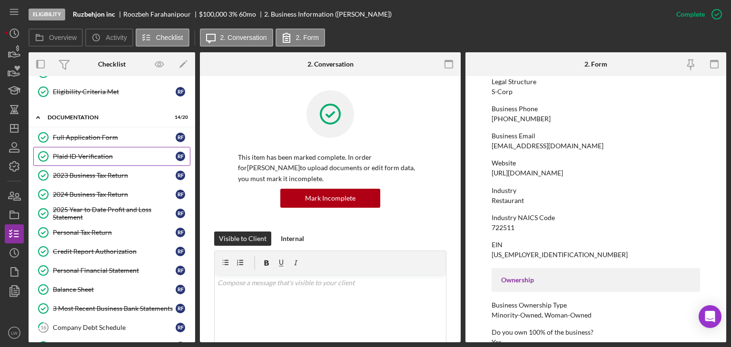
scroll to position [143, 0]
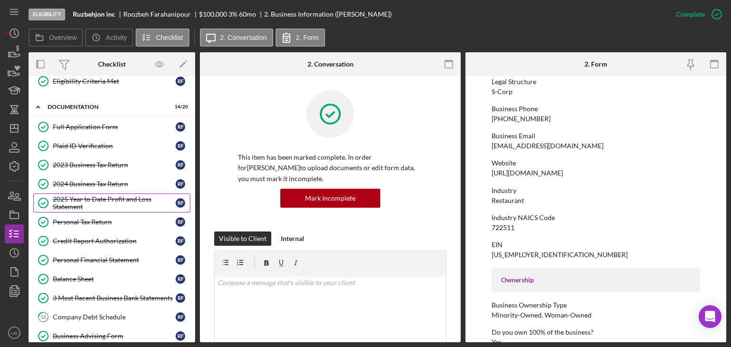
click at [115, 197] on div "2025 Year to Date Profit and Loss Statement" at bounding box center [114, 203] width 123 height 15
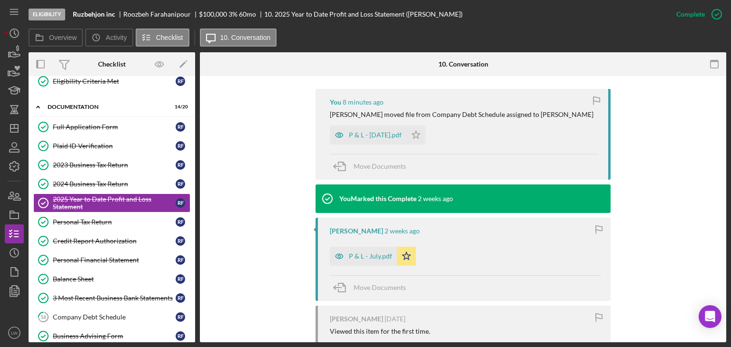
scroll to position [255, 0]
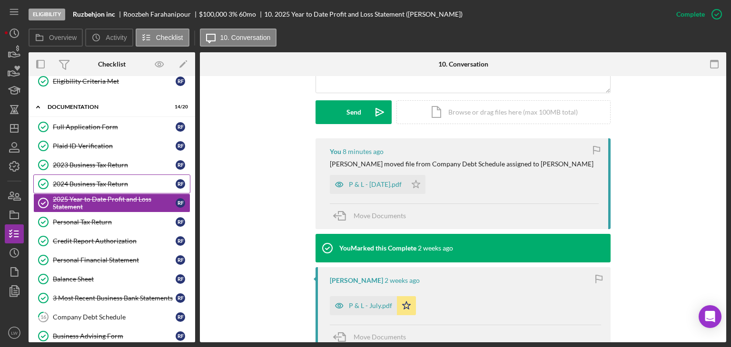
click at [113, 183] on div "2024 Business Tax Return" at bounding box center [114, 184] width 123 height 8
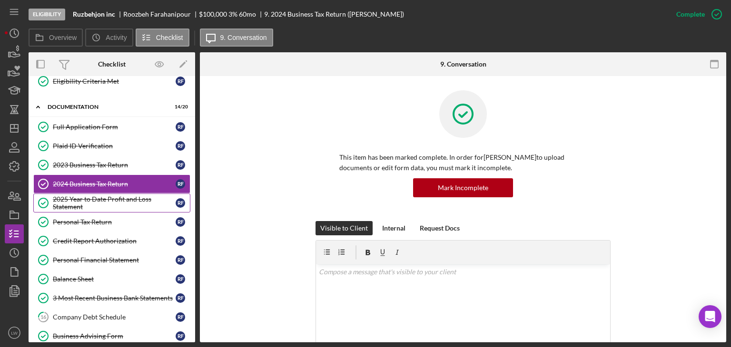
click at [113, 199] on div "2025 Year to Date Profit and Loss Statement" at bounding box center [114, 203] width 123 height 15
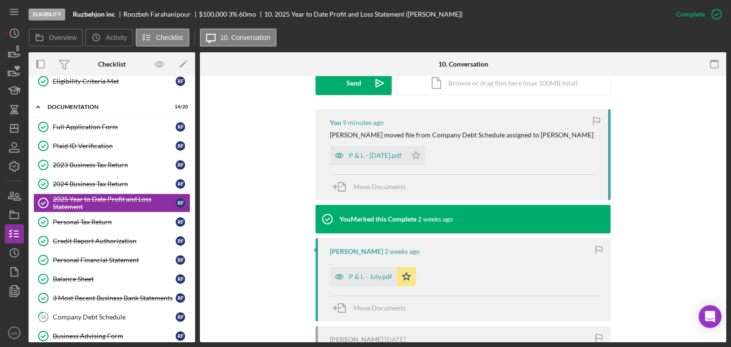
scroll to position [285, 0]
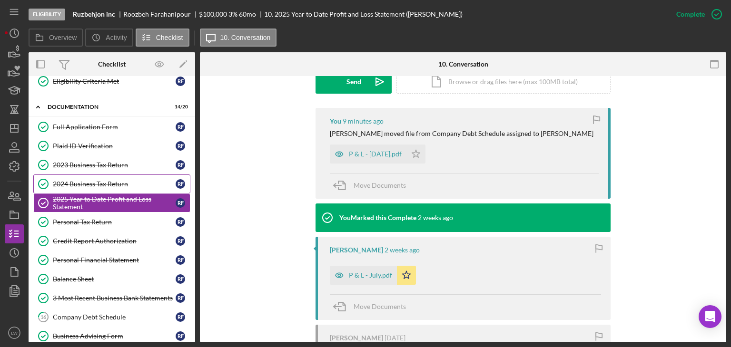
click at [95, 187] on link "2024 Business Tax Return 2024 Business Tax Return R F" at bounding box center [111, 184] width 157 height 19
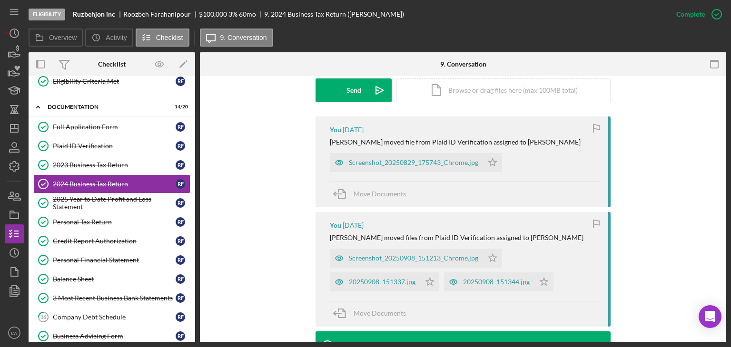
scroll to position [285, 0]
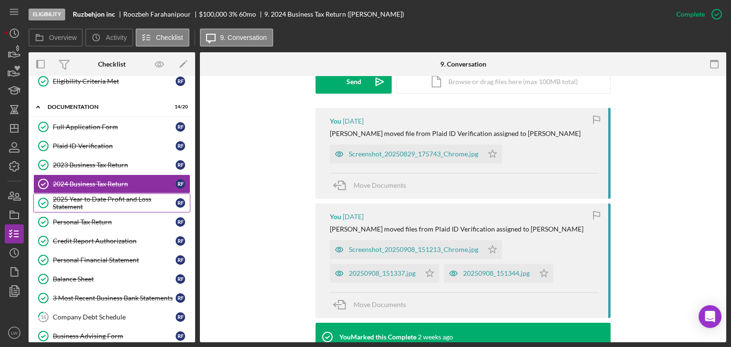
click at [106, 204] on div "2025 Year to Date Profit and Loss Statement" at bounding box center [114, 203] width 123 height 15
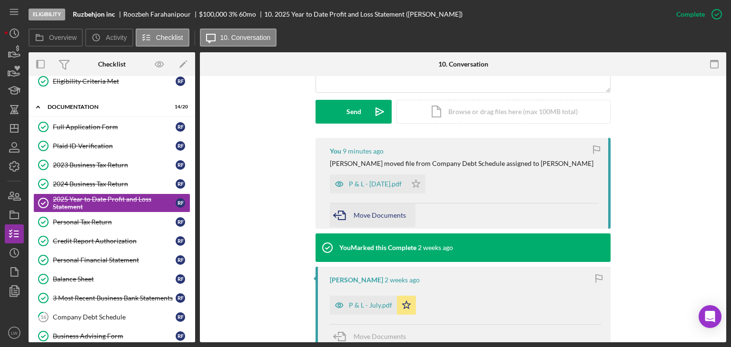
scroll to position [255, 0]
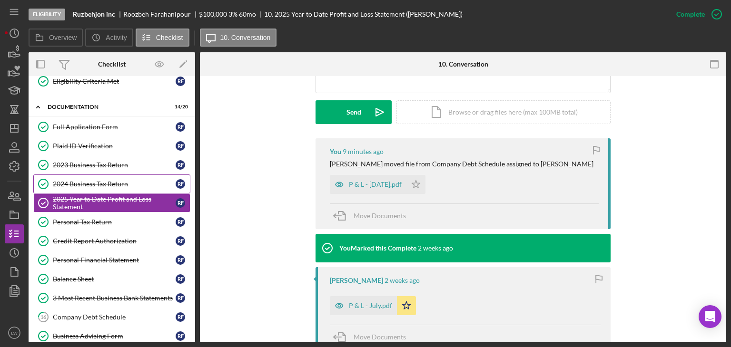
click at [86, 189] on link "2024 Business Tax Return 2024 Business Tax Return R F" at bounding box center [111, 184] width 157 height 19
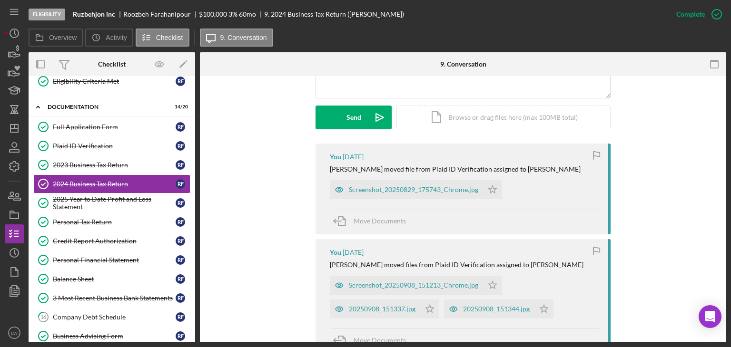
scroll to position [285, 0]
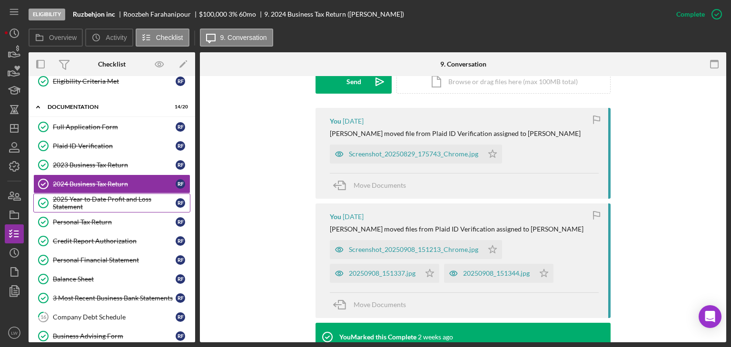
click at [112, 198] on div "2025 Year to Date Profit and Loss Statement" at bounding box center [114, 203] width 123 height 15
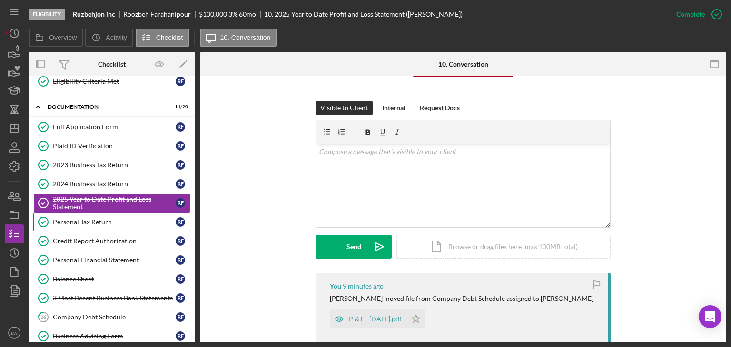
scroll to position [112, 0]
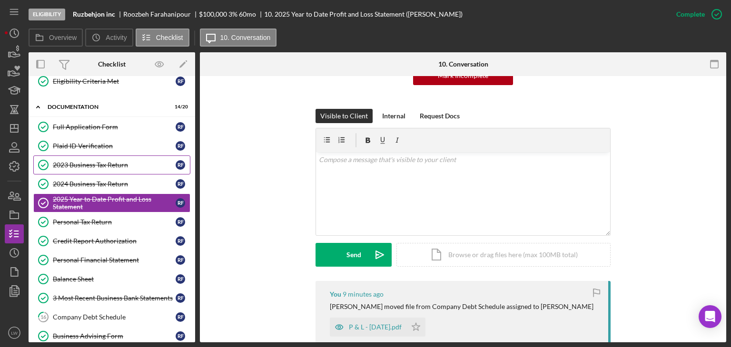
click at [90, 156] on link "2023 Business Tax Return 2023 Business Tax Return R F" at bounding box center [111, 165] width 157 height 19
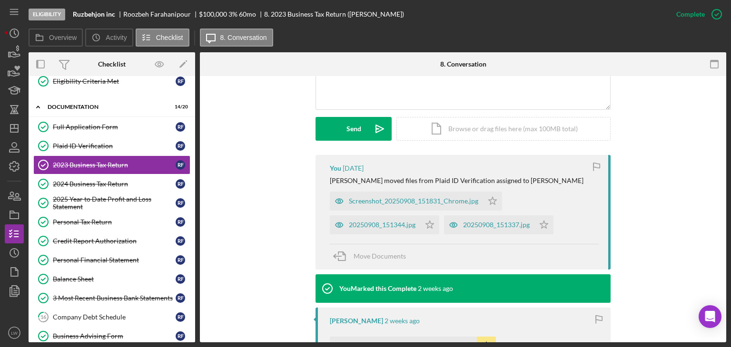
scroll to position [238, 0]
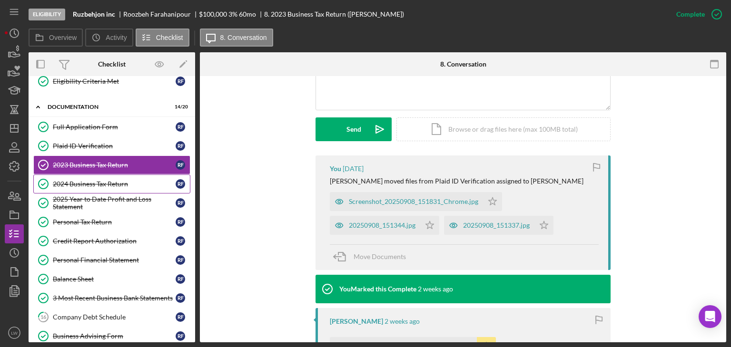
click at [108, 191] on link "2024 Business Tax Return 2024 Business Tax Return R F" at bounding box center [111, 184] width 157 height 19
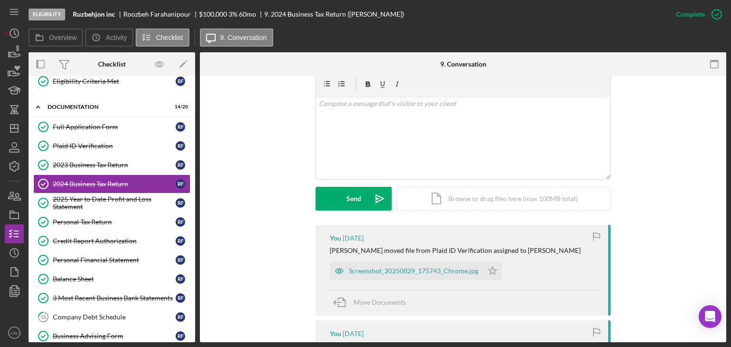
scroll to position [48, 0]
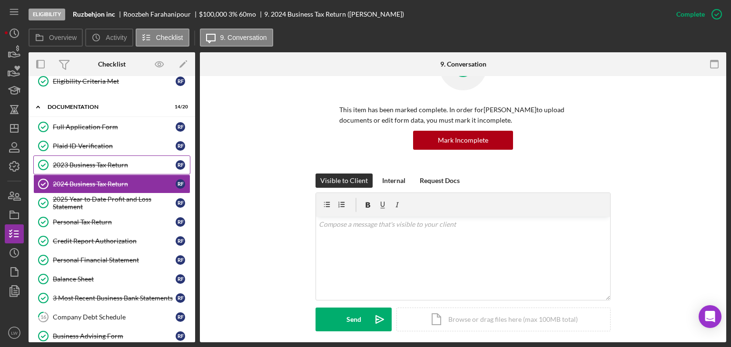
click at [95, 163] on div "2023 Business Tax Return" at bounding box center [114, 165] width 123 height 8
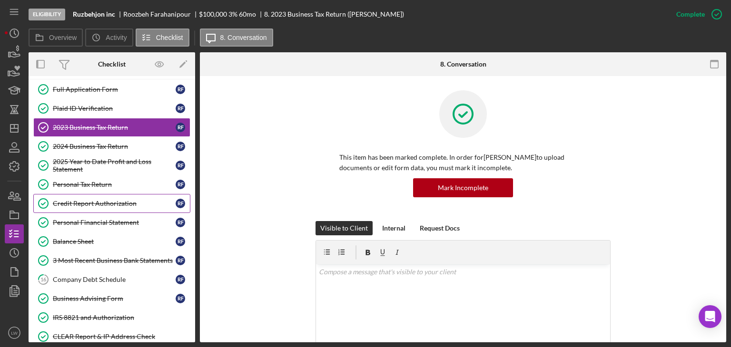
scroll to position [238, 0]
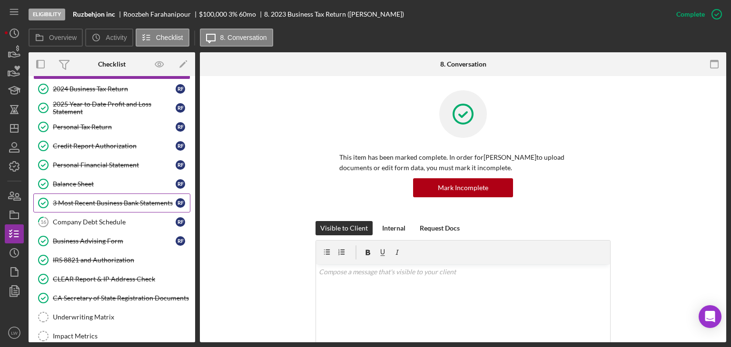
click at [101, 200] on div "3 Most Recent Business Bank Statements" at bounding box center [114, 203] width 123 height 8
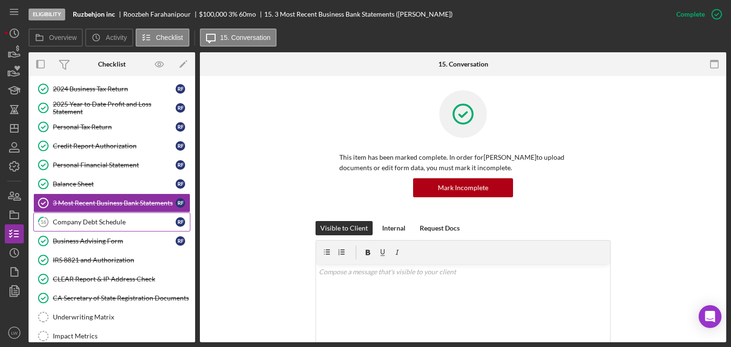
click at [107, 218] on div "Company Debt Schedule" at bounding box center [114, 222] width 123 height 8
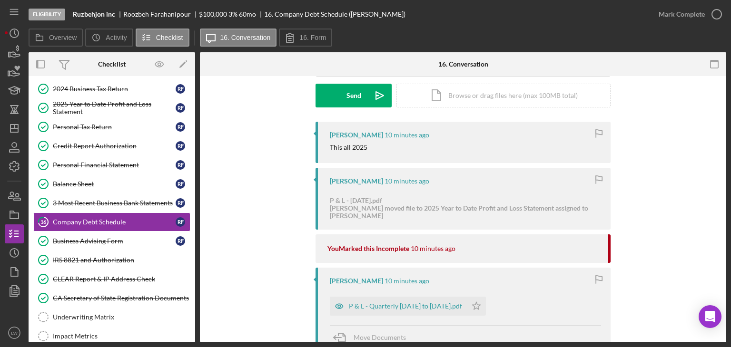
scroll to position [143, 0]
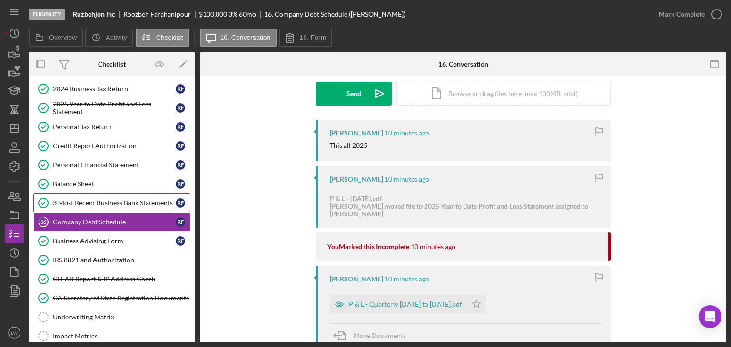
click at [114, 194] on link "3 Most Recent Business Bank Statements 3 Most Recent Business Bank Statements R…" at bounding box center [111, 203] width 157 height 19
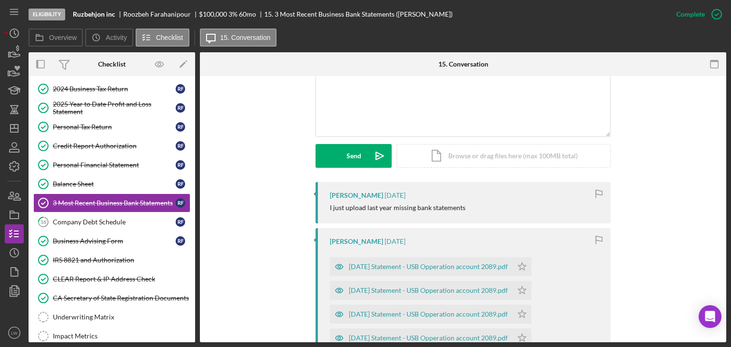
scroll to position [238, 0]
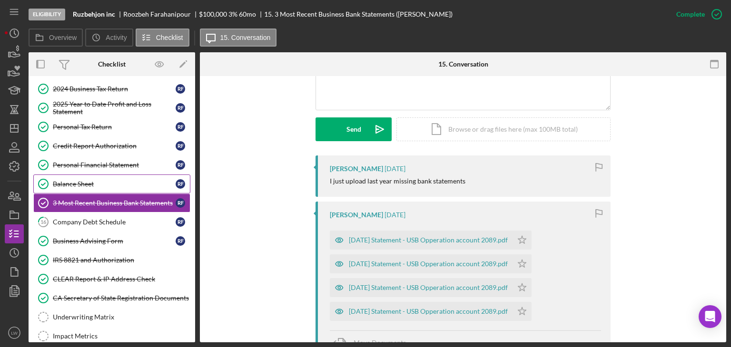
click at [101, 180] on div "Balance Sheet" at bounding box center [114, 184] width 123 height 8
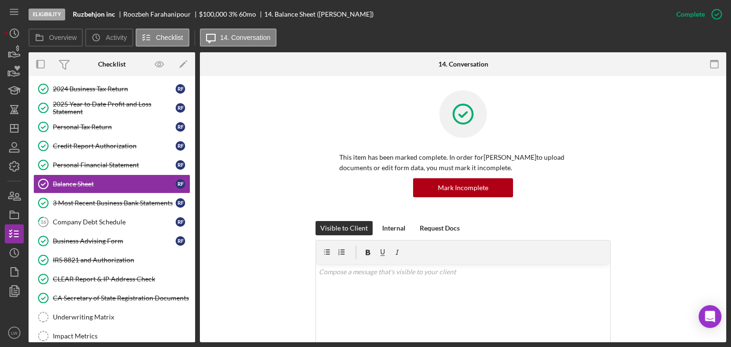
scroll to position [190, 0]
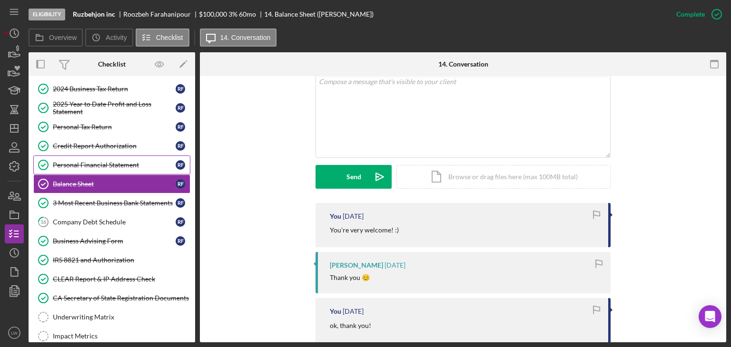
click at [91, 162] on div "Personal Financial Statement" at bounding box center [114, 165] width 123 height 8
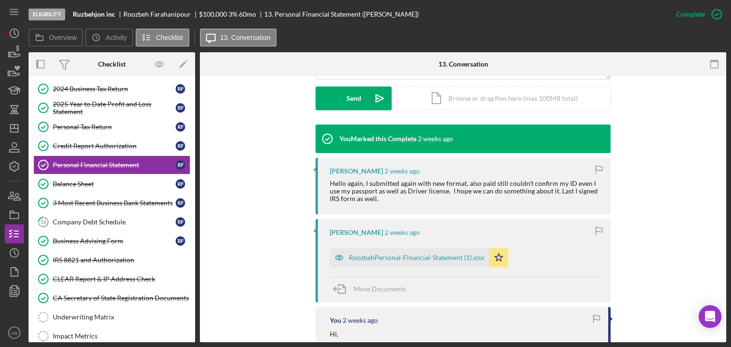
scroll to position [285, 0]
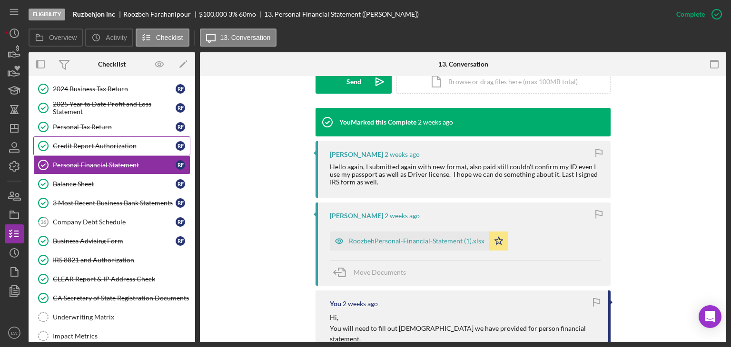
click at [106, 138] on link "Credit Report Authorization Credit Report Authorization R F" at bounding box center [111, 146] width 157 height 19
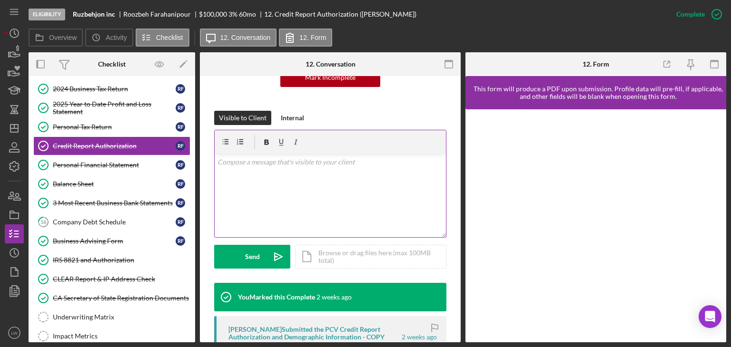
scroll to position [143, 0]
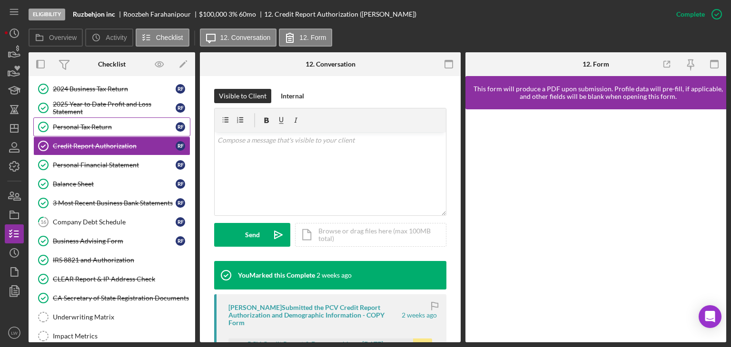
click at [107, 127] on div "Personal Tax Return" at bounding box center [114, 127] width 123 height 8
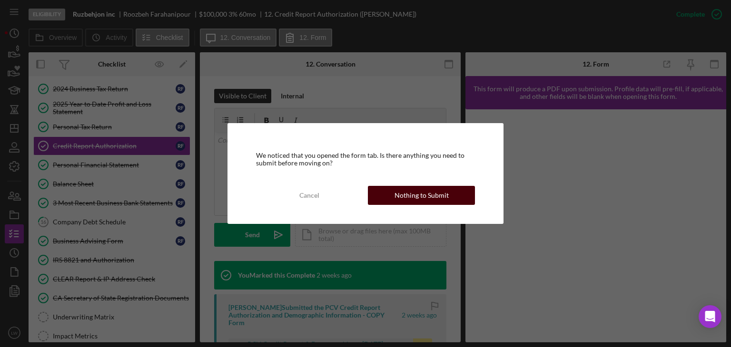
click at [399, 189] on div "Nothing to Submit" at bounding box center [421, 195] width 54 height 19
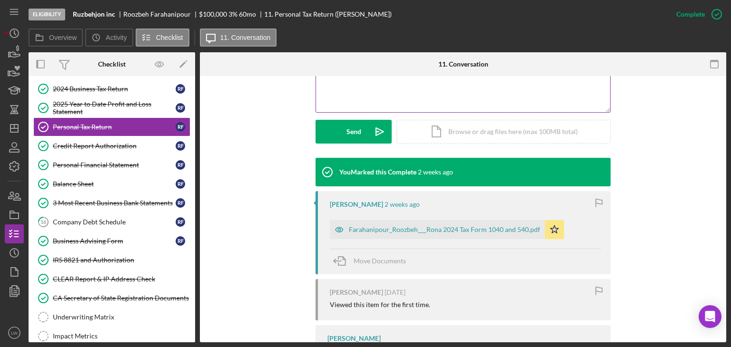
scroll to position [238, 0]
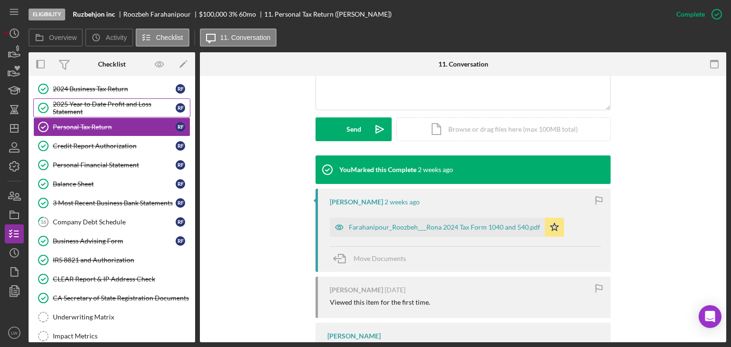
click at [82, 107] on div "2025 Year to Date Profit and Loss Statement" at bounding box center [114, 107] width 123 height 15
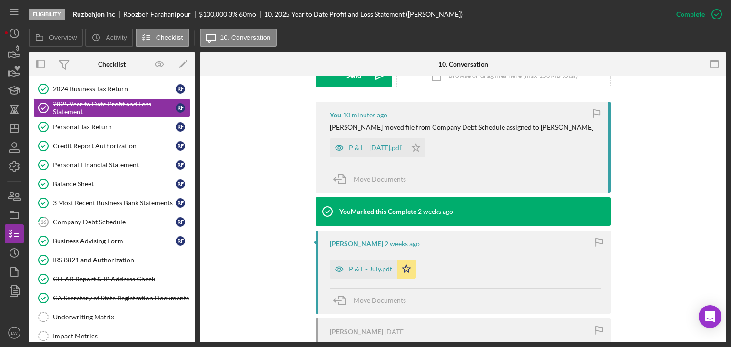
scroll to position [333, 0]
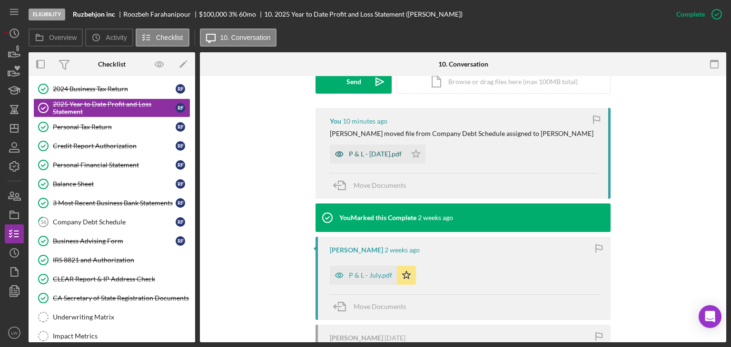
click at [361, 153] on div "P & L - [DATE].pdf" at bounding box center [375, 154] width 53 height 8
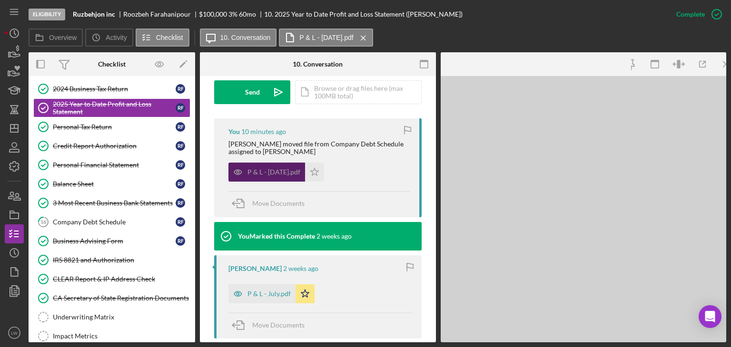
scroll to position [296, 0]
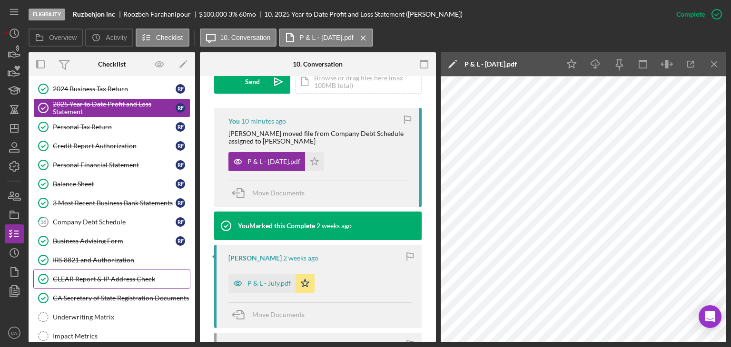
click at [135, 275] on div "CLEAR Report & IP Address Check" at bounding box center [121, 279] width 137 height 8
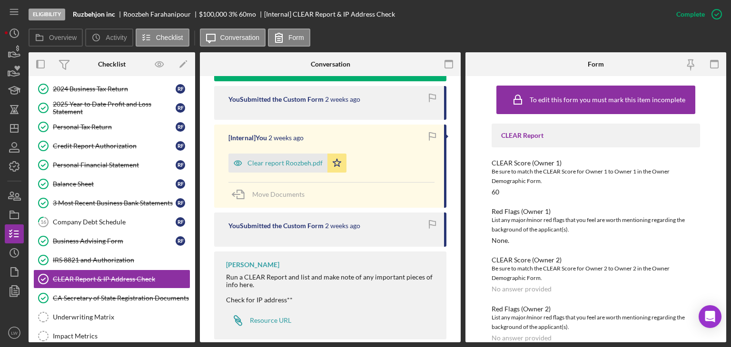
scroll to position [348, 0]
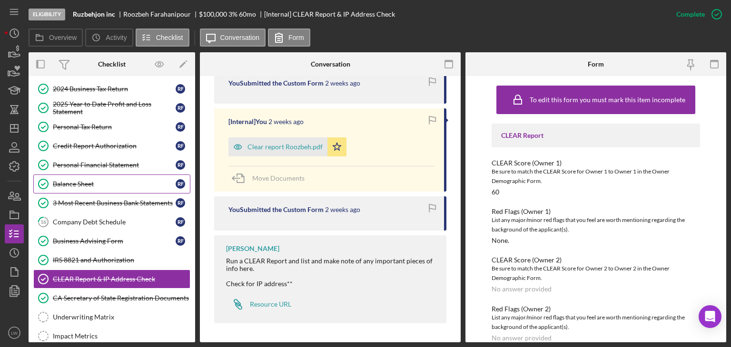
click at [93, 175] on link "Balance Sheet Balance Sheet R F" at bounding box center [111, 184] width 157 height 19
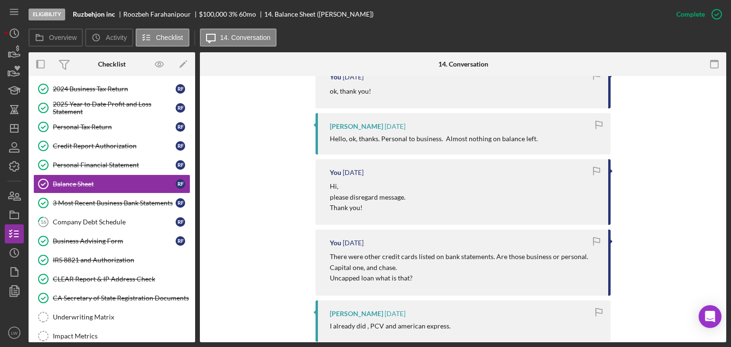
scroll to position [428, 0]
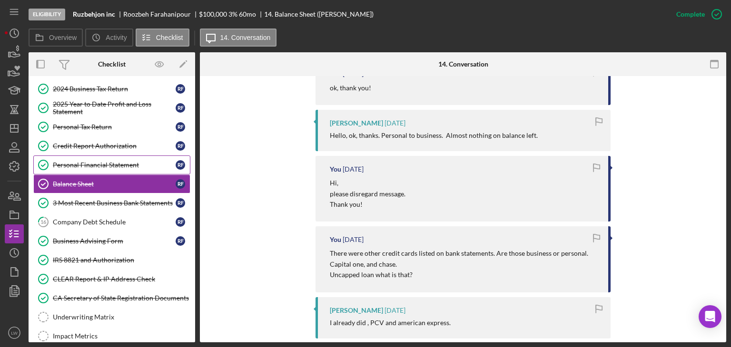
click at [127, 161] on div "Personal Financial Statement" at bounding box center [114, 165] width 123 height 8
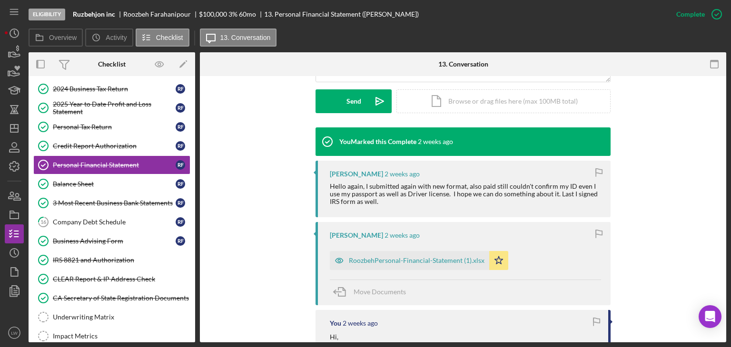
scroll to position [285, 0]
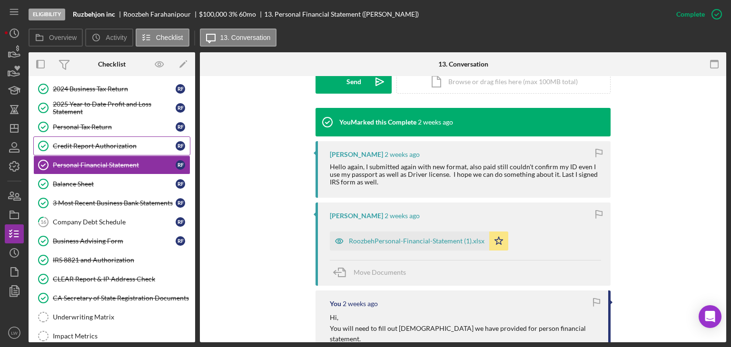
click at [64, 139] on link "Credit Report Authorization Credit Report Authorization R F" at bounding box center [111, 146] width 157 height 19
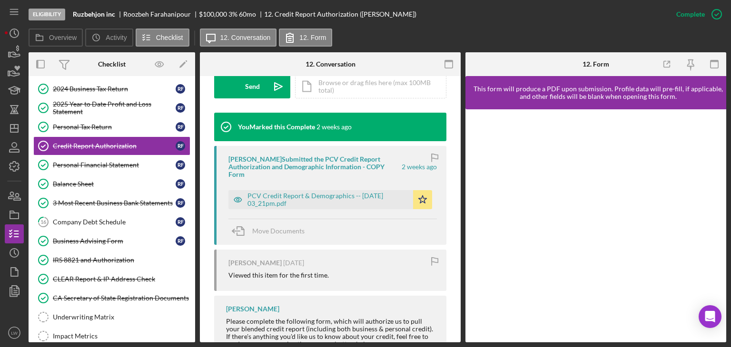
scroll to position [333, 0]
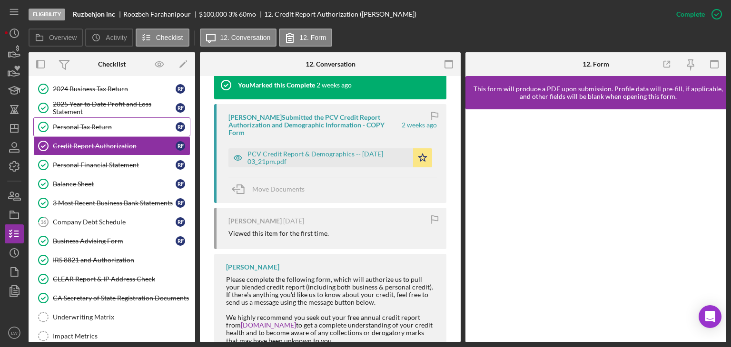
click at [97, 123] on div "Personal Tax Return" at bounding box center [114, 127] width 123 height 8
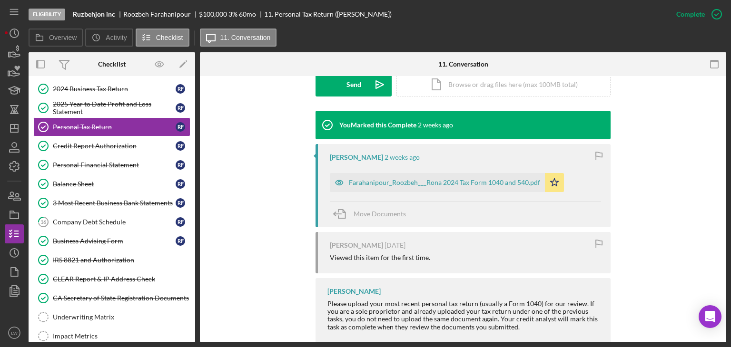
scroll to position [285, 0]
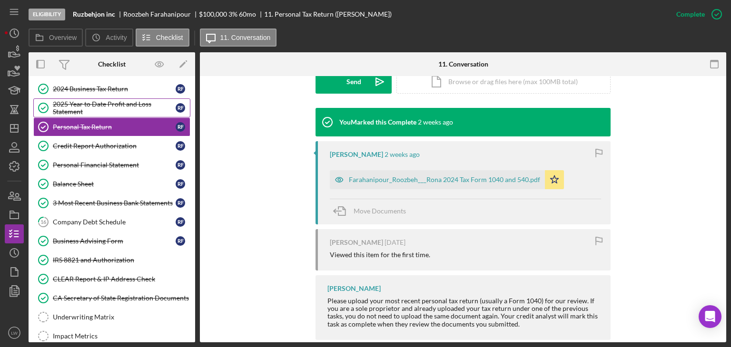
click at [83, 100] on div "2025 Year to Date Profit and Loss Statement" at bounding box center [114, 107] width 123 height 15
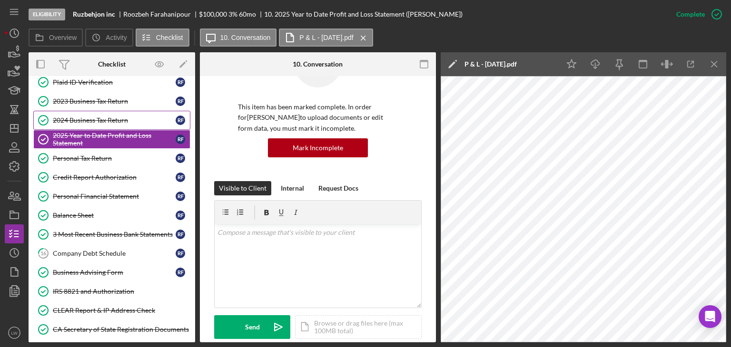
scroll to position [190, 0]
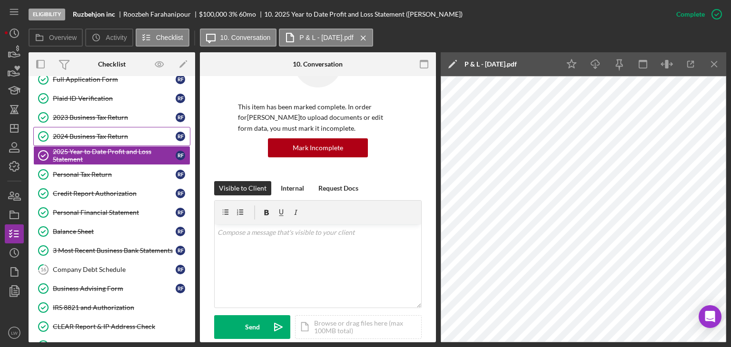
click at [113, 135] on div "2024 Business Tax Return" at bounding box center [114, 137] width 123 height 8
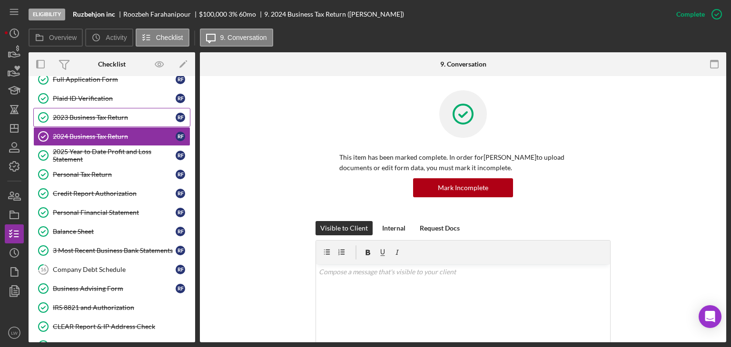
click at [72, 114] on div "2023 Business Tax Return" at bounding box center [114, 118] width 123 height 8
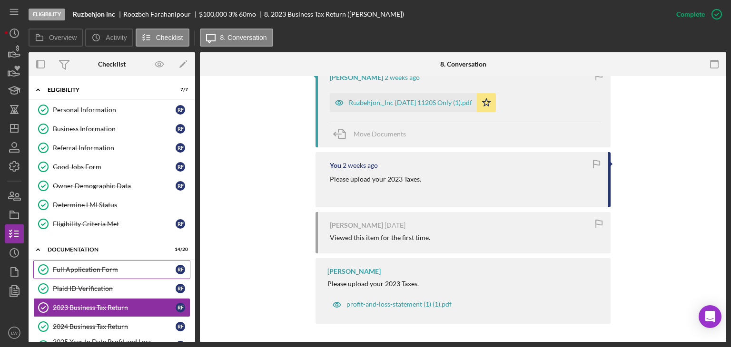
click at [94, 268] on div "Full Application Form" at bounding box center [114, 270] width 123 height 8
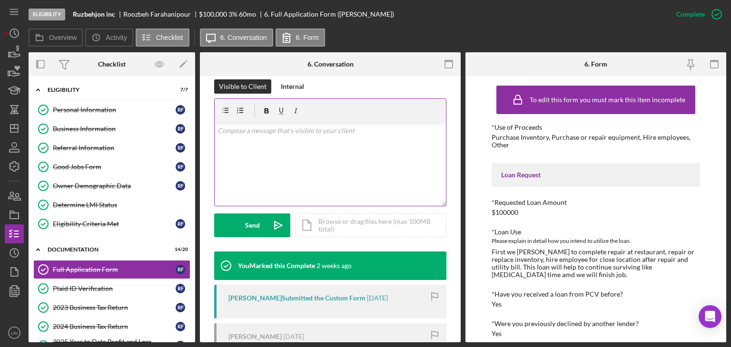
scroll to position [190, 0]
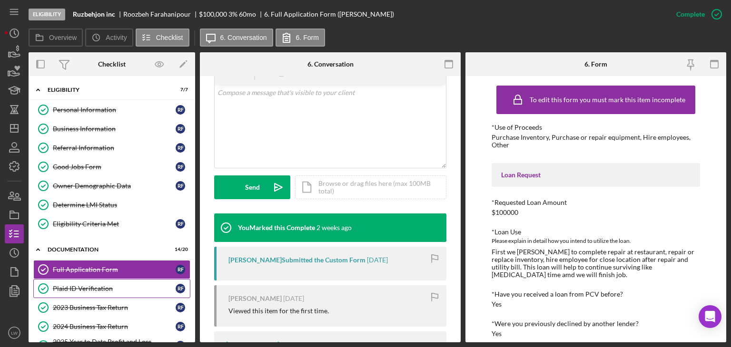
click at [103, 285] on div "Plaid ID Verification" at bounding box center [114, 289] width 123 height 8
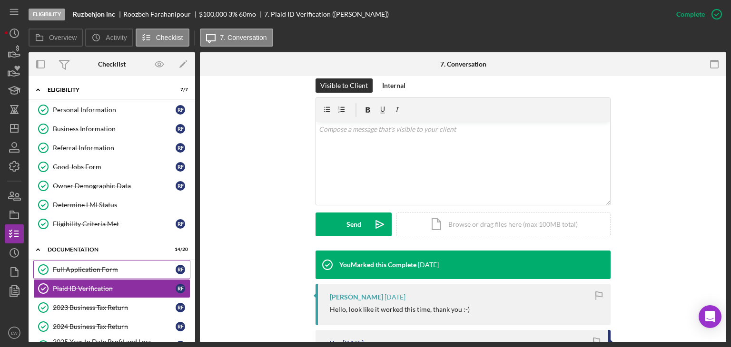
scroll to position [95, 0]
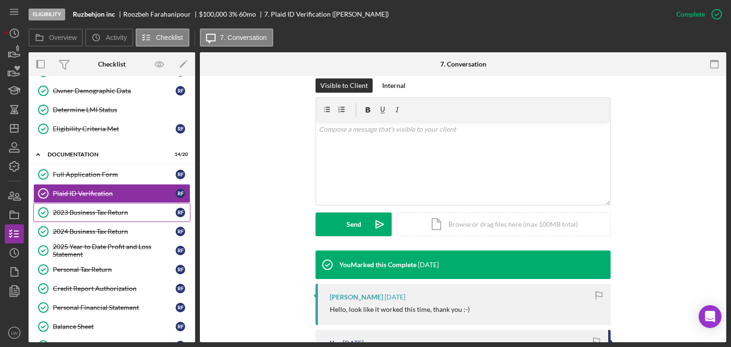
click at [116, 209] on div "2023 Business Tax Return" at bounding box center [114, 213] width 123 height 8
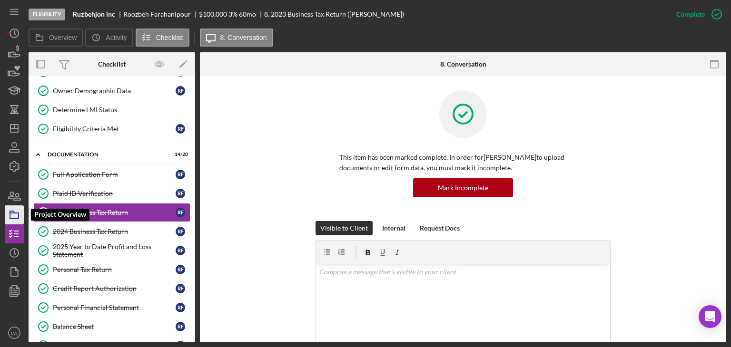
click at [9, 216] on icon "button" at bounding box center [14, 215] width 24 height 24
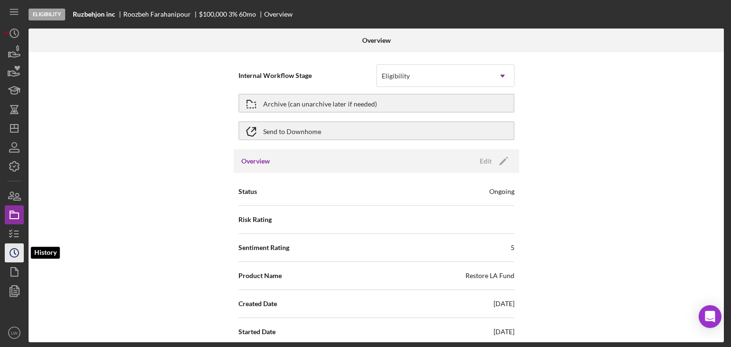
click at [10, 255] on circle "button" at bounding box center [14, 253] width 9 height 9
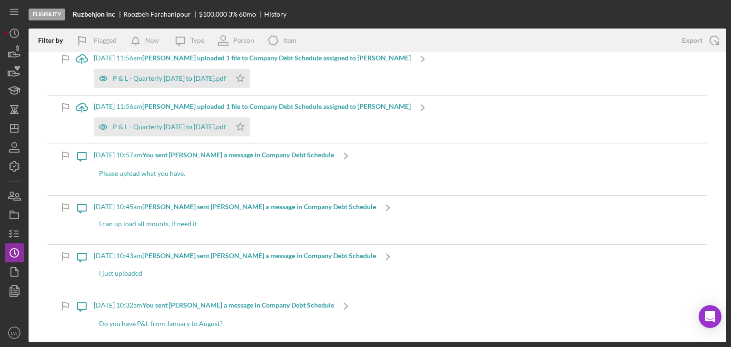
scroll to position [190, 0]
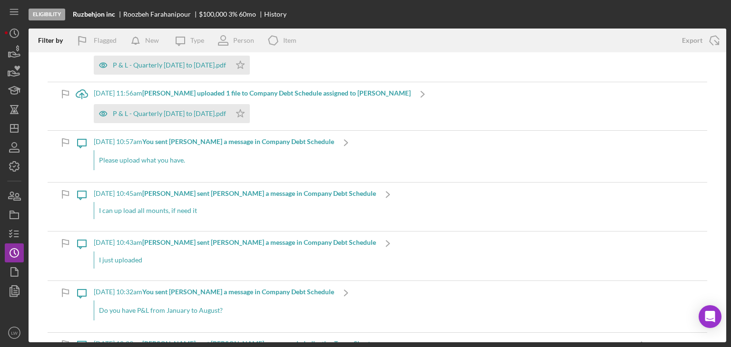
click at [230, 193] on b "Roozbeh F. sent Lameisha W. a message in Company Debt Schedule" at bounding box center [259, 193] width 234 height 8
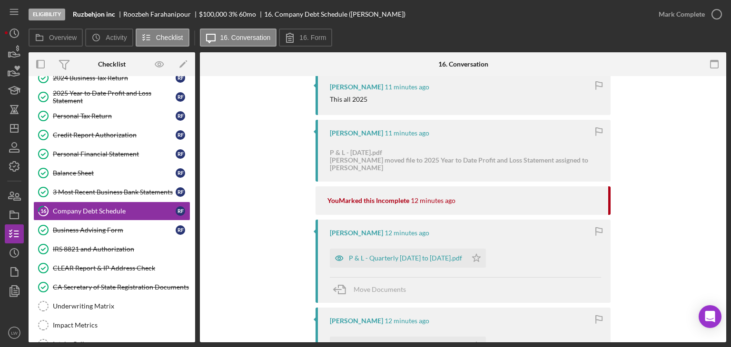
scroll to position [190, 0]
click at [395, 260] on div "P & L - Quarterly 01-01-25 to 06-30-25.pdf" at bounding box center [405, 257] width 113 height 8
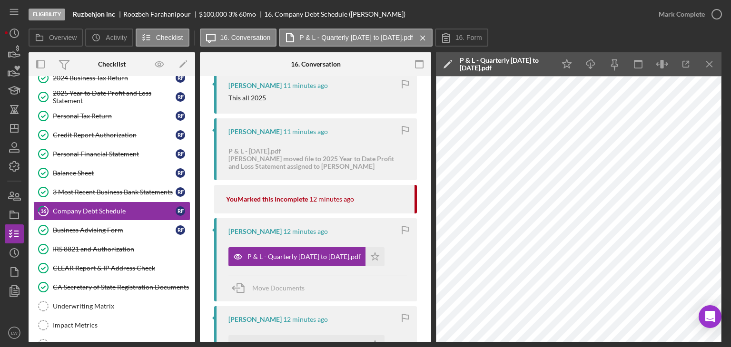
scroll to position [0, 0]
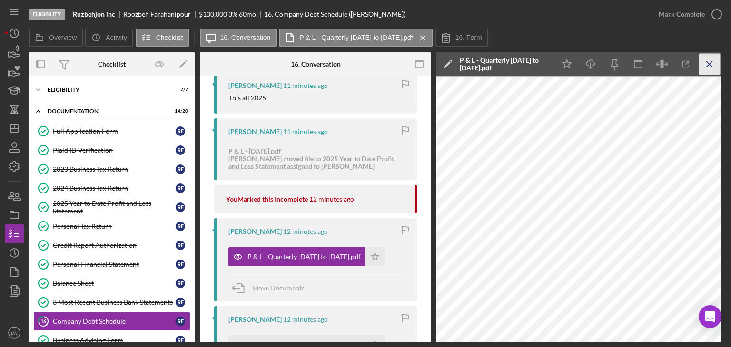
click at [710, 61] on icon "Icon/Menu Close" at bounding box center [709, 64] width 21 height 21
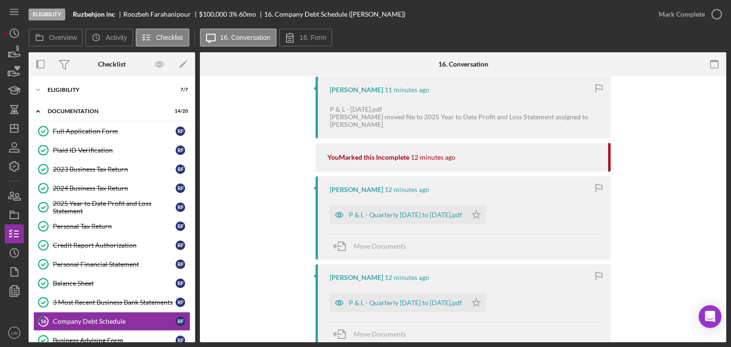
scroll to position [238, 0]
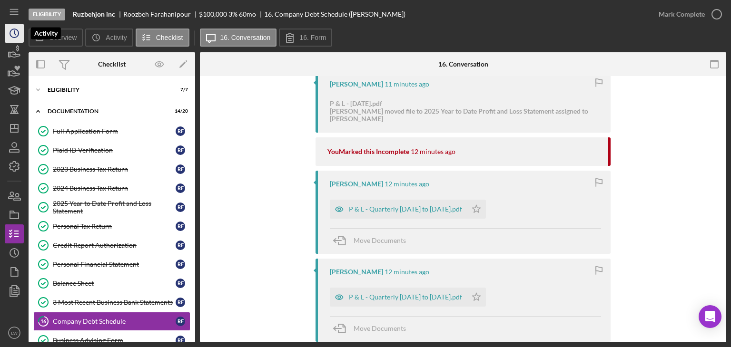
click at [19, 34] on icon "Icon/History" at bounding box center [14, 33] width 24 height 24
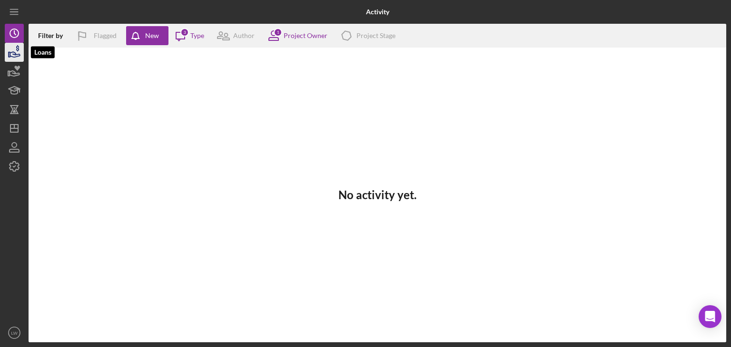
click at [15, 50] on icon "button" at bounding box center [14, 52] width 24 height 24
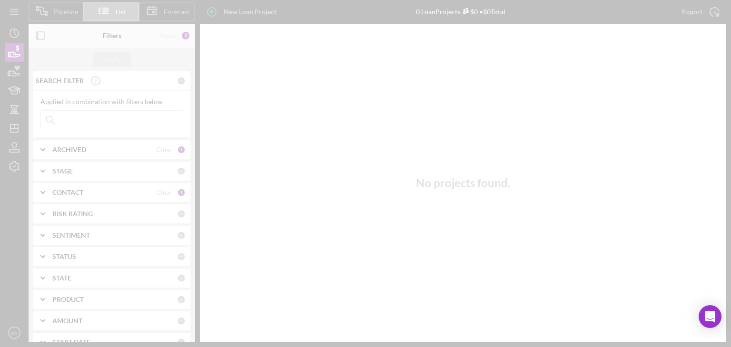
click at [13, 31] on div at bounding box center [365, 173] width 731 height 347
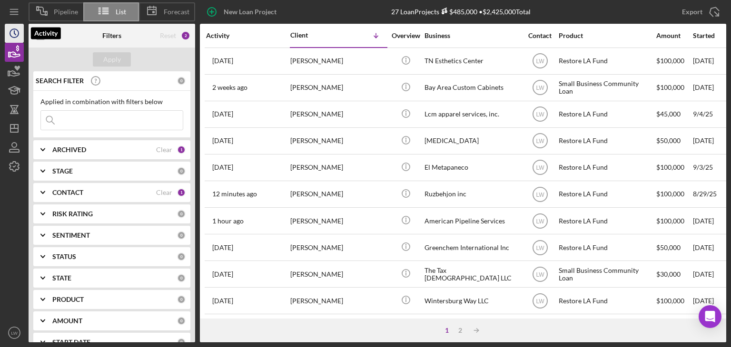
click at [10, 33] on icon "Icon/History" at bounding box center [14, 33] width 24 height 24
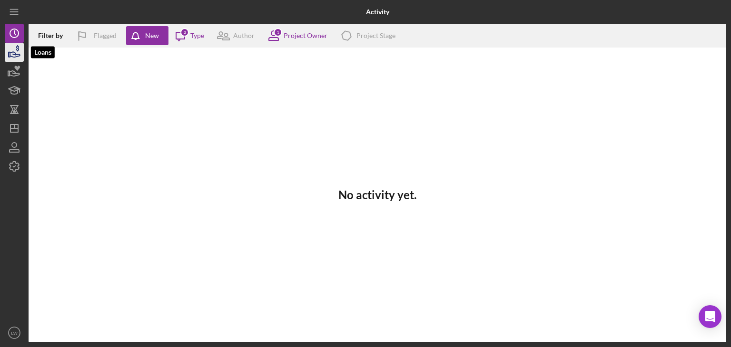
click at [14, 53] on icon "button" at bounding box center [14, 52] width 24 height 24
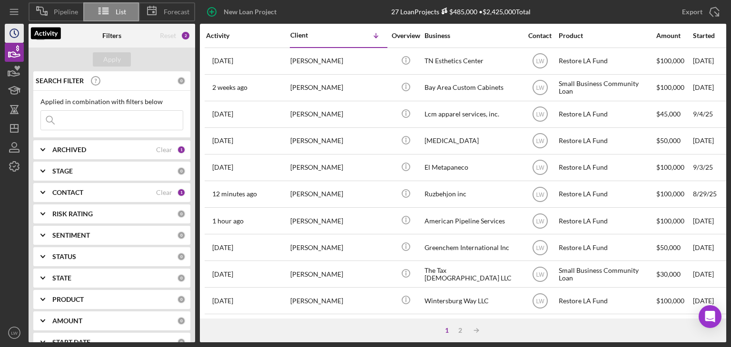
click at [16, 32] on icon "Icon/History" at bounding box center [14, 33] width 24 height 24
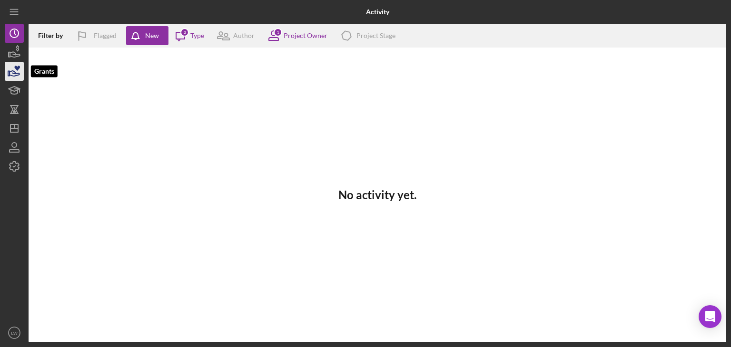
click at [17, 75] on icon "button" at bounding box center [14, 71] width 24 height 24
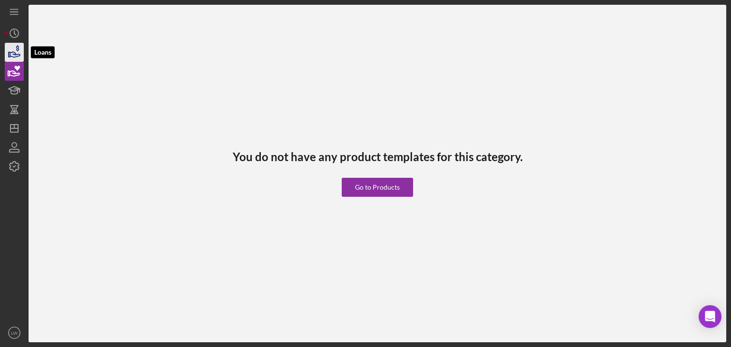
click at [9, 48] on icon "button" at bounding box center [14, 52] width 24 height 24
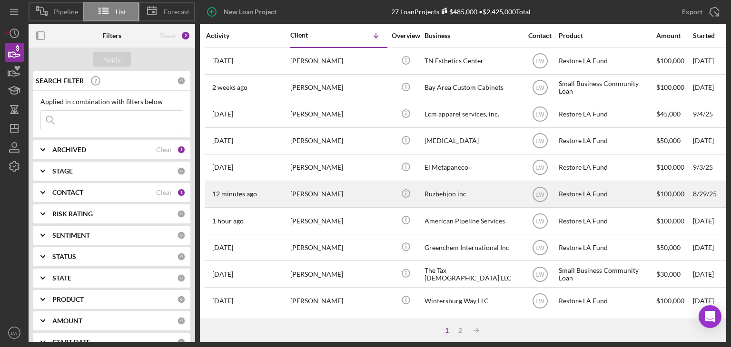
click at [313, 193] on div "[PERSON_NAME]" at bounding box center [337, 194] width 95 height 25
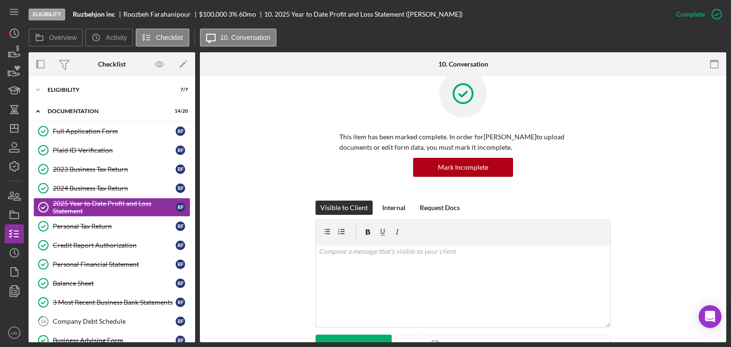
scroll to position [17, 0]
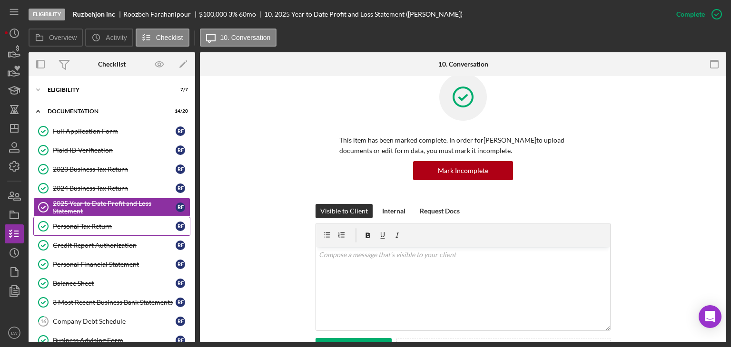
click at [102, 228] on div "Personal Tax Return" at bounding box center [114, 227] width 123 height 8
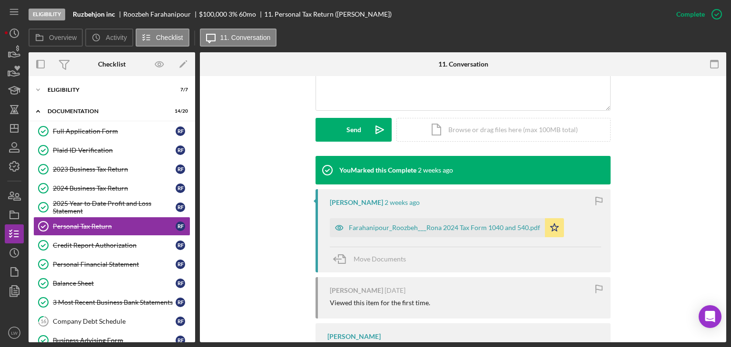
scroll to position [238, 0]
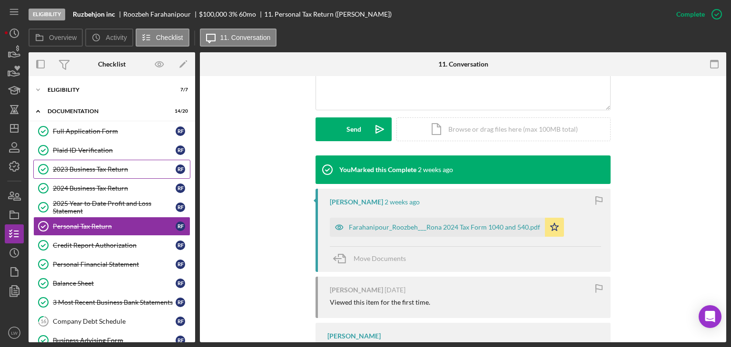
click at [117, 173] on link "2023 Business Tax Return 2023 Business Tax Return R F" at bounding box center [111, 169] width 157 height 19
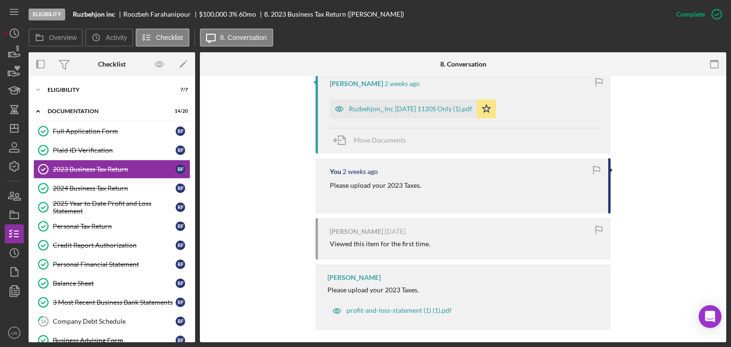
scroll to position [482, 0]
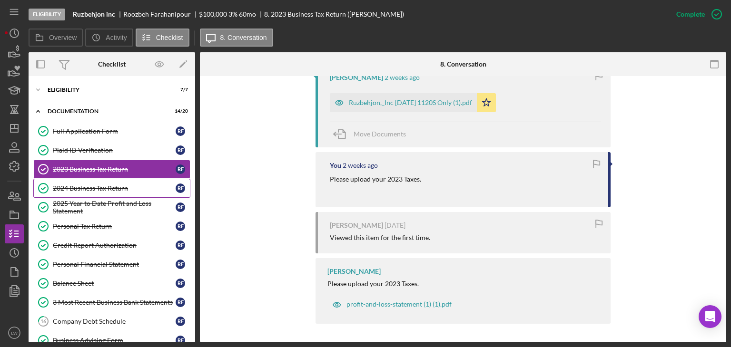
click at [114, 189] on div "2024 Business Tax Return" at bounding box center [114, 189] width 123 height 8
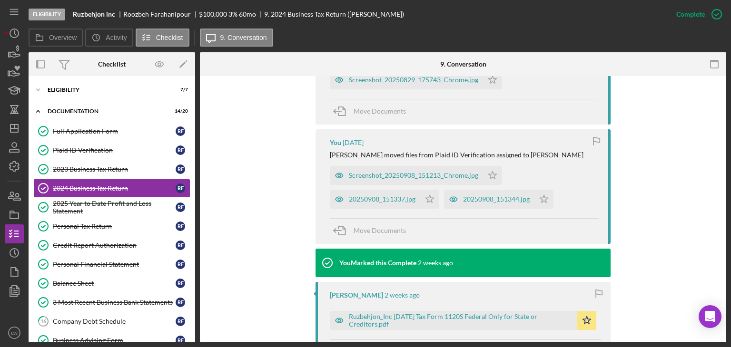
scroll to position [381, 0]
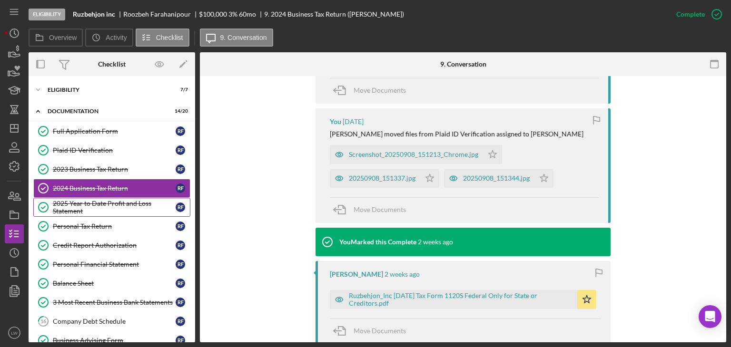
click at [101, 200] on div "2025 Year to Date Profit and Loss Statement" at bounding box center [114, 207] width 123 height 15
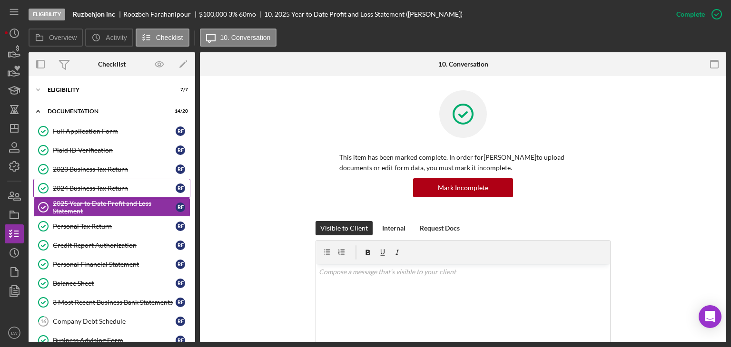
click at [117, 190] on div "2024 Business Tax Return" at bounding box center [114, 189] width 123 height 8
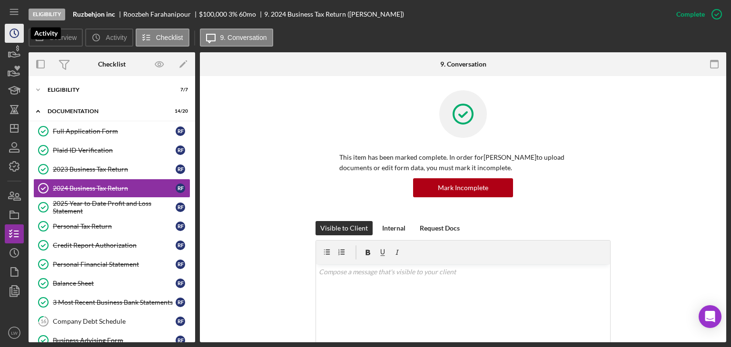
click at [11, 35] on icon "Icon/History" at bounding box center [14, 33] width 24 height 24
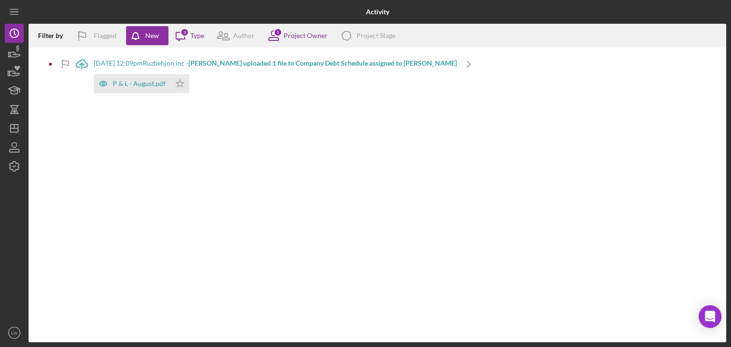
click at [185, 64] on div "9/23/2025 at 12:09pm Ruzbehjon inc - Roozbeh F. uploaded 1 file to Company Debt…" at bounding box center [275, 63] width 363 height 8
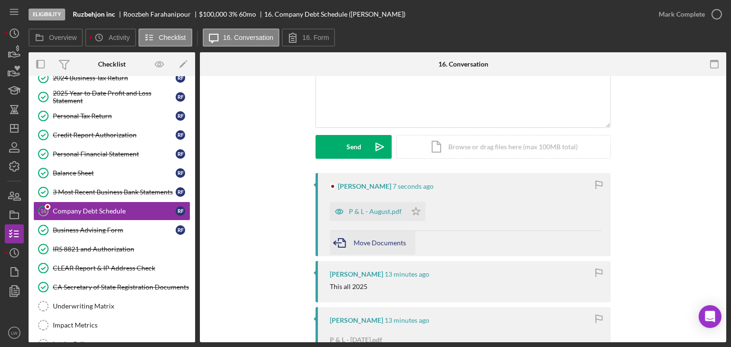
scroll to position [95, 0]
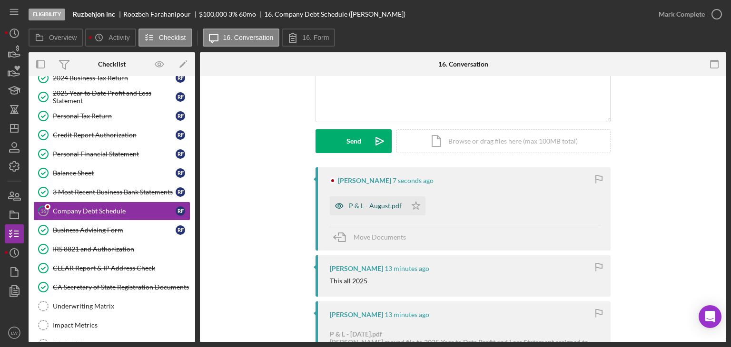
click at [371, 208] on div "P & L - August.pdf" at bounding box center [375, 206] width 53 height 8
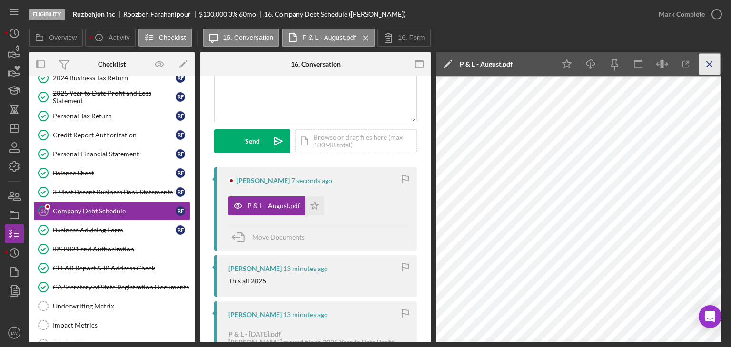
click at [699, 60] on icon "Icon/Menu Close" at bounding box center [709, 64] width 21 height 21
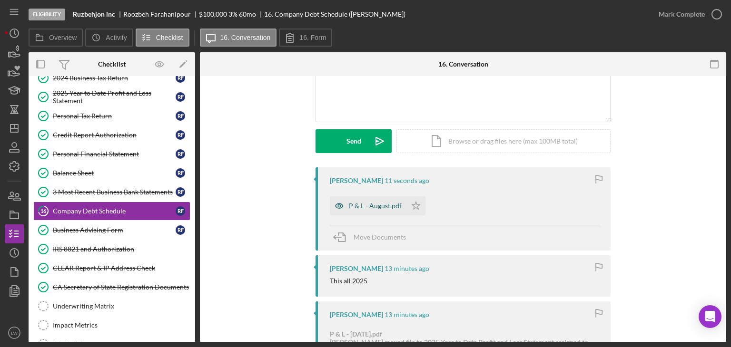
click at [370, 208] on div "P & L - August.pdf" at bounding box center [375, 206] width 53 height 8
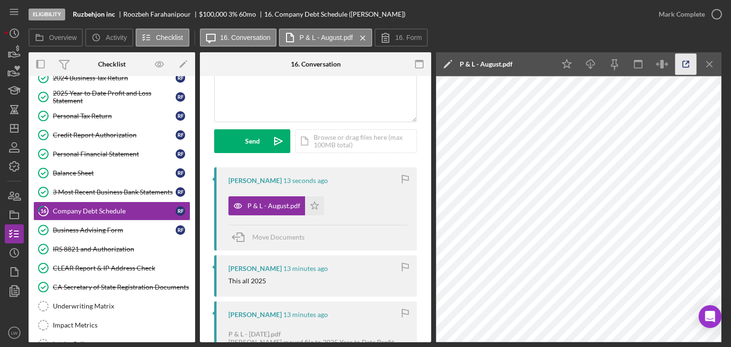
click at [688, 64] on icon "button" at bounding box center [685, 64] width 21 height 21
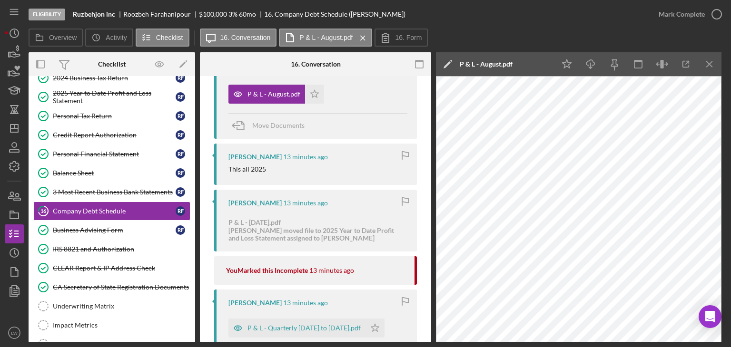
scroll to position [238, 0]
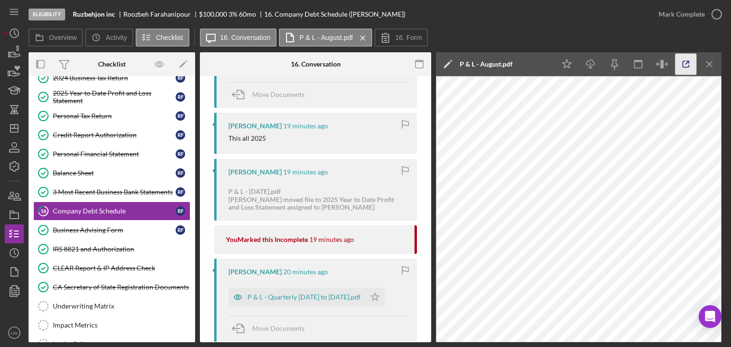
click at [685, 65] on icon "button" at bounding box center [685, 64] width 21 height 21
click at [9, 30] on icon "Icon/History" at bounding box center [14, 33] width 24 height 24
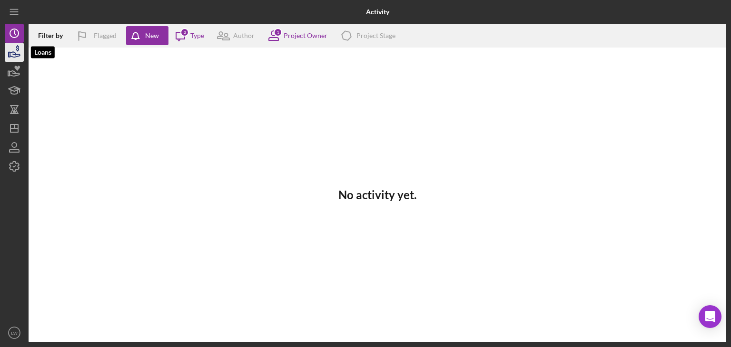
click at [17, 56] on icon "button" at bounding box center [15, 54] width 10 height 5
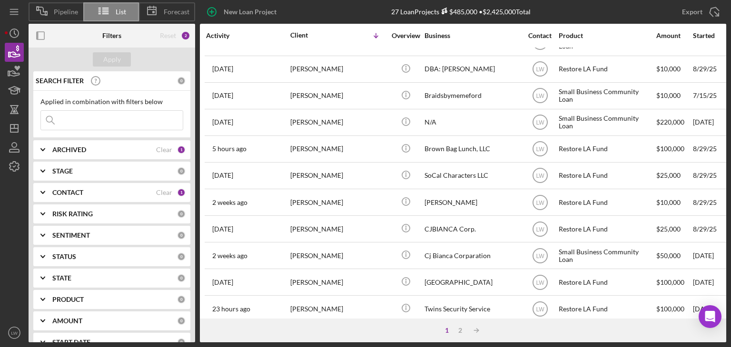
scroll to position [333, 0]
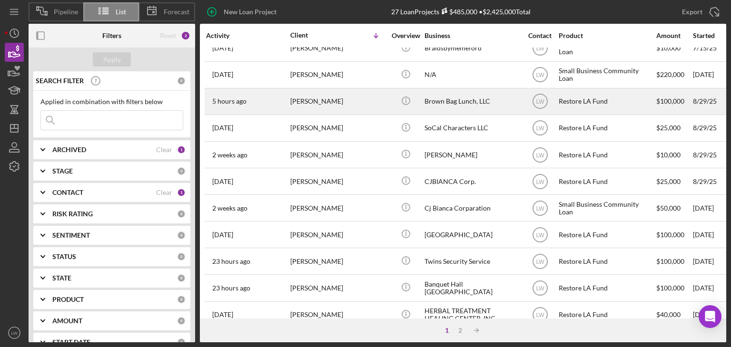
click at [335, 103] on div "Francis Scanlon" at bounding box center [337, 101] width 95 height 25
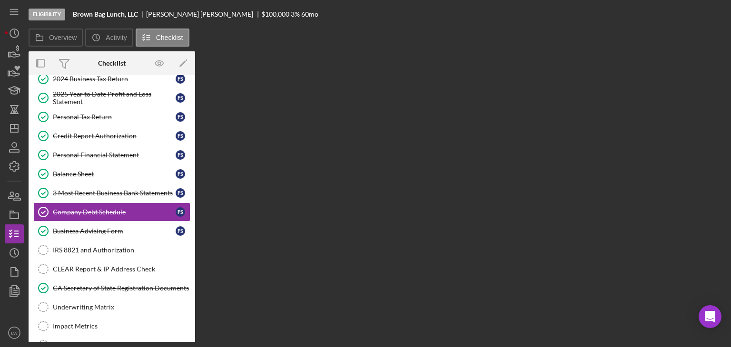
scroll to position [110, 0]
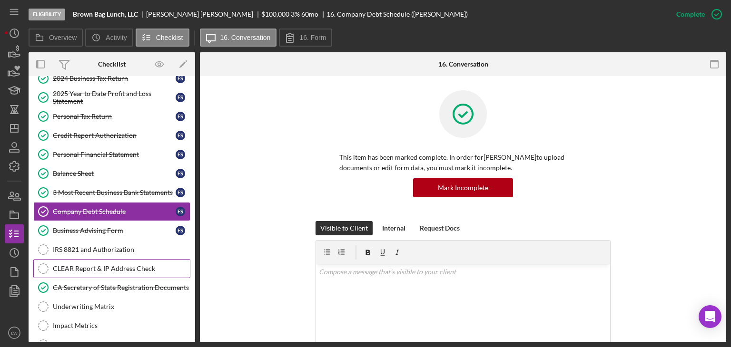
click at [101, 266] on div "CLEAR Report & IP Address Check" at bounding box center [121, 269] width 137 height 8
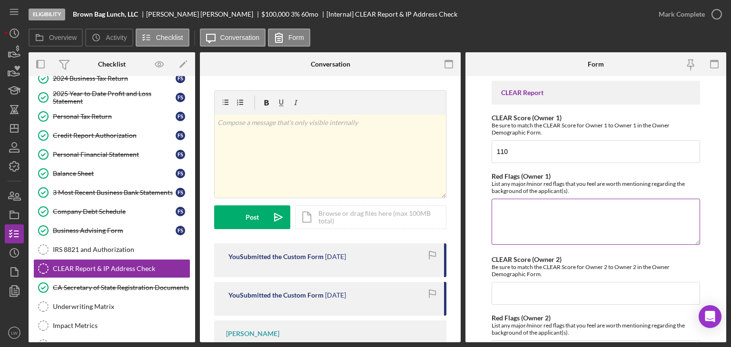
click at [558, 205] on textarea "Red Flags (Owner 1)" at bounding box center [595, 222] width 208 height 46
drag, startPoint x: 549, startPoint y: 227, endPoint x: 497, endPoint y: 231, distance: 52.9
click at [497, 231] on textarea "Judgement- 23,642.00 Judgement- 18,951.00 Judgement- 23,642.00" at bounding box center [595, 222] width 208 height 46
click at [495, 210] on textarea "Judgement- 23,642.00 Judgement- 18,951.00" at bounding box center [595, 222] width 208 height 46
click at [500, 217] on textarea "Civil/Judgement- 23,642.00 Judgement- 18,951.00" at bounding box center [595, 222] width 208 height 46
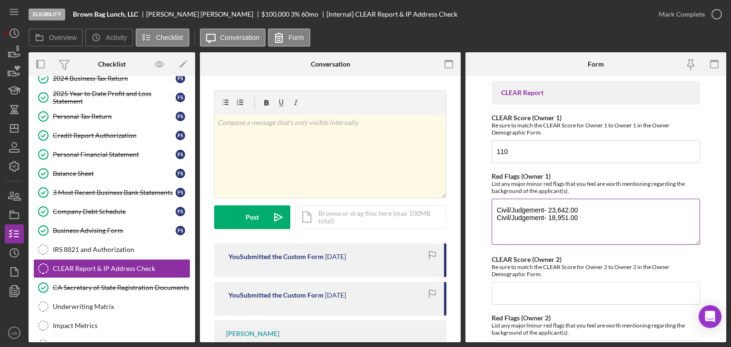
click at [589, 227] on textarea "Civil/Judgement- 23,642.00 Civil/Judgement- 18,951.00" at bounding box center [595, 222] width 208 height 46
click at [511, 232] on textarea "Civil/Judgement- 23,642.00 Civil/Judgement- 18,951.00 Total judgements" at bounding box center [595, 222] width 208 height 46
click at [578, 233] on textarea "Civil/Judgement- 23,642.00 Civil/Judgement- 18,951.00 Total amounts judgements" at bounding box center [595, 222] width 208 height 46
click at [549, 216] on textarea "Civil/Judgement- 23,642.00 Civil/Judgement- 18,951.00 Total amounts judgements $" at bounding box center [595, 222] width 208 height 46
click at [549, 210] on textarea "Civil/Judgement- 23,642.00 Civil/Judgement- $18,951.00 Total amounts judgements…" at bounding box center [595, 222] width 208 height 46
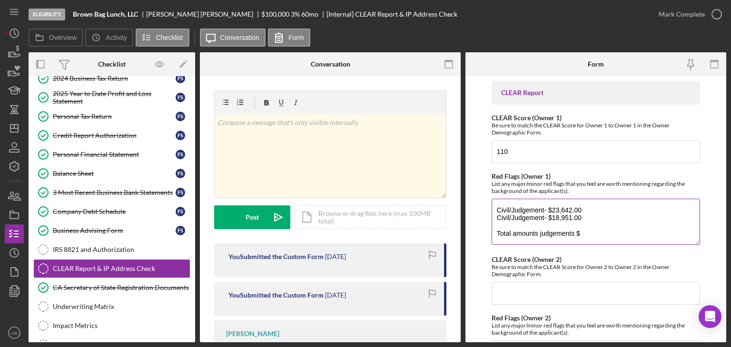
click at [592, 229] on textarea "Civil/Judgement- $23,642.00 Civil/Judgement- $18,951.00 Total amounts judgement…" at bounding box center [595, 222] width 208 height 46
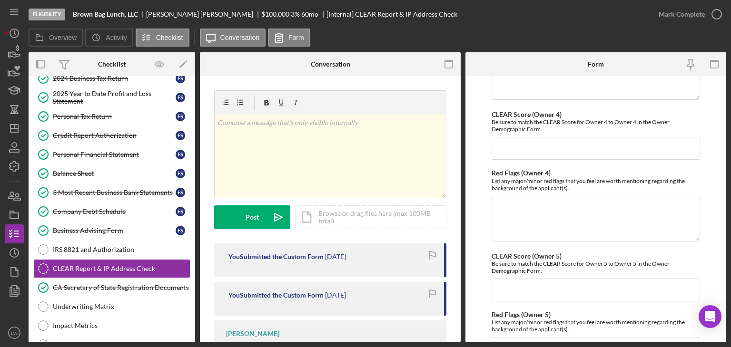
scroll to position [504, 0]
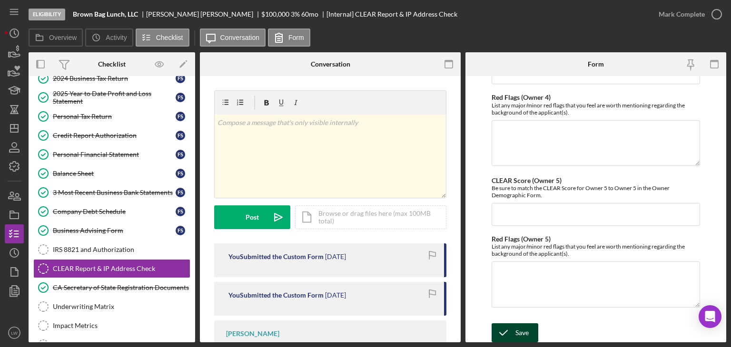
click at [515, 326] on div "Save" at bounding box center [521, 332] width 13 height 19
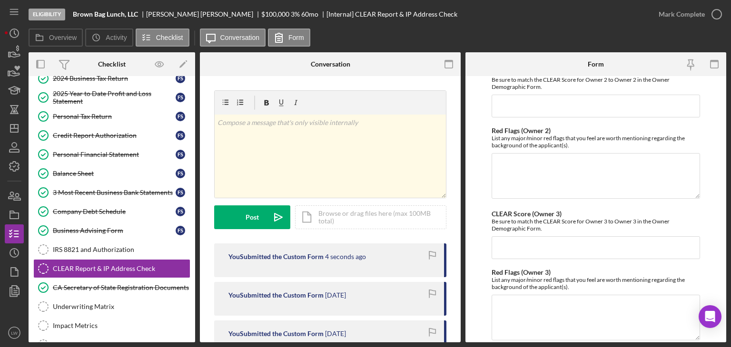
scroll to position [123, 0]
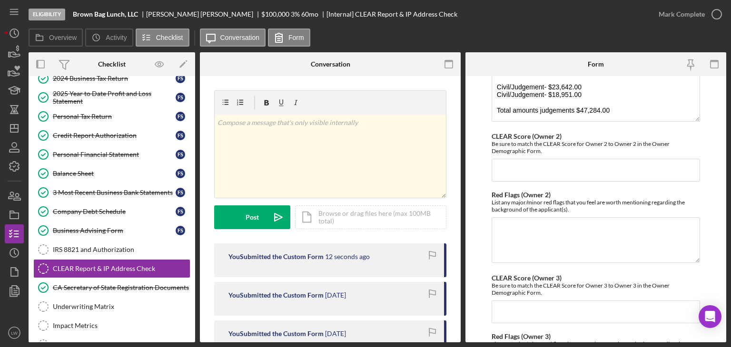
click at [666, 202] on div "List any major/minor red flags that you feel are worth mentioning regarding the…" at bounding box center [595, 206] width 208 height 14
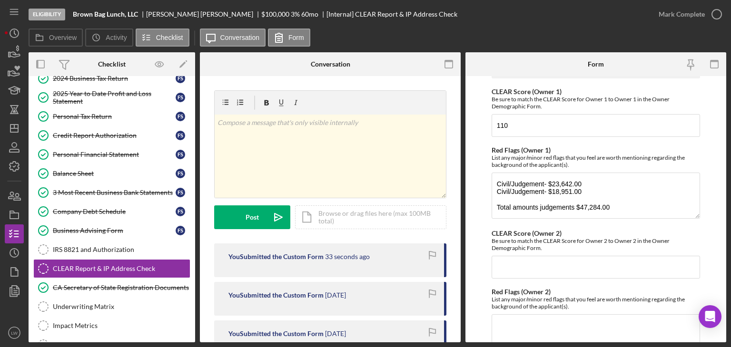
scroll to position [0, 0]
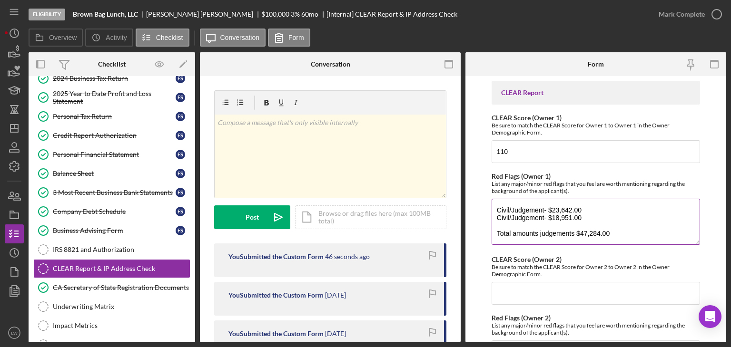
click at [537, 235] on textarea "Civil/Judgement- $23,642.00 Civil/Judgement- $18,951.00 Total amounts judgement…" at bounding box center [595, 222] width 208 height 46
type textarea "Civil/Judgement- $23,642.00 Civil/Judgement- $18,951.00 Total amounts of financ…"
click at [673, 233] on textarea "Civil/Judgement- $23,642.00 Civil/Judgement- $18,951.00 Total amounts of financ…" at bounding box center [595, 222] width 208 height 46
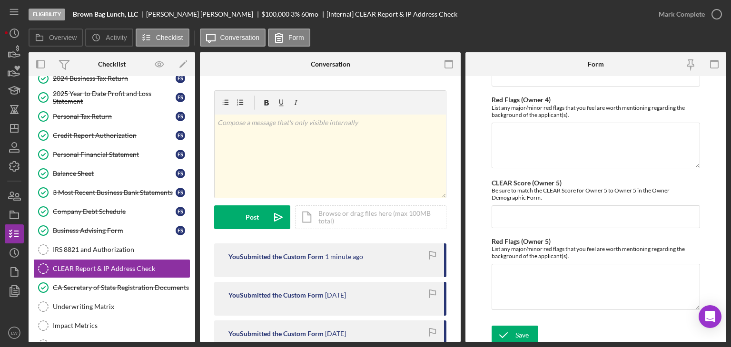
scroll to position [504, 0]
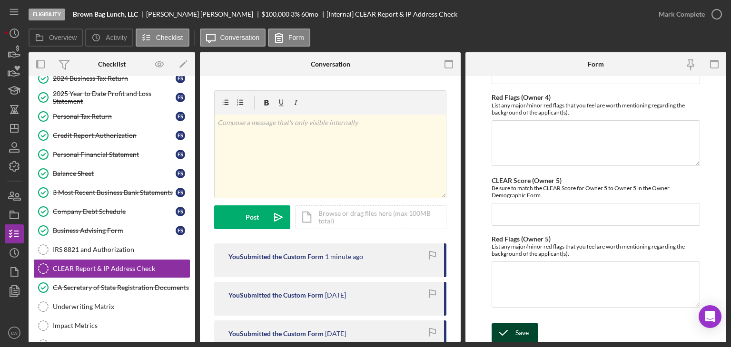
click at [509, 333] on icon "submit" at bounding box center [503, 333] width 24 height 24
click at [11, 38] on icon "Icon/History" at bounding box center [14, 33] width 24 height 24
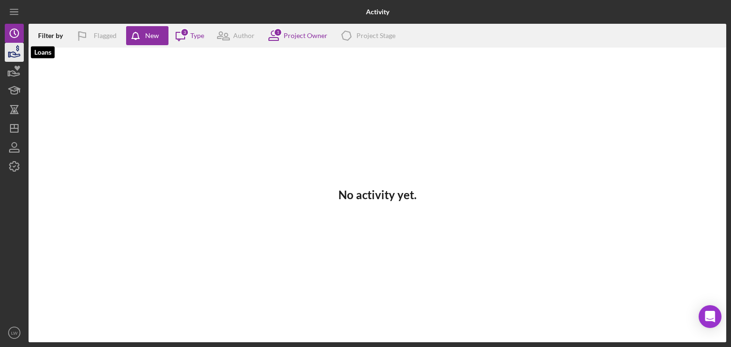
click at [17, 54] on icon "button" at bounding box center [14, 52] width 24 height 24
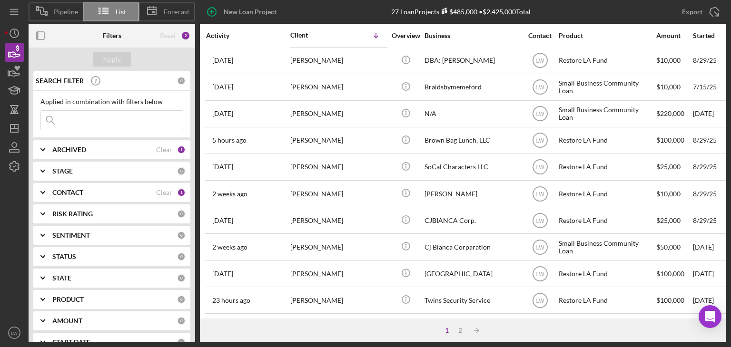
scroll to position [28, 0]
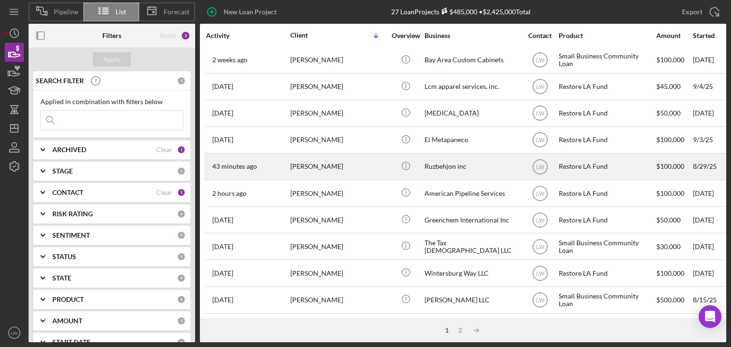
click at [349, 166] on div "[PERSON_NAME]" at bounding box center [337, 166] width 95 height 25
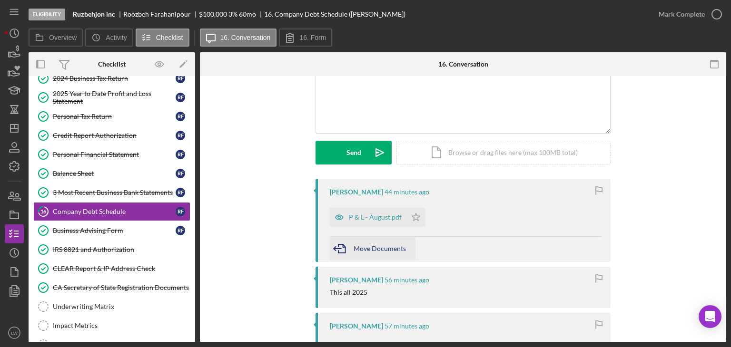
scroll to position [95, 0]
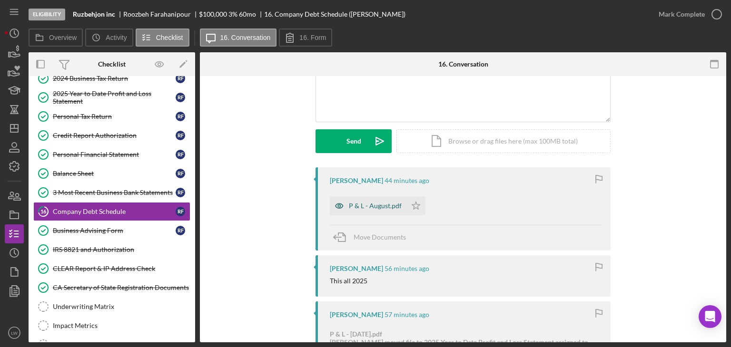
click at [369, 206] on div "P & L - August.pdf" at bounding box center [375, 206] width 53 height 8
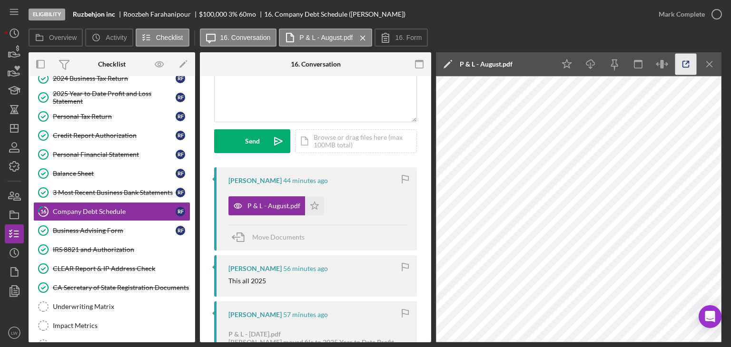
click at [685, 62] on icon "button" at bounding box center [685, 64] width 21 height 21
click at [120, 189] on div "3 Most Recent Business Bank Statements" at bounding box center [114, 193] width 123 height 8
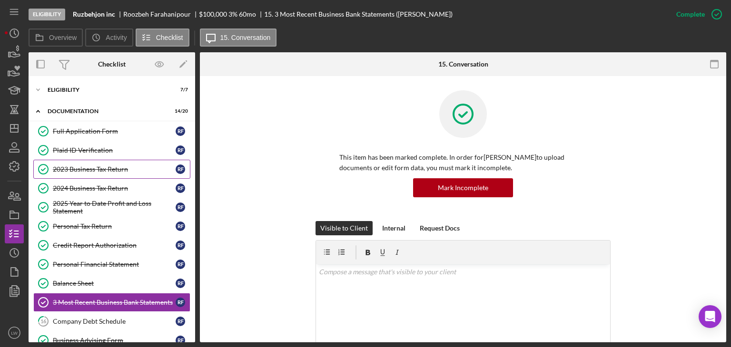
drag, startPoint x: 93, startPoint y: 171, endPoint x: 86, endPoint y: 173, distance: 7.8
click at [86, 173] on link "2023 Business Tax Return 2023 Business Tax Return R F" at bounding box center [111, 169] width 157 height 19
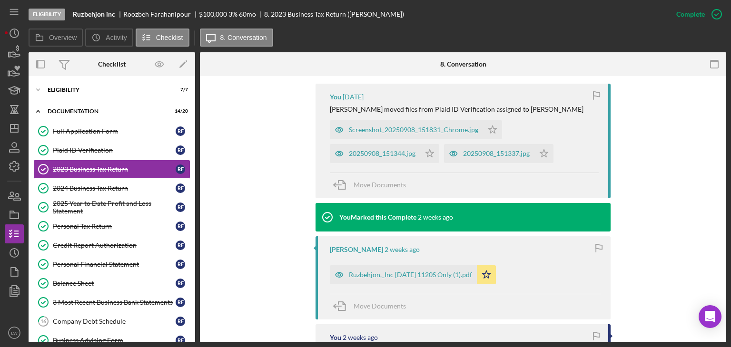
scroll to position [339, 0]
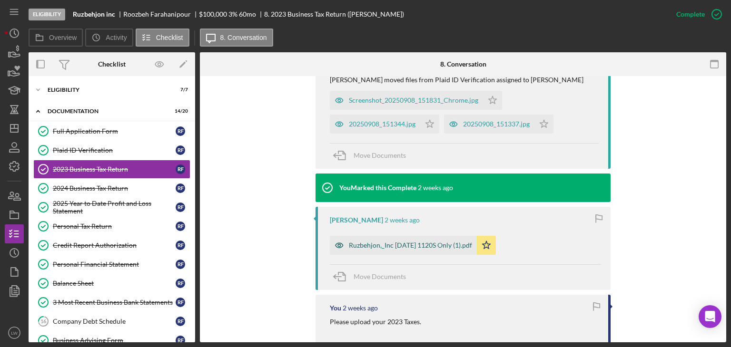
click at [388, 249] on div "Ruzbehjon,_Inc 12 31 2023 1120S Only (1).pdf" at bounding box center [403, 245] width 147 height 19
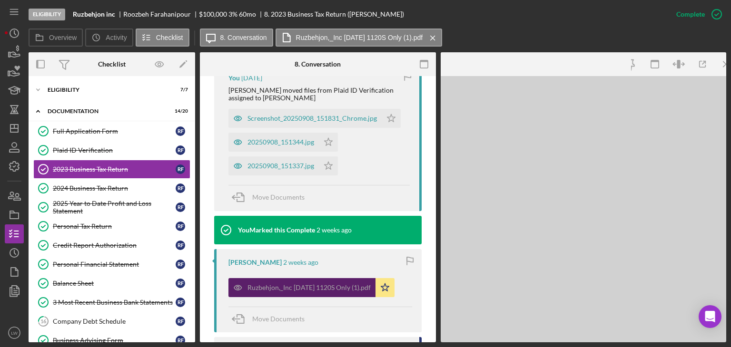
scroll to position [350, 0]
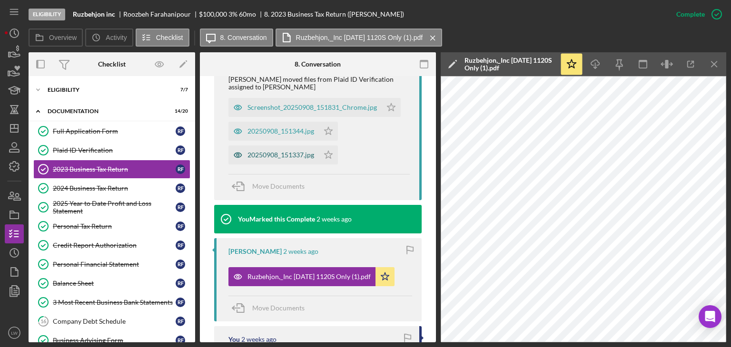
click at [272, 161] on div "20250908_151337.jpg" at bounding box center [273, 155] width 90 height 19
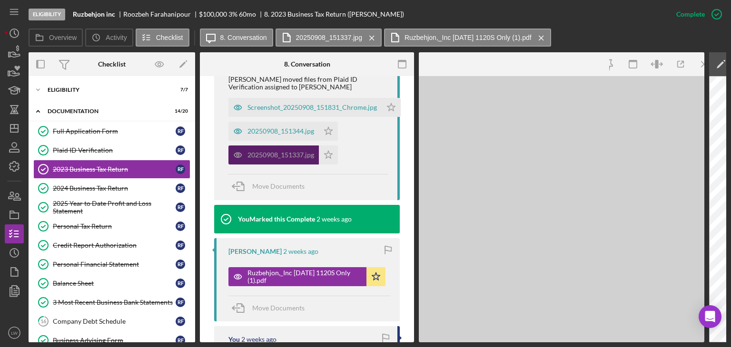
scroll to position [361, 0]
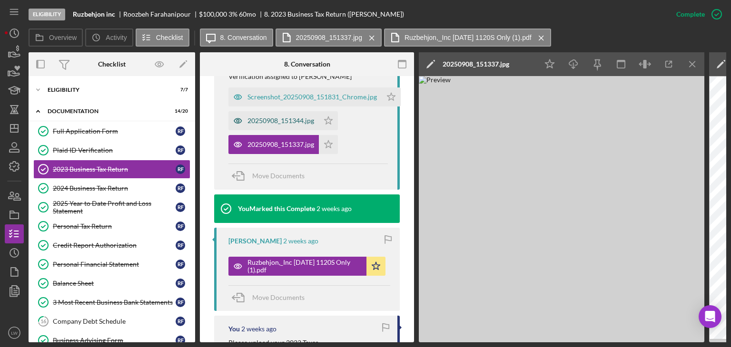
click at [290, 125] on div "20250908_151344.jpg" at bounding box center [280, 121] width 67 height 8
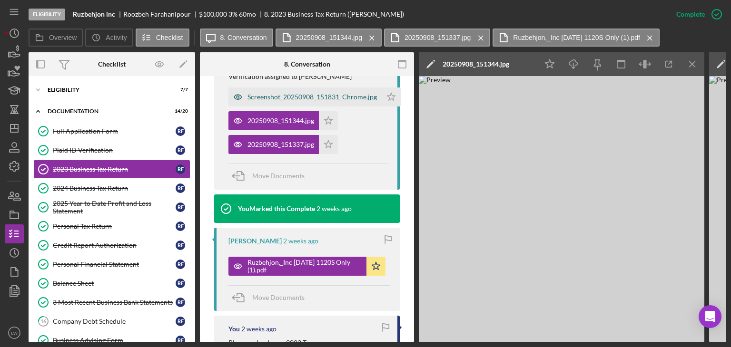
click at [297, 101] on div "Screenshot_20250908_151831_Chrome.jpg" at bounding box center [311, 97] width 129 height 8
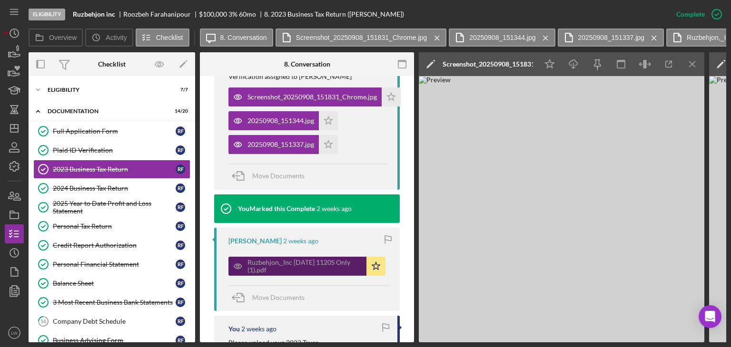
click at [279, 272] on div "Ruzbehjon,_Inc 12 31 2023 1120S Only (1).pdf" at bounding box center [304, 266] width 114 height 15
click at [320, 285] on div "Roozbeh Farahanipour 2 weeks ago Ruzbehjon,_Inc 12 31 2023 1120S Only (1).pdf I…" at bounding box center [307, 269] width 186 height 83
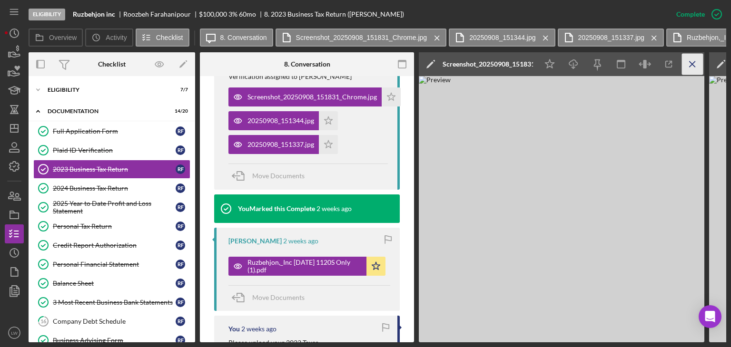
click at [695, 60] on icon "Icon/Menu Close" at bounding box center [692, 64] width 21 height 21
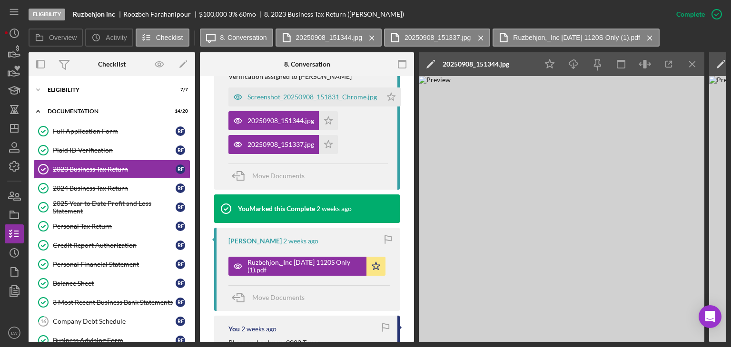
click at [695, 60] on icon "Icon/Menu Close" at bounding box center [692, 64] width 21 height 21
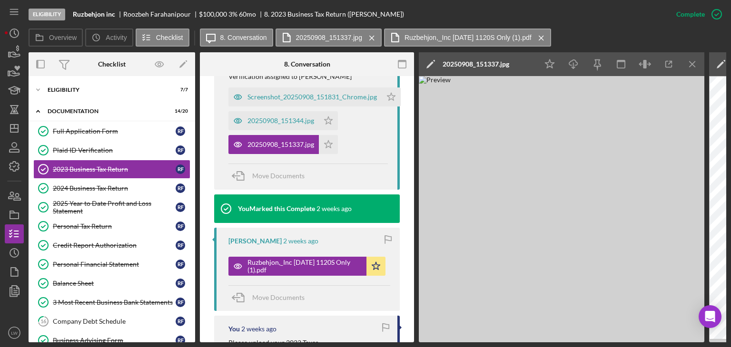
click at [695, 60] on icon "Icon/Menu Close" at bounding box center [692, 64] width 21 height 21
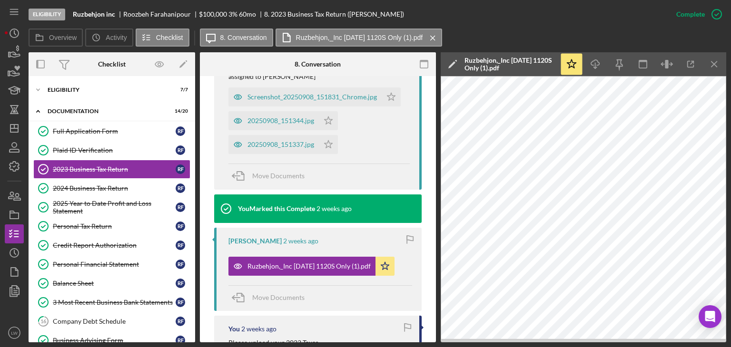
scroll to position [350, 0]
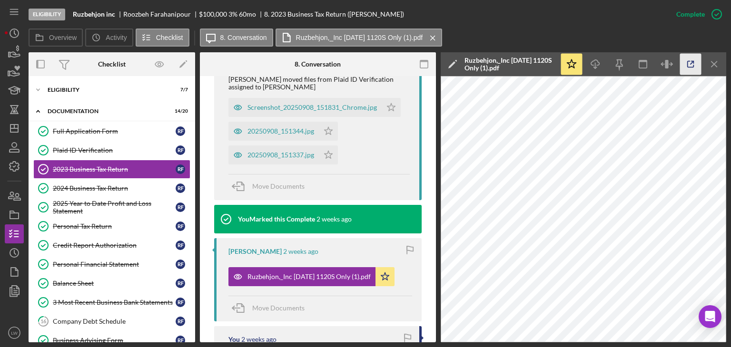
click at [695, 64] on icon "button" at bounding box center [690, 64] width 21 height 21
click at [118, 202] on div "2025 Year to Date Profit and Loss Statement" at bounding box center [114, 207] width 123 height 15
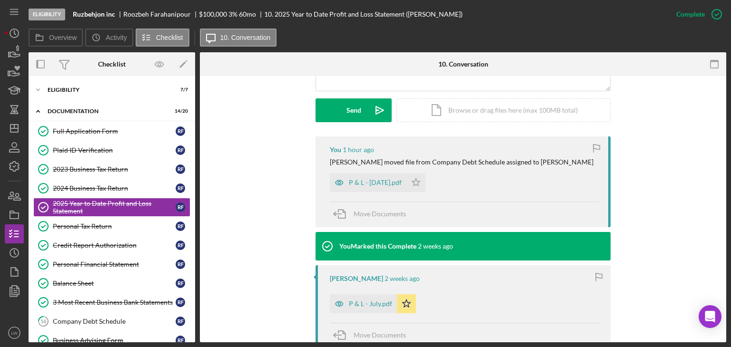
scroll to position [255, 0]
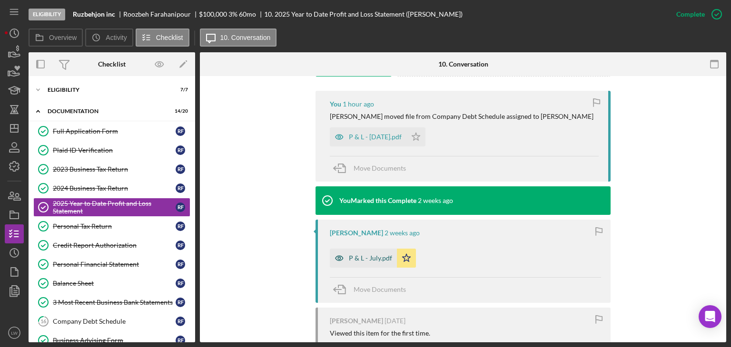
click at [372, 259] on div "P & L - July.pdf" at bounding box center [370, 259] width 43 height 8
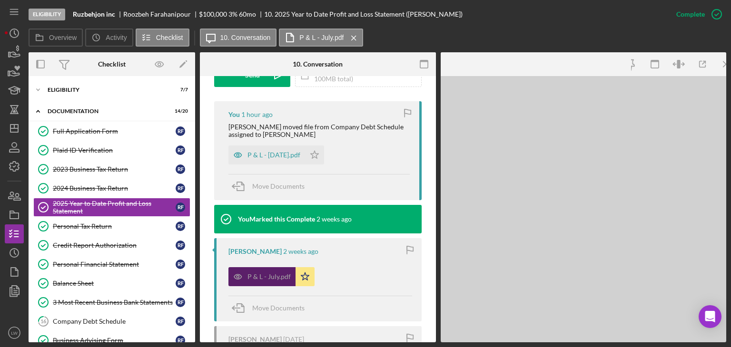
scroll to position [313, 0]
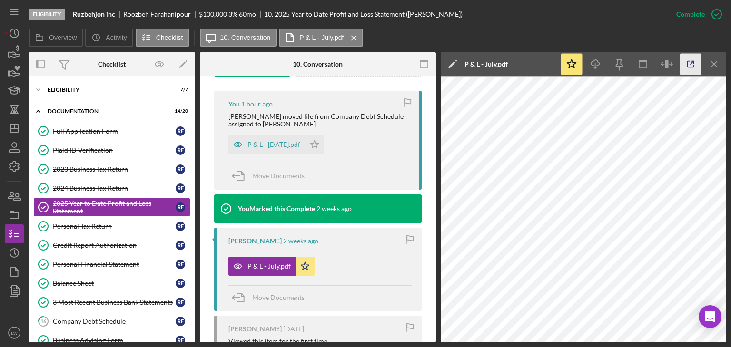
click at [693, 58] on icon "button" at bounding box center [690, 64] width 21 height 21
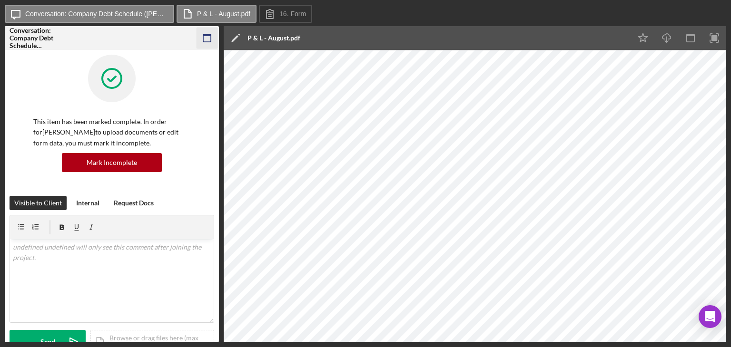
click at [200, 32] on icon "button" at bounding box center [206, 38] width 21 height 21
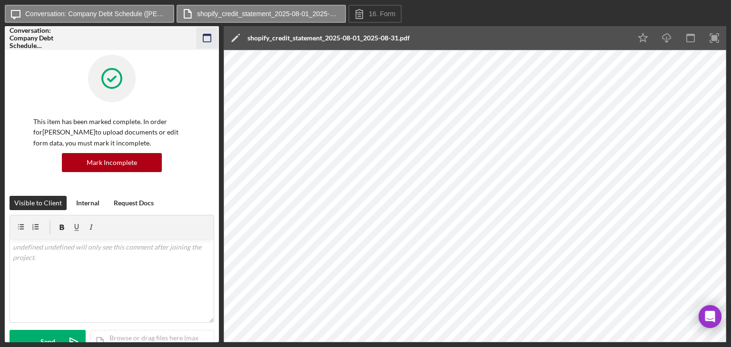
click at [207, 33] on icon "button" at bounding box center [206, 38] width 21 height 21
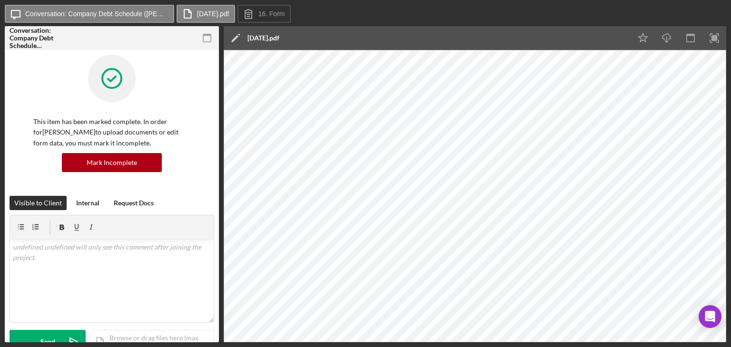
click at [210, 40] on icon "button" at bounding box center [206, 38] width 21 height 21
click at [206, 37] on icon "button" at bounding box center [206, 38] width 21 height 21
click at [206, 35] on rect "button" at bounding box center [207, 35] width 8 height 2
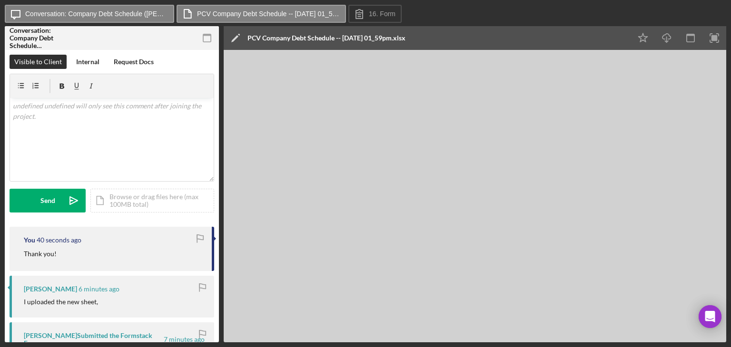
click at [206, 36] on icon "button" at bounding box center [206, 38] width 21 height 21
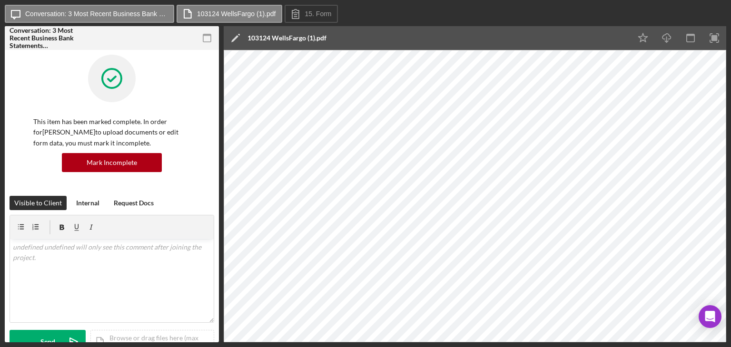
click at [207, 37] on icon "button" at bounding box center [206, 38] width 21 height 21
click at [209, 38] on icon "button" at bounding box center [206, 38] width 21 height 21
click at [202, 38] on icon "button" at bounding box center [206, 38] width 21 height 21
click at [213, 40] on icon "button" at bounding box center [206, 38] width 21 height 21
click at [207, 39] on icon "button" at bounding box center [206, 38] width 21 height 21
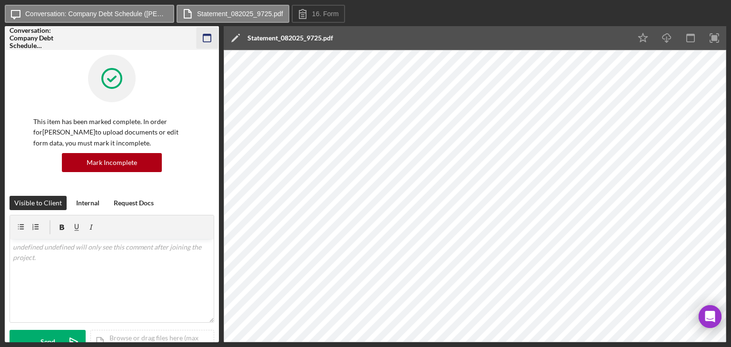
click at [209, 37] on icon "button" at bounding box center [206, 38] width 21 height 21
click at [207, 35] on rect "button" at bounding box center [207, 35] width 8 height 2
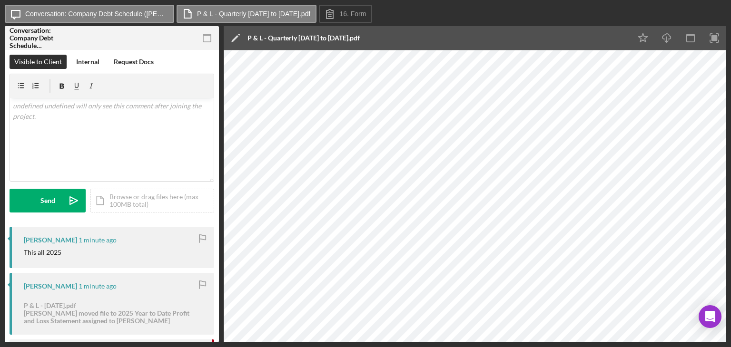
drag, startPoint x: 206, startPoint y: 39, endPoint x: 213, endPoint y: 35, distance: 8.7
click at [213, 35] on icon "button" at bounding box center [206, 38] width 21 height 21
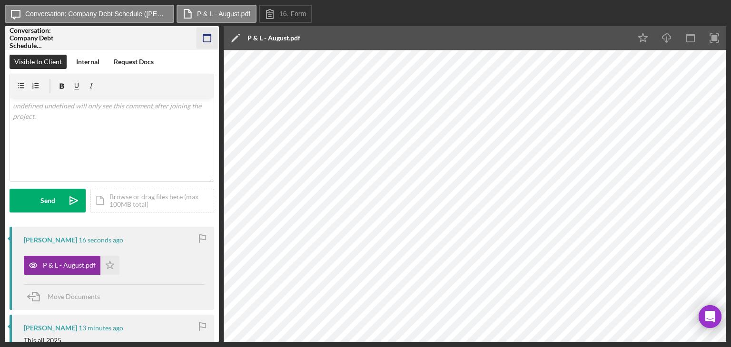
click at [202, 37] on icon "button" at bounding box center [206, 38] width 21 height 21
click at [206, 37] on icon "button" at bounding box center [206, 38] width 21 height 21
click at [205, 33] on icon "button" at bounding box center [206, 38] width 21 height 21
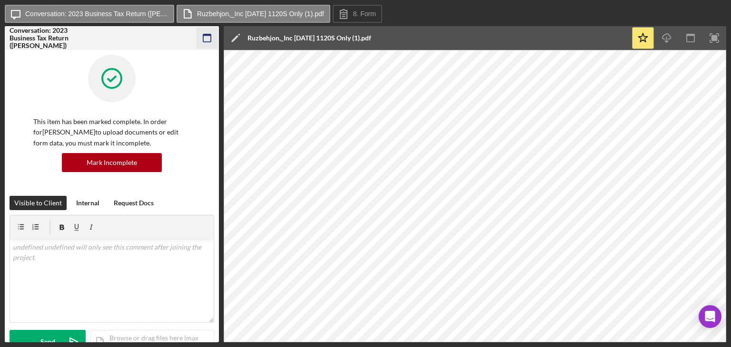
click at [203, 37] on rect "button" at bounding box center [207, 38] width 8 height 8
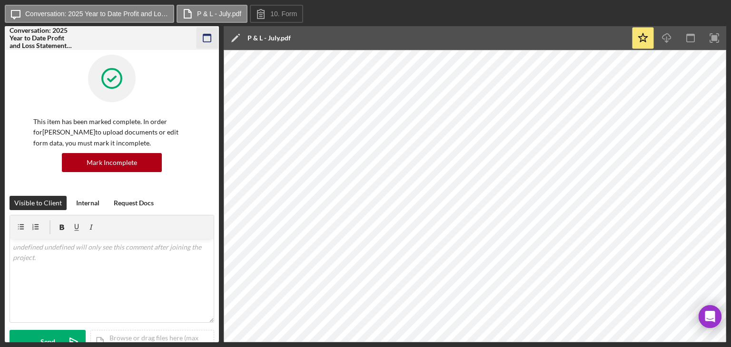
click at [213, 37] on icon "button" at bounding box center [206, 38] width 21 height 21
